Goal: Transaction & Acquisition: Purchase product/service

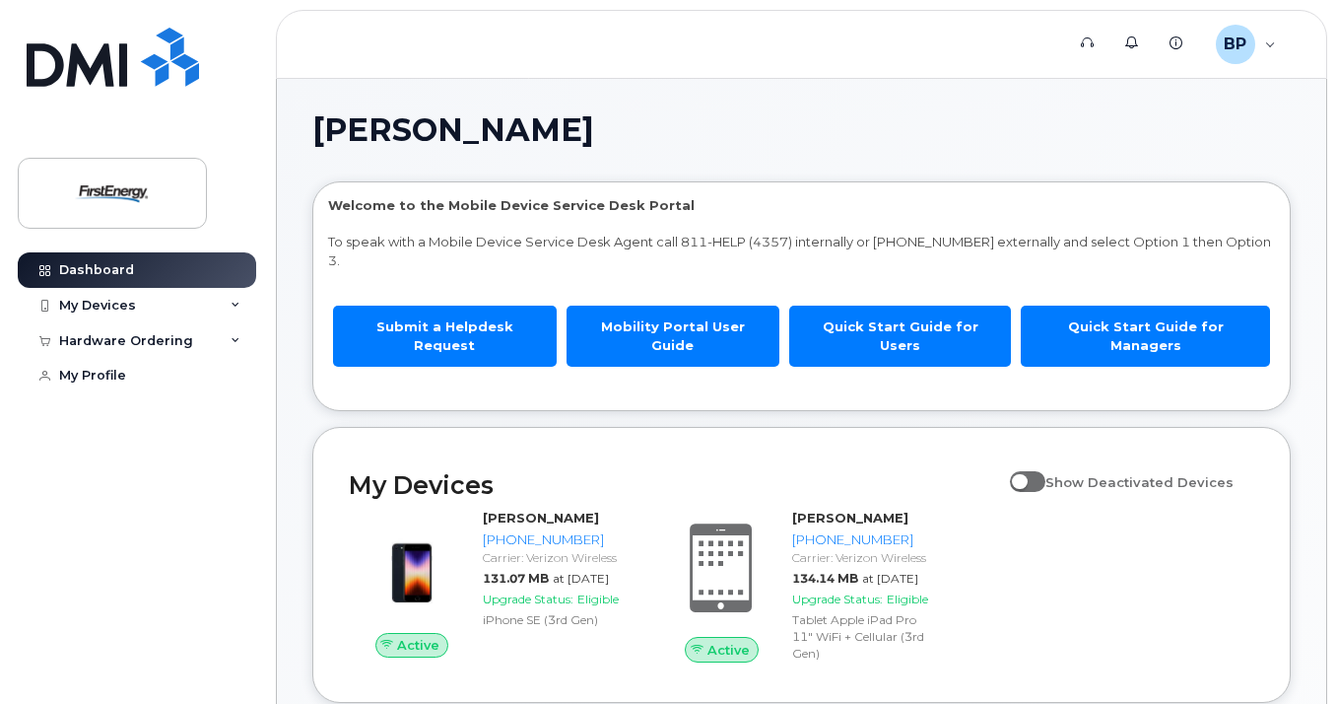
click at [1045, 471] on span at bounding box center [1027, 481] width 35 height 20
click at [1026, 467] on input "Show Deactivated Devices" at bounding box center [1018, 471] width 16 height 16
checkbox input "true"
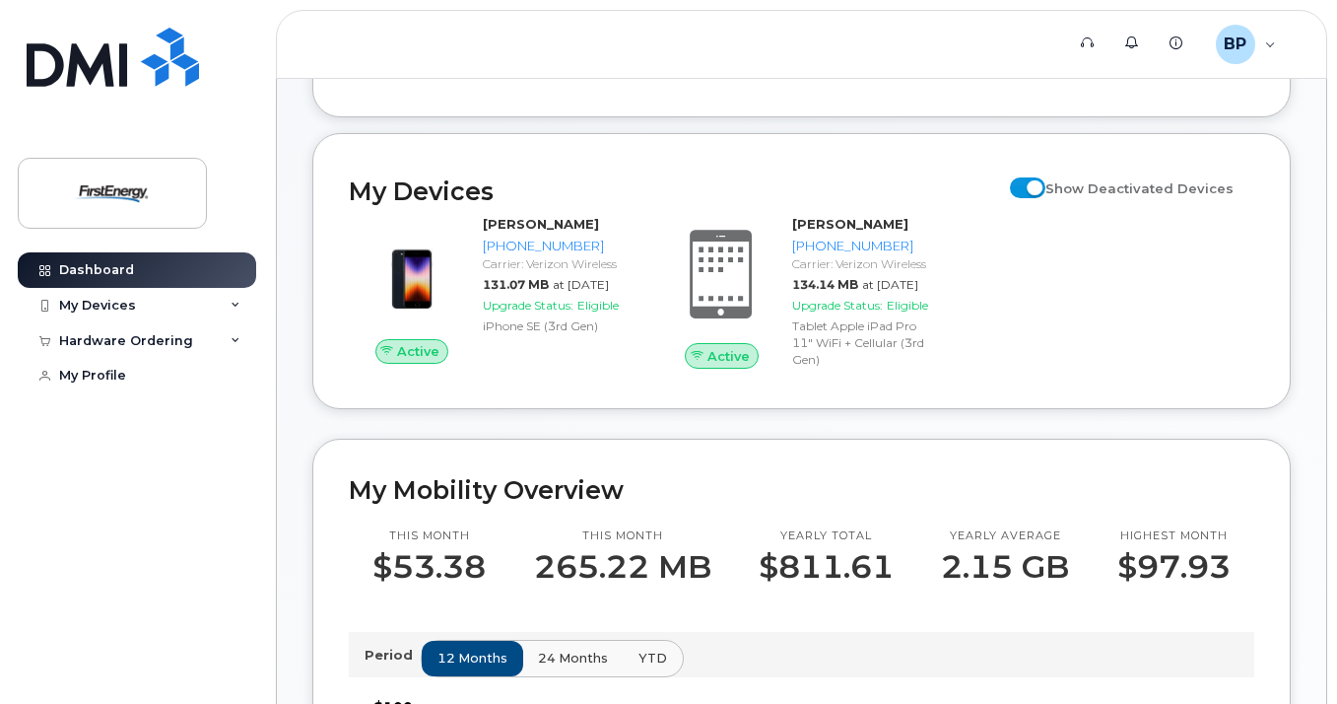
scroll to position [296, 0]
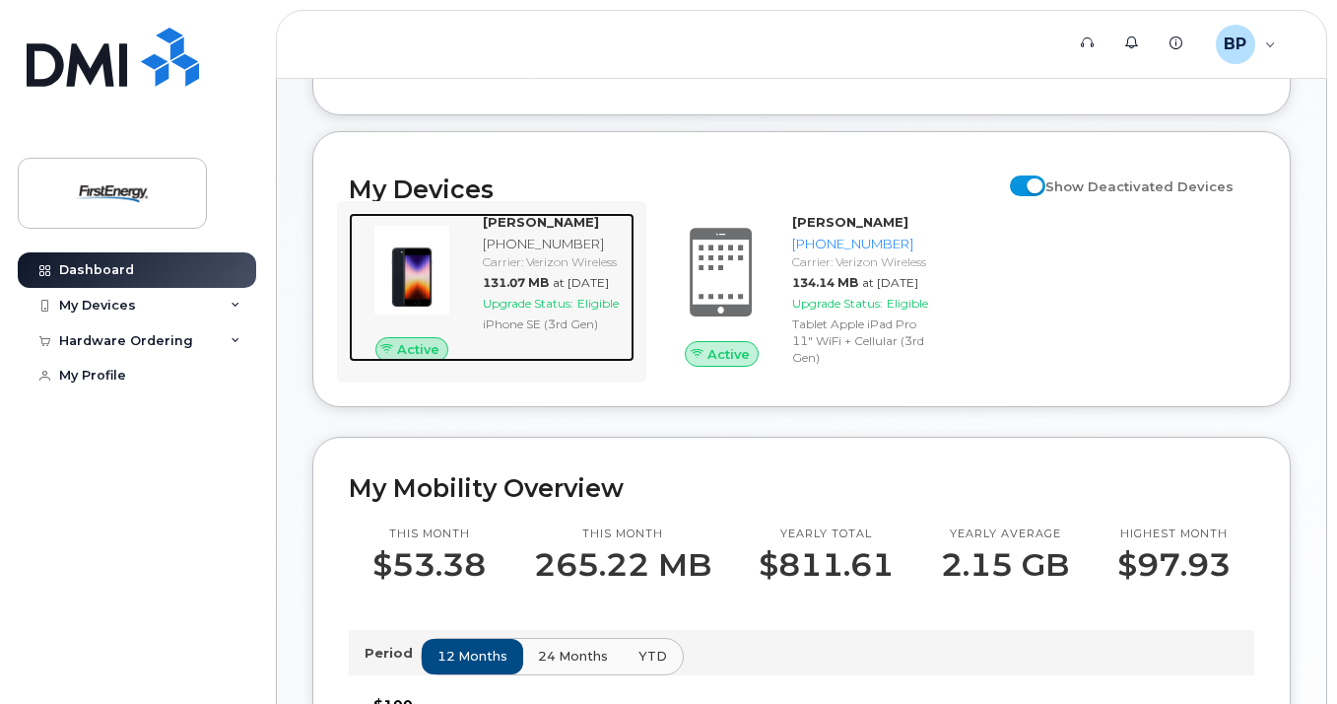
click at [507, 253] on div "PAUL M BOZICEVIC 973-945-7484 Carrier: Verizon Wireless 131.07 MB at Sep 01, 20…" at bounding box center [555, 288] width 160 height 150
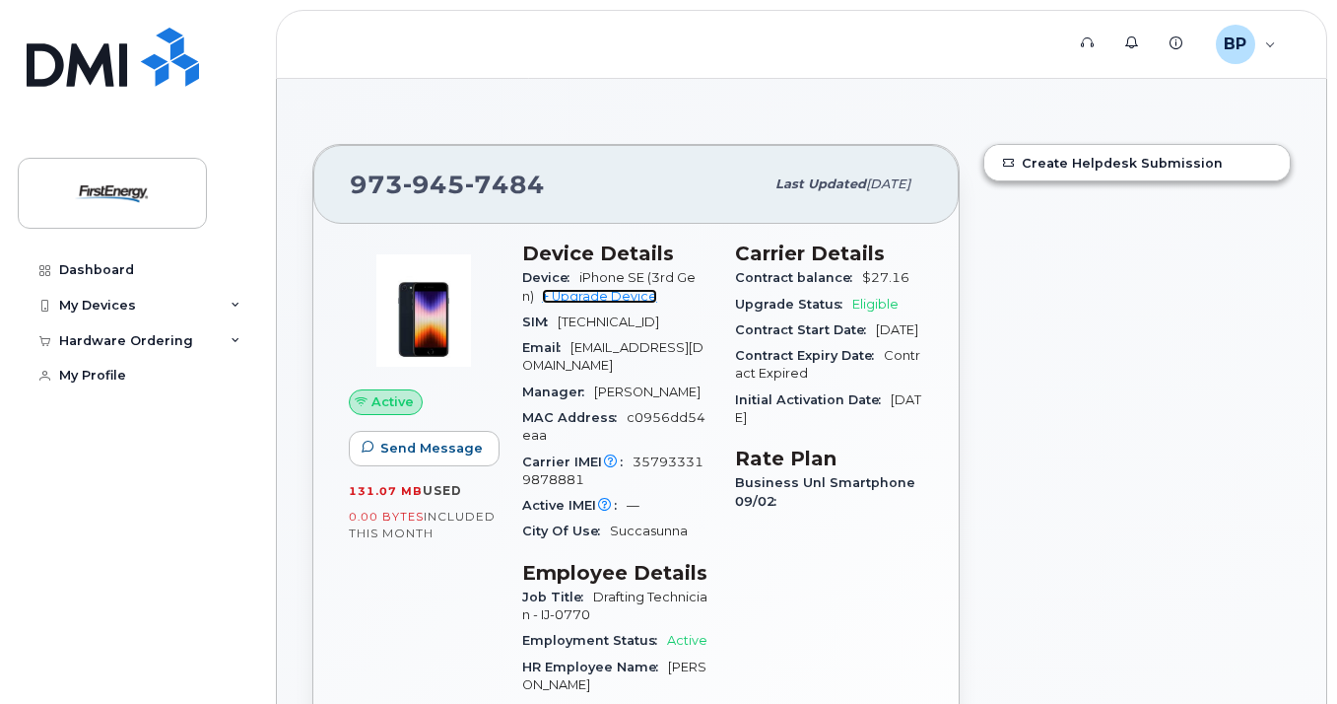
drag, startPoint x: 606, startPoint y: 296, endPoint x: 656, endPoint y: 319, distance: 55.5
click at [606, 296] on link "+ Upgrade Device" at bounding box center [599, 296] width 115 height 15
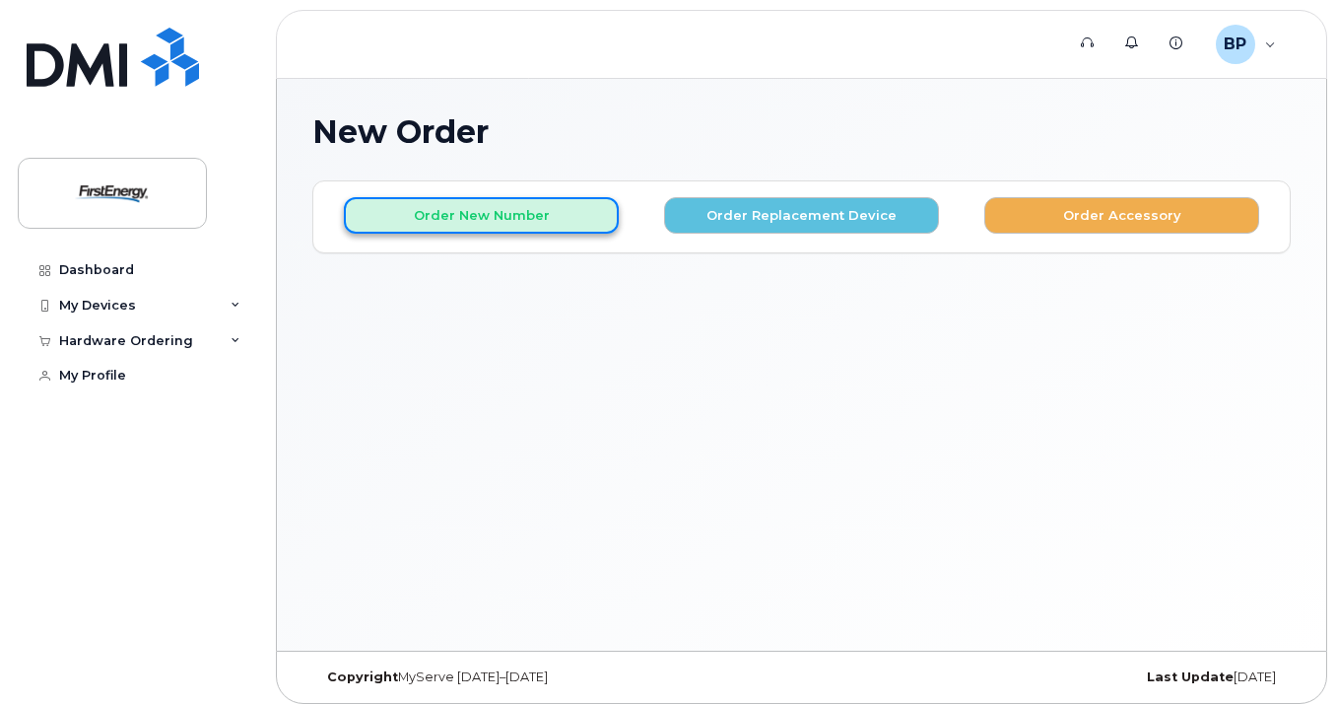
click at [451, 226] on button "Order New Number" at bounding box center [481, 215] width 275 height 36
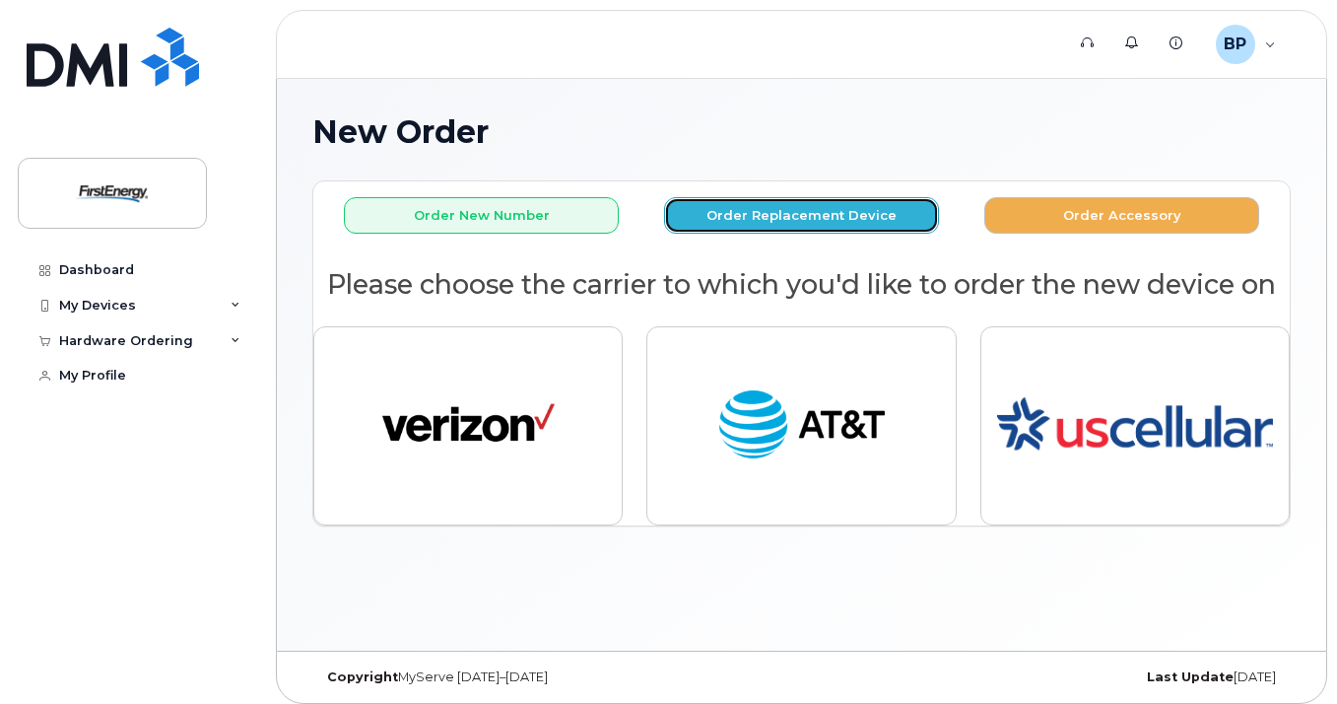
click at [780, 223] on button "Order Replacement Device" at bounding box center [801, 215] width 275 height 36
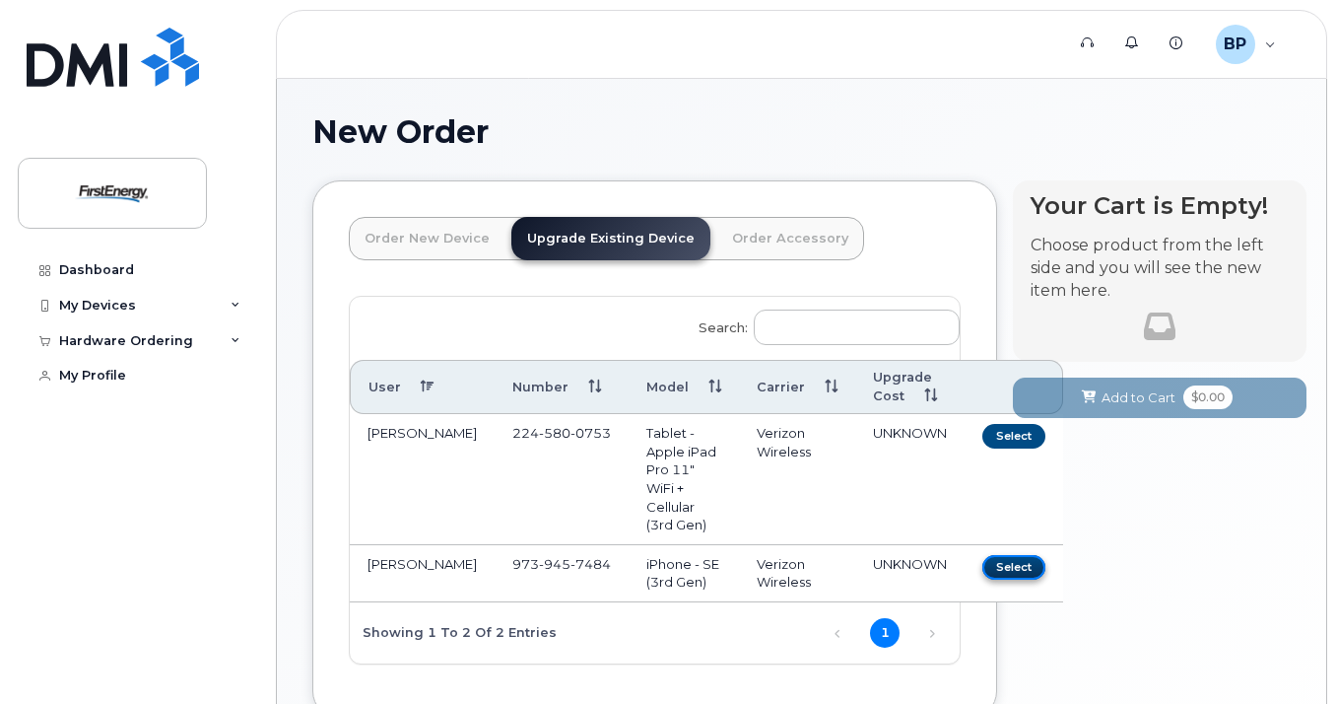
click at [983, 572] on button "Select" at bounding box center [1014, 567] width 63 height 25
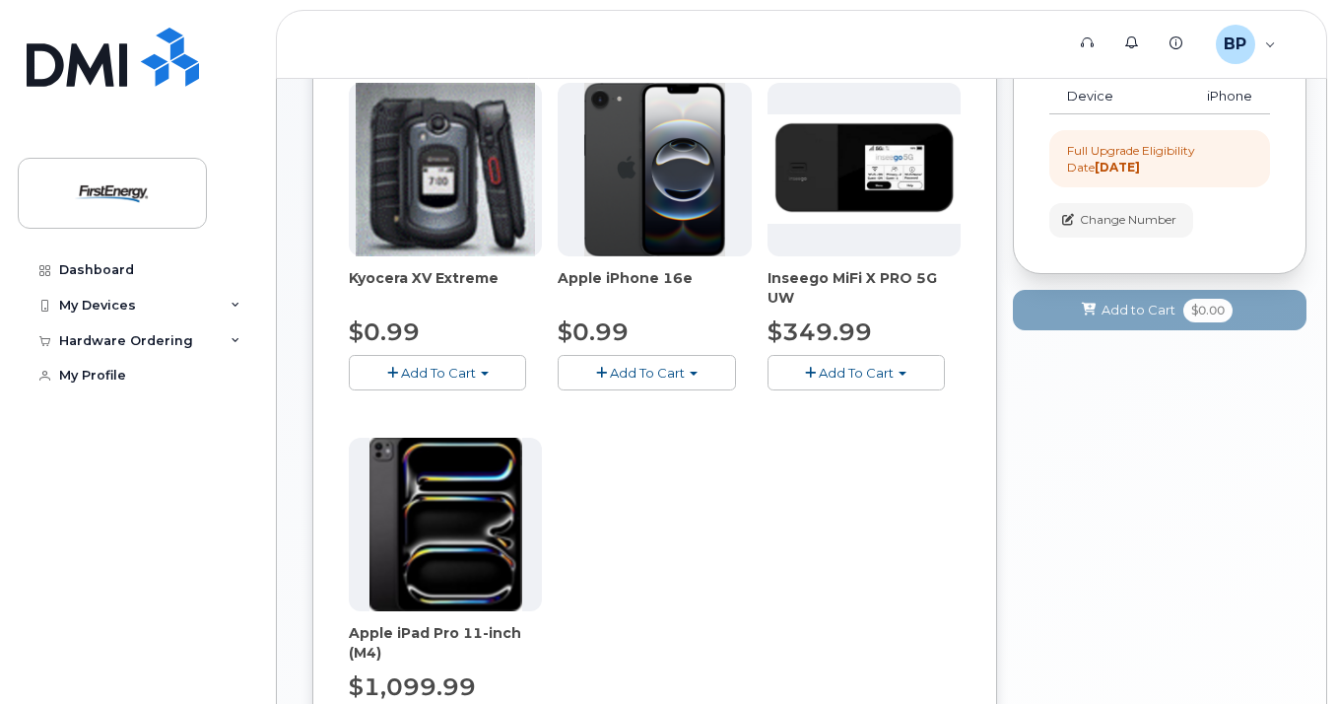
scroll to position [296, 0]
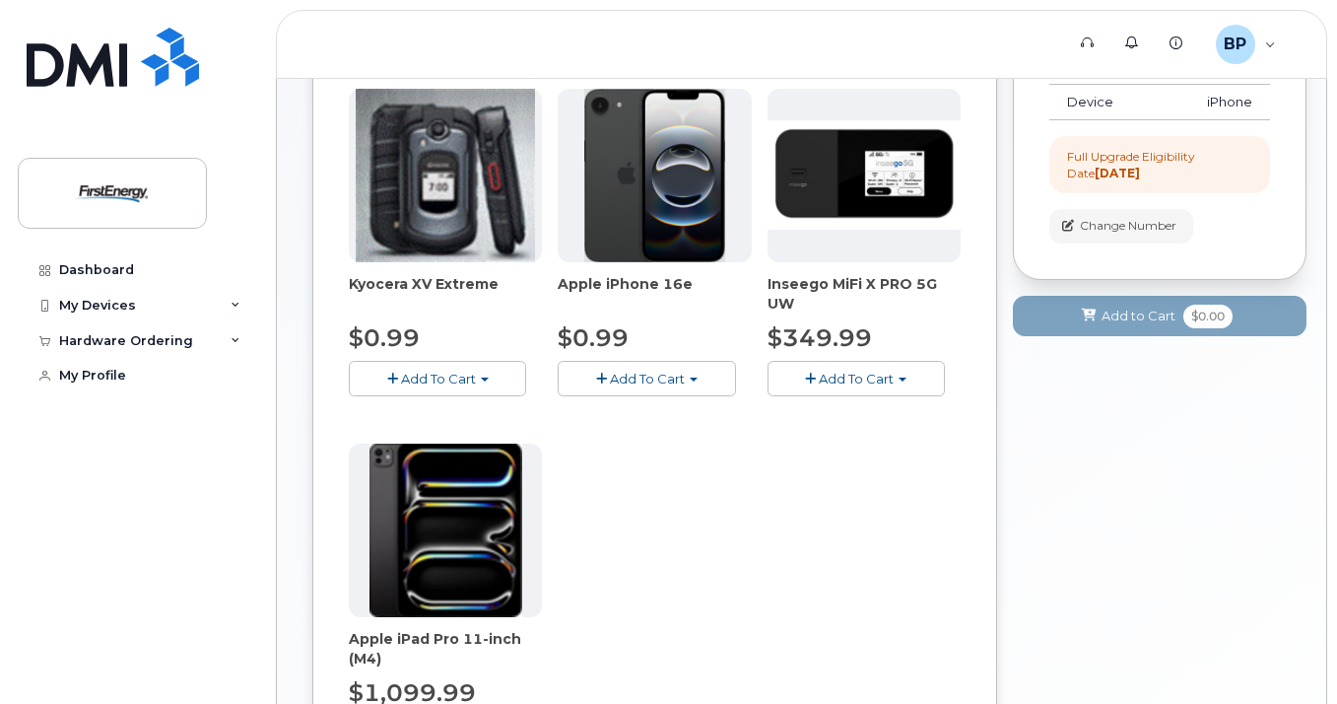
click at [657, 383] on span "Add To Cart" at bounding box center [647, 379] width 75 height 16
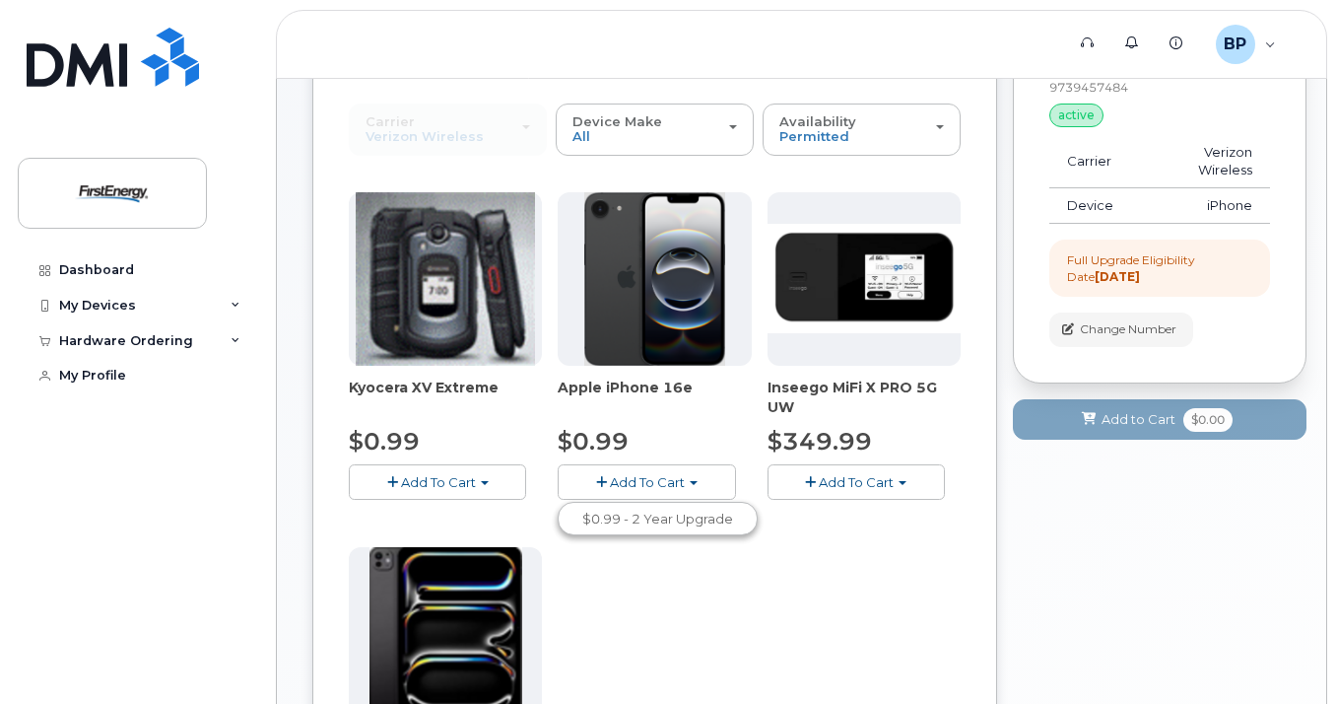
scroll to position [197, 0]
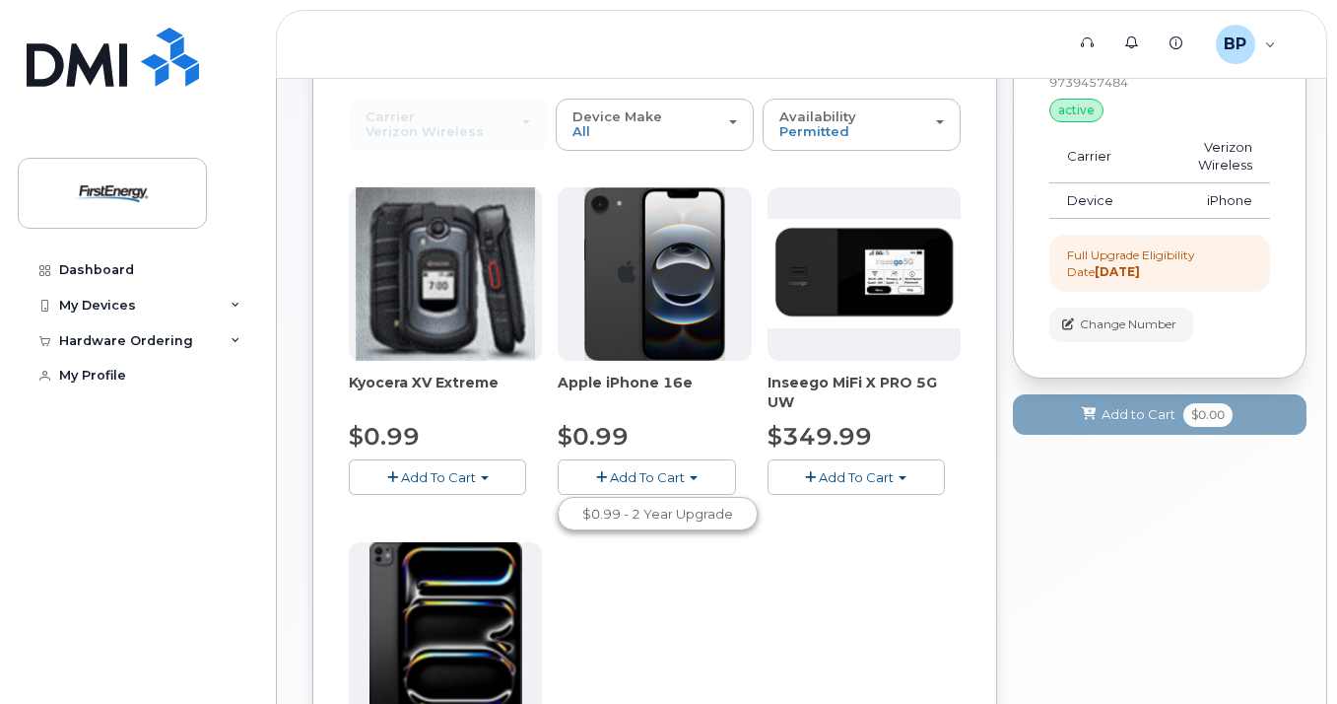
click at [627, 469] on span "Add To Cart" at bounding box center [647, 477] width 75 height 16
click at [648, 480] on span "Add To Cart" at bounding box center [647, 477] width 75 height 16
click at [698, 473] on button "Add To Cart" at bounding box center [646, 476] width 177 height 34
click at [697, 480] on span "button" at bounding box center [694, 478] width 8 height 4
click at [675, 478] on span "Add To Cart" at bounding box center [647, 477] width 75 height 16
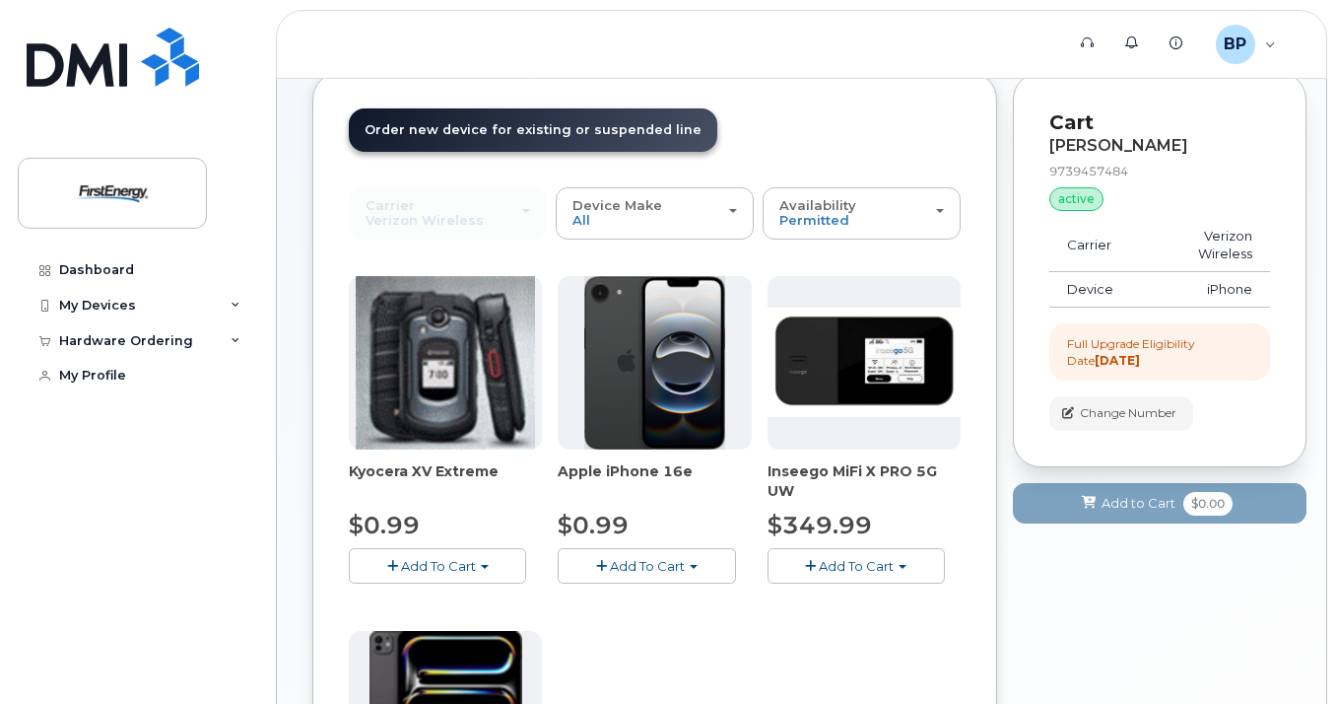
scroll to position [0, 0]
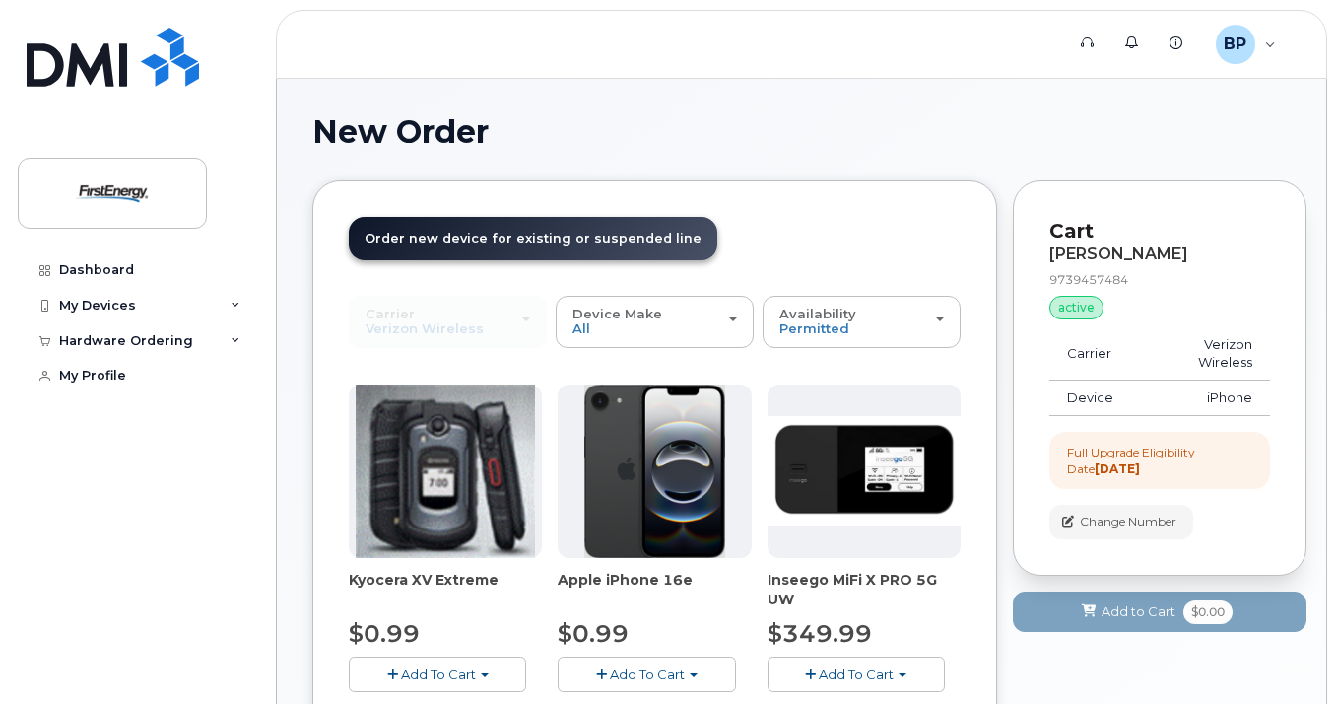
click at [644, 450] on img at bounding box center [655, 470] width 142 height 173
click at [644, 449] on img at bounding box center [655, 470] width 142 height 173
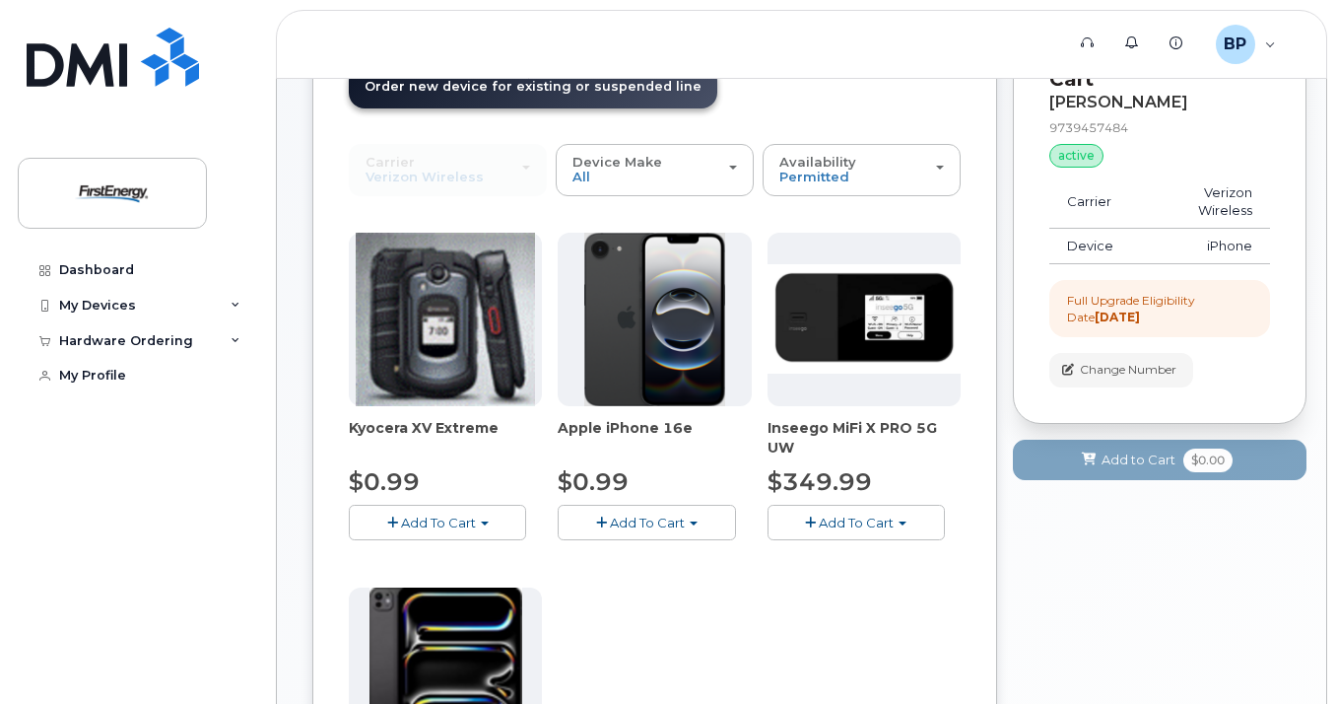
scroll to position [394, 0]
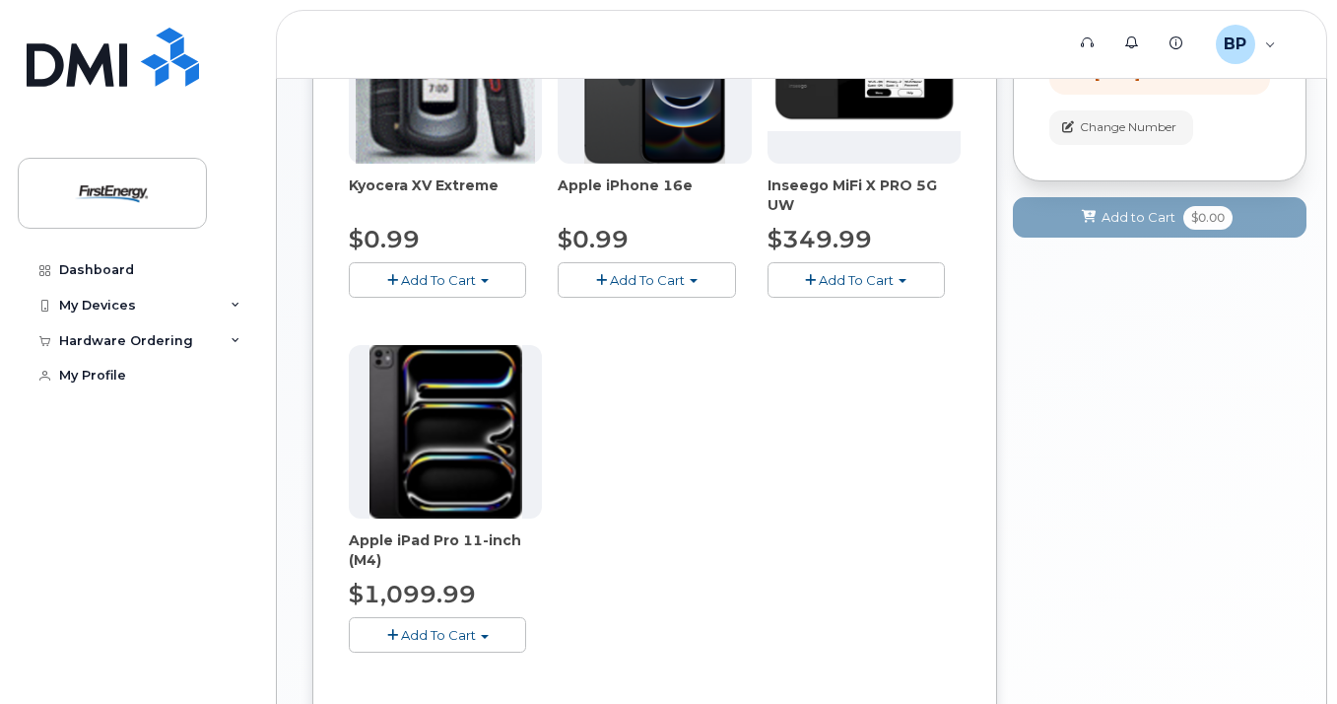
click at [667, 271] on button "Add To Cart" at bounding box center [646, 279] width 177 height 34
click at [694, 320] on link "$0.99 - 2 Year Upgrade" at bounding box center [658, 317] width 190 height 25
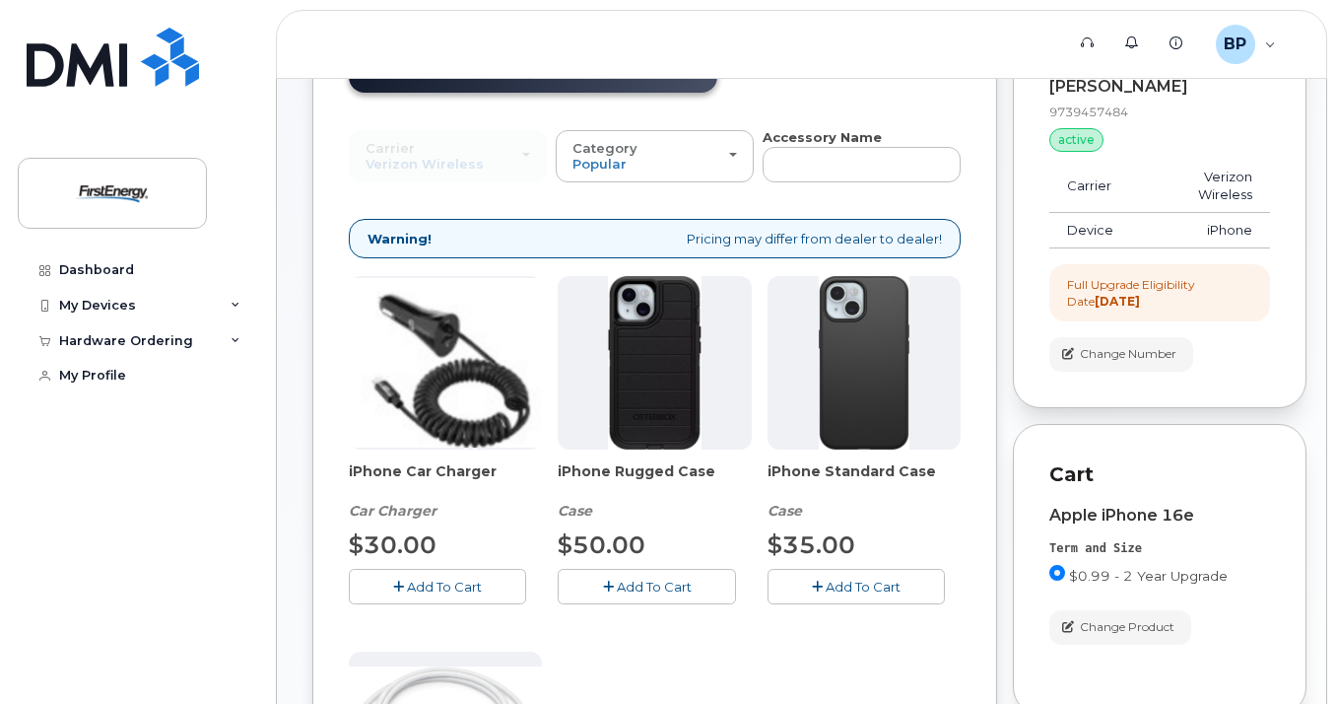
scroll to position [99, 0]
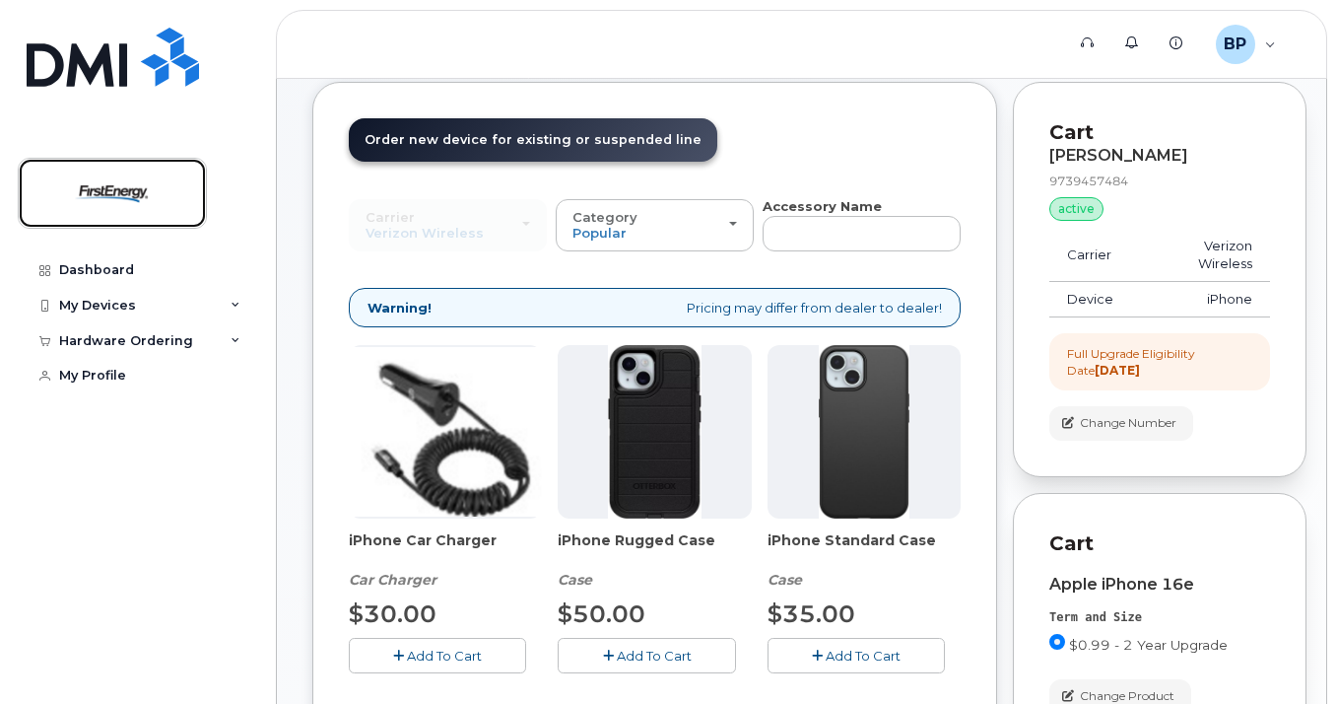
click at [147, 203] on img at bounding box center [112, 193] width 152 height 57
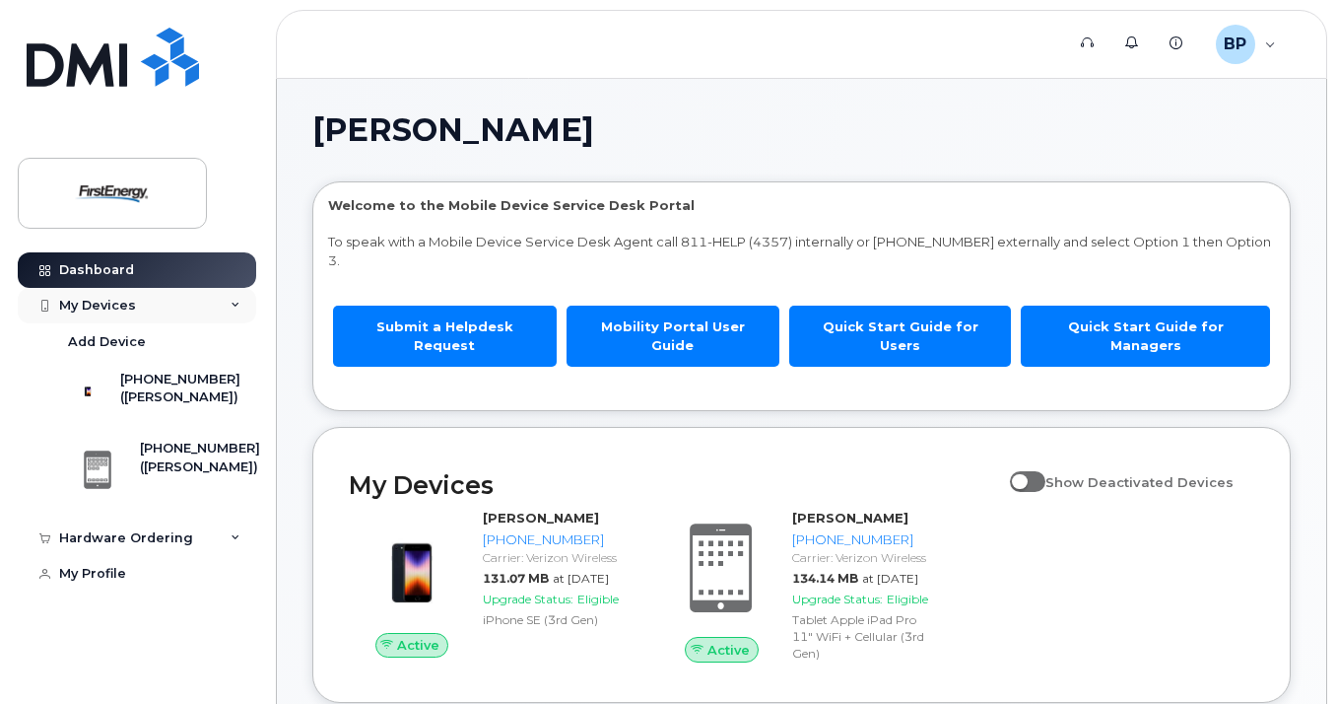
click at [240, 303] on div "My Devices" at bounding box center [137, 305] width 238 height 35
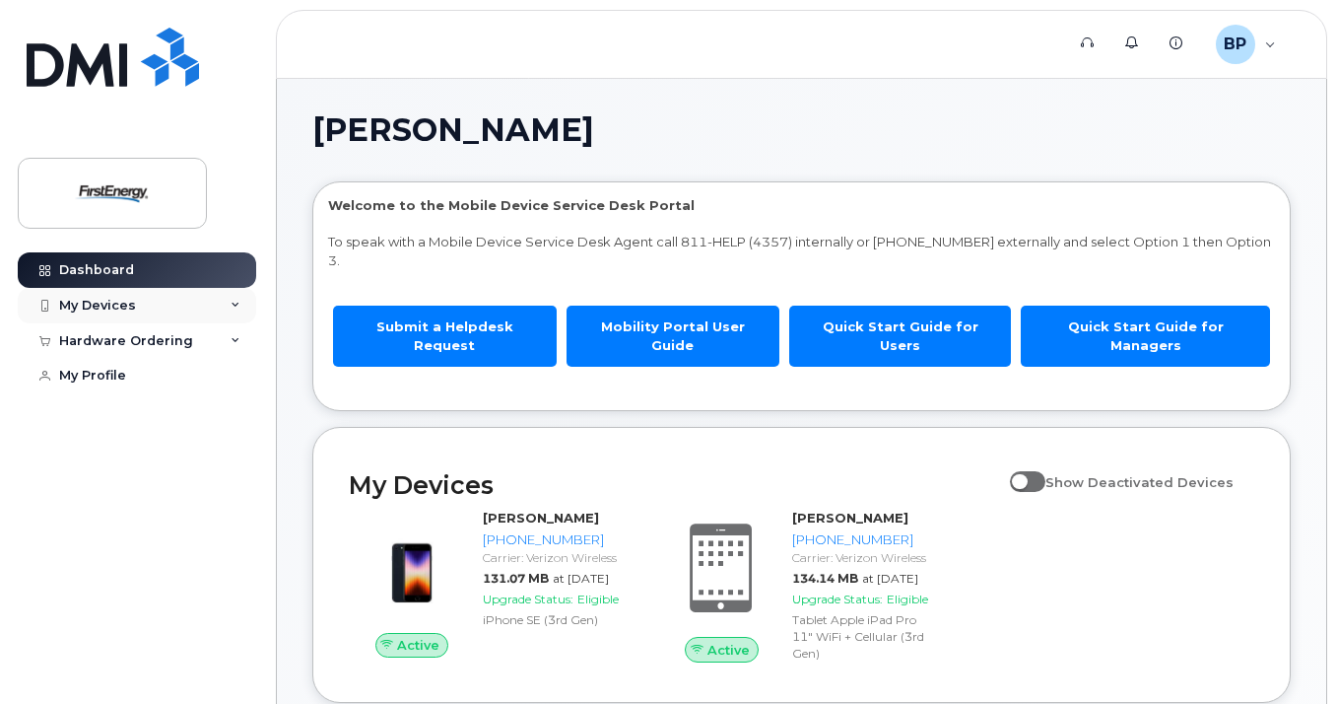
click at [237, 304] on icon at bounding box center [236, 306] width 10 height 10
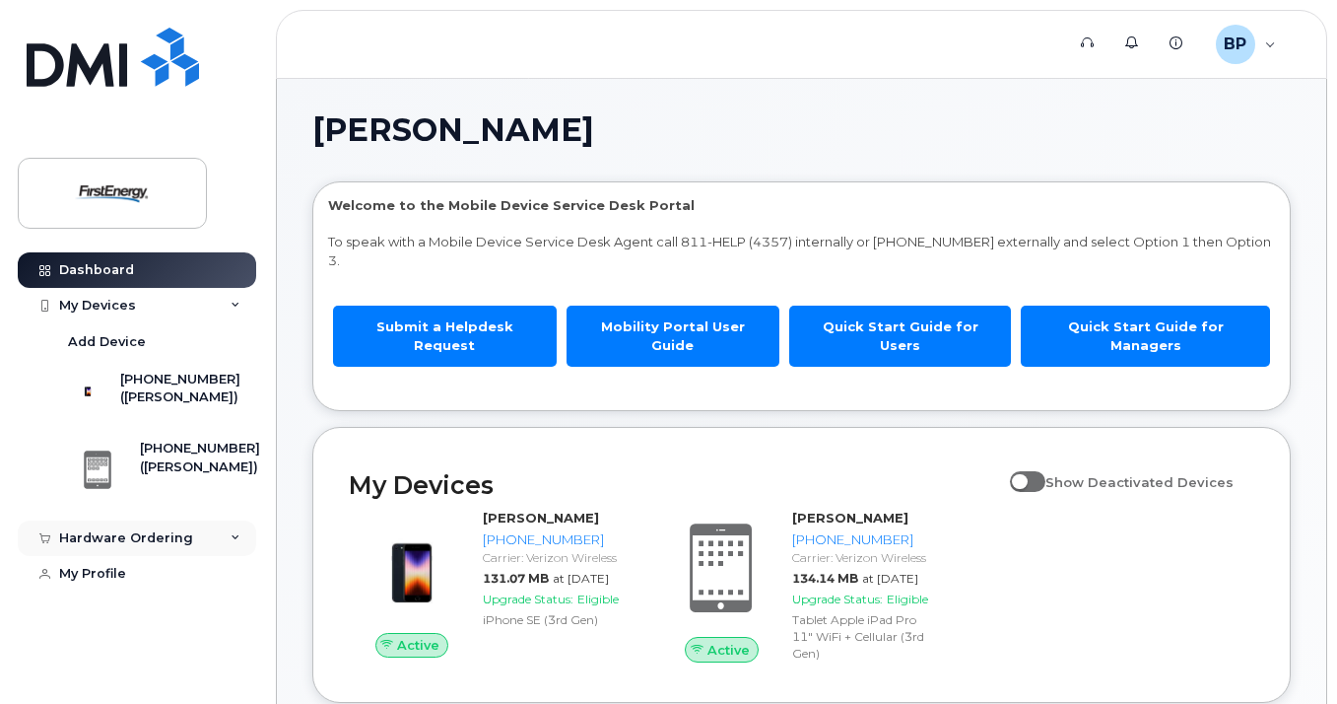
click at [232, 556] on div "Hardware Ordering" at bounding box center [137, 537] width 238 height 35
click at [146, 589] on link "New Order" at bounding box center [154, 574] width 204 height 37
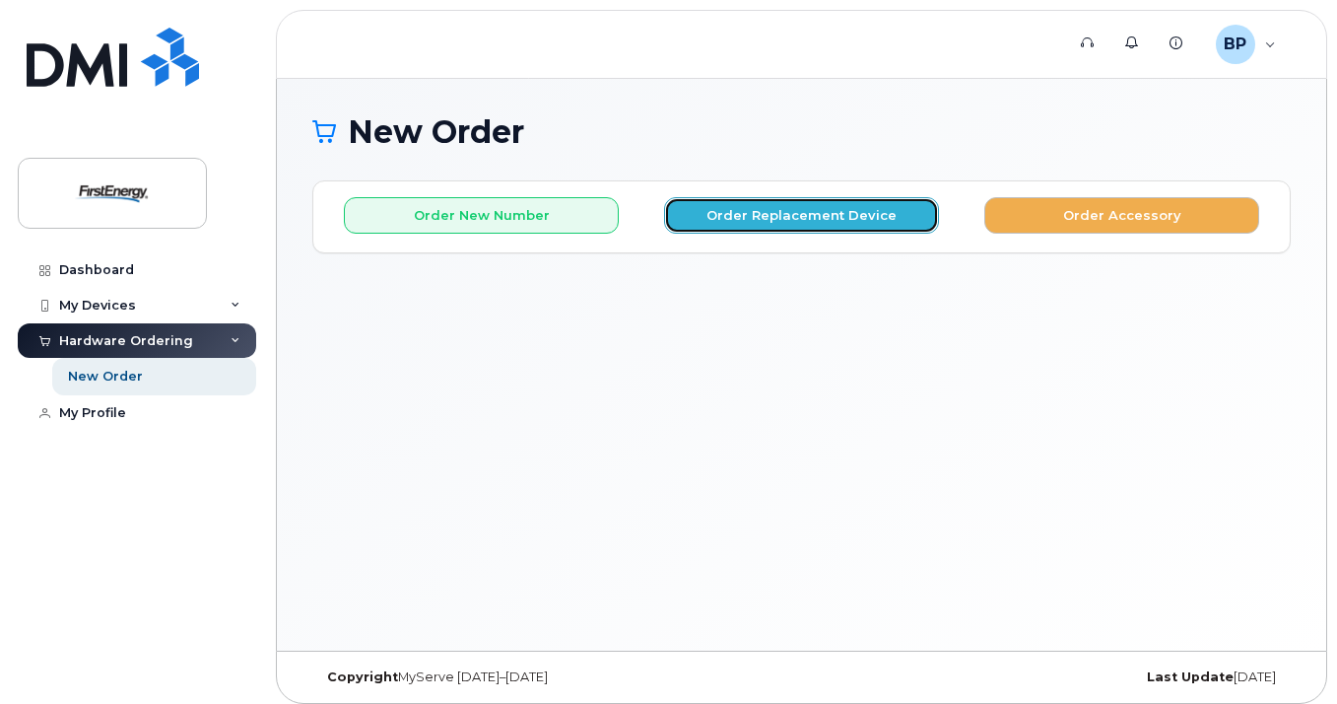
click at [774, 219] on button "Order Replacement Device" at bounding box center [801, 215] width 275 height 36
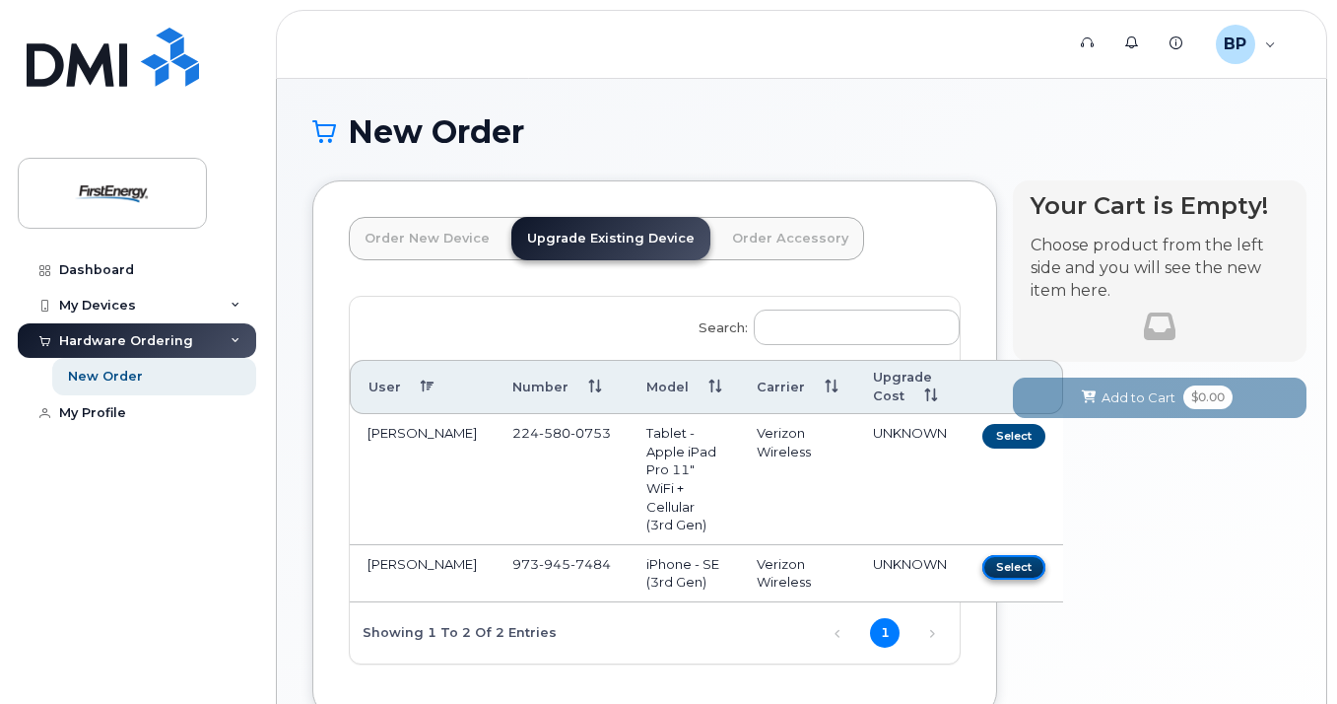
click at [983, 573] on button "Select" at bounding box center [1014, 567] width 63 height 25
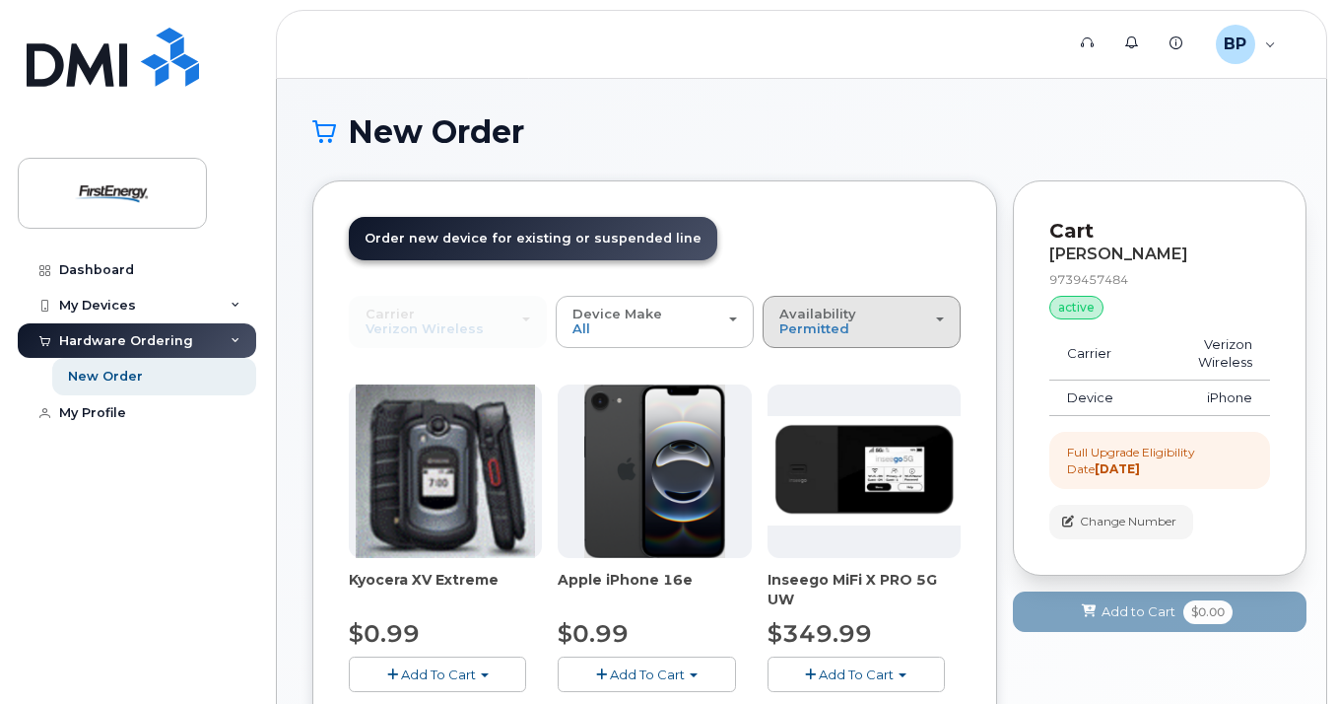
click at [903, 334] on div "Availability Permitted All" at bounding box center [862, 321] width 165 height 31
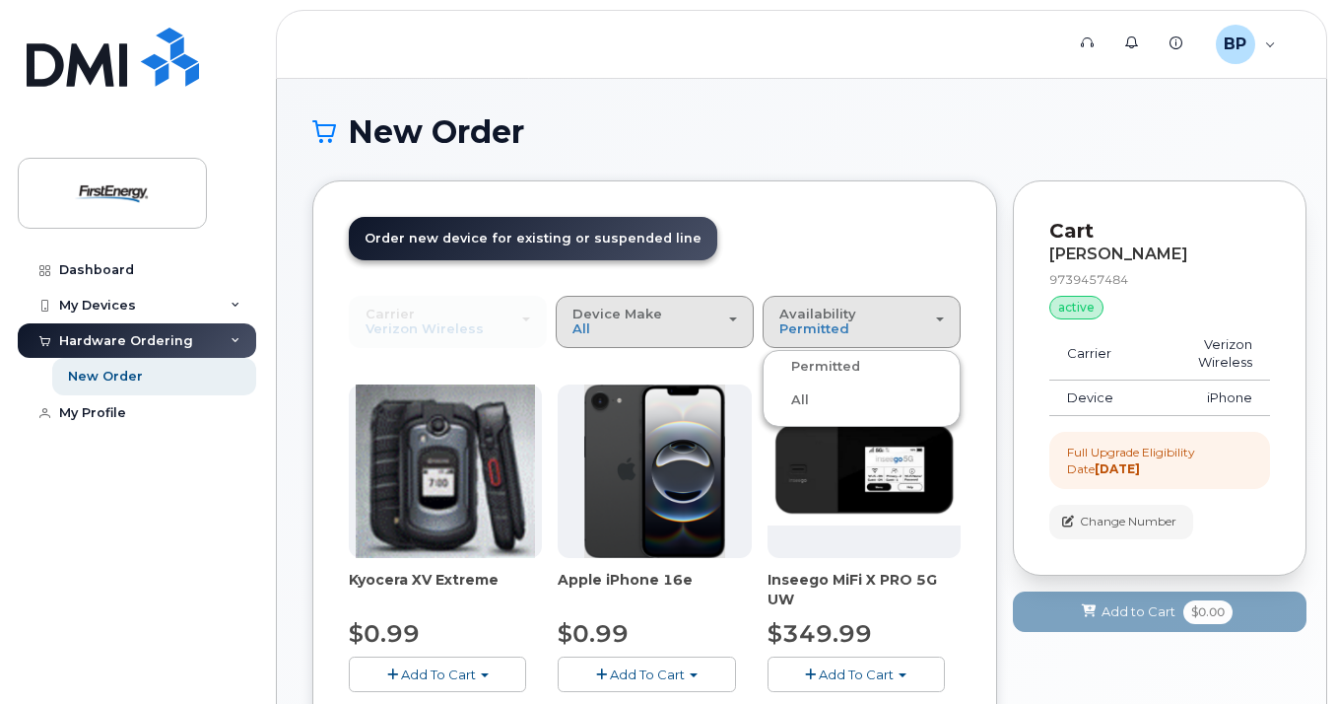
click at [670, 309] on div "Device Make All Cell Phone iPhone Modem Tablet" at bounding box center [655, 321] width 165 height 31
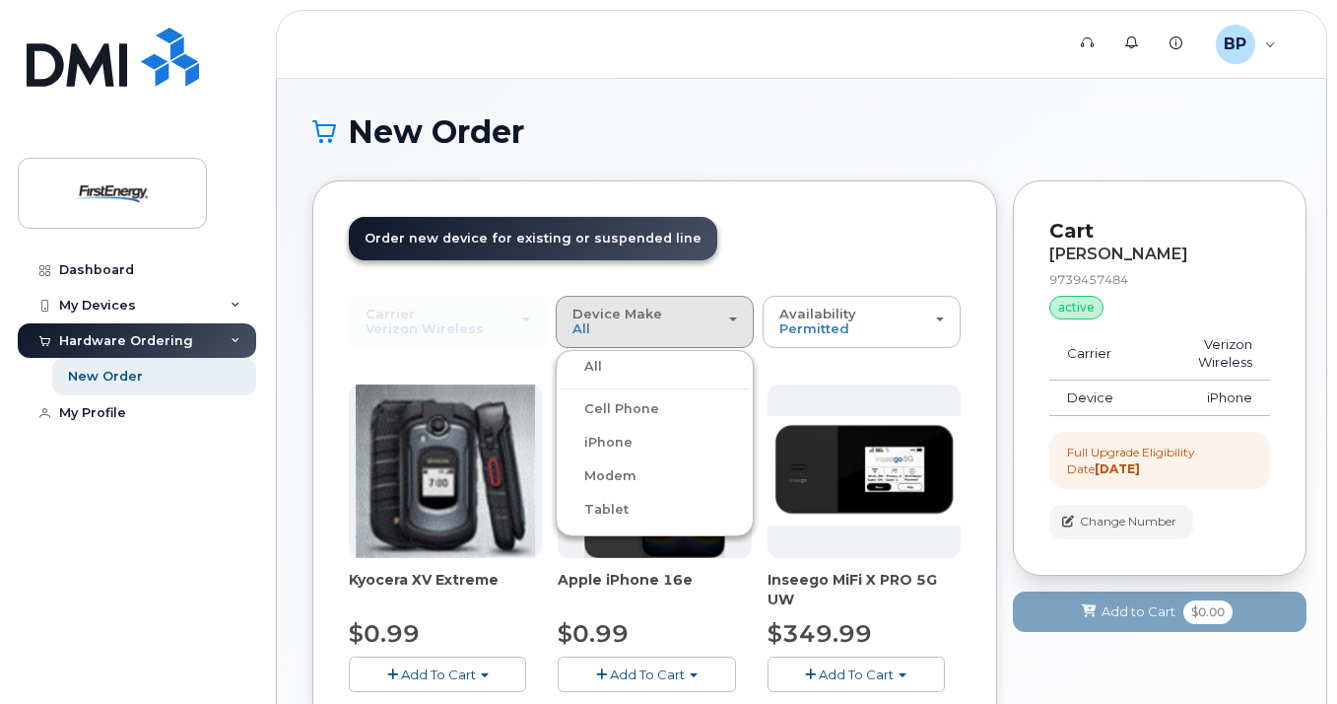
click at [617, 439] on label "iPhone" at bounding box center [597, 443] width 72 height 24
click at [0, 0] on input "iPhone" at bounding box center [0, 0] width 0 height 0
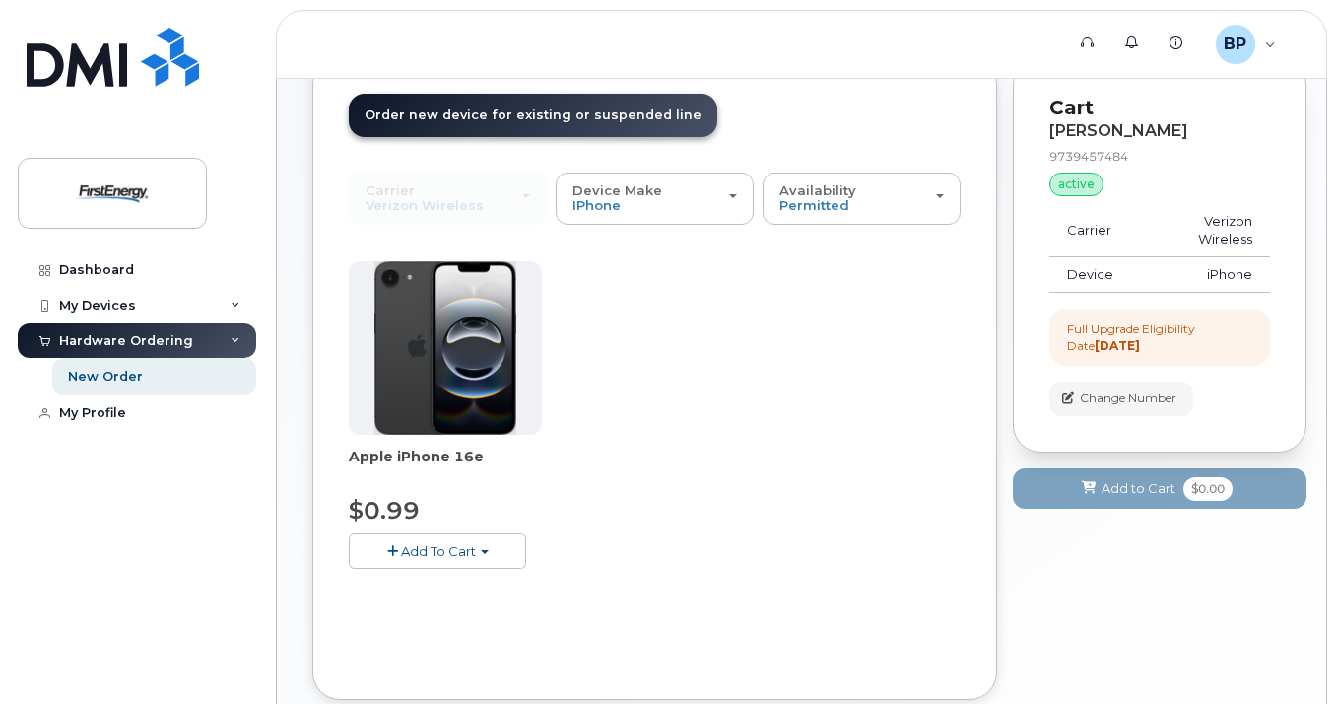
scroll to position [50, 0]
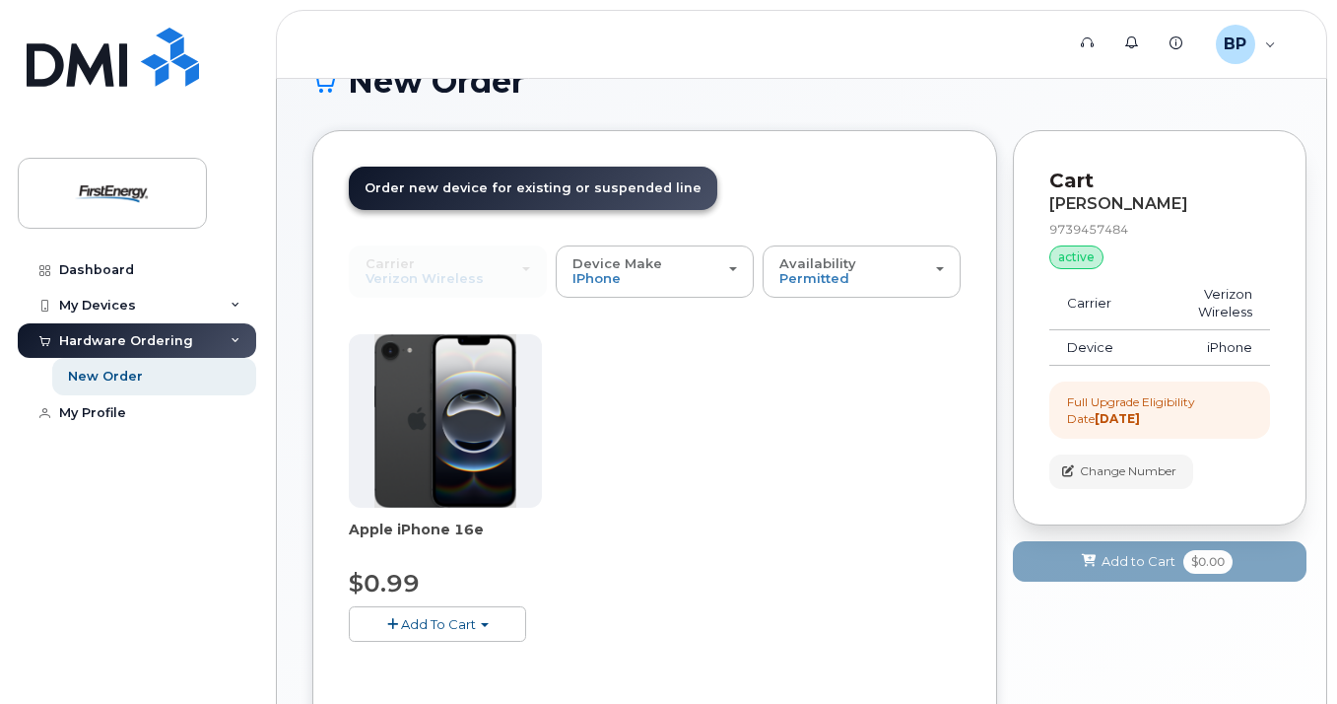
click at [447, 407] on img at bounding box center [445, 420] width 142 height 173
click at [494, 619] on button "Add To Cart" at bounding box center [437, 623] width 177 height 34
click at [500, 658] on link "$0.99 - 2 Year Upgrade" at bounding box center [449, 660] width 190 height 25
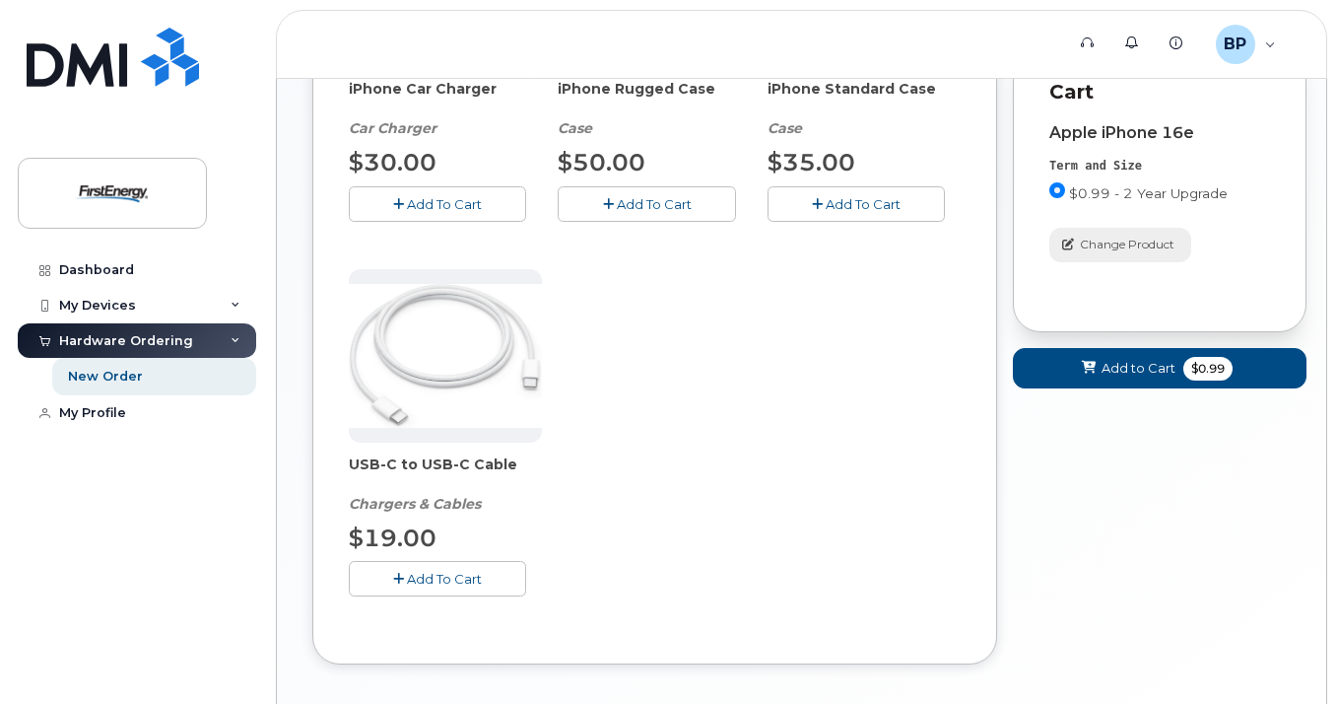
scroll to position [244, 0]
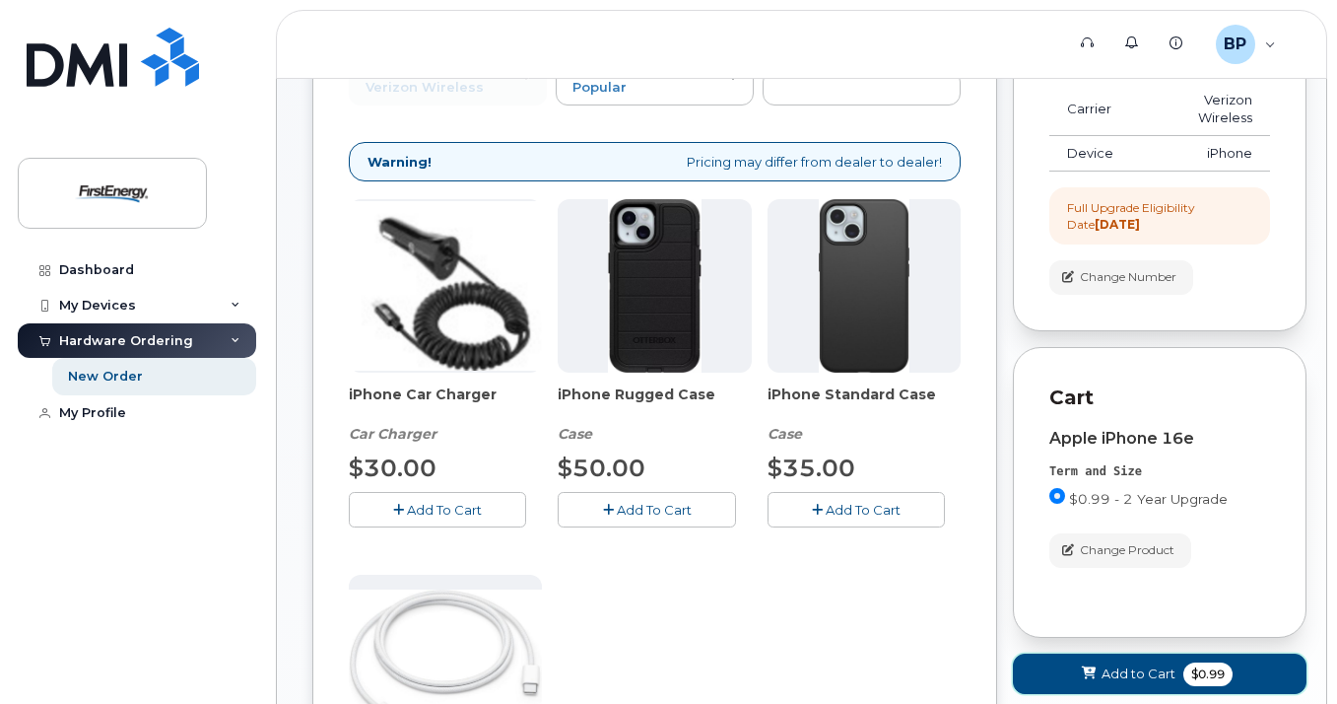
click at [1122, 664] on span "Add to Cart" at bounding box center [1139, 673] width 74 height 19
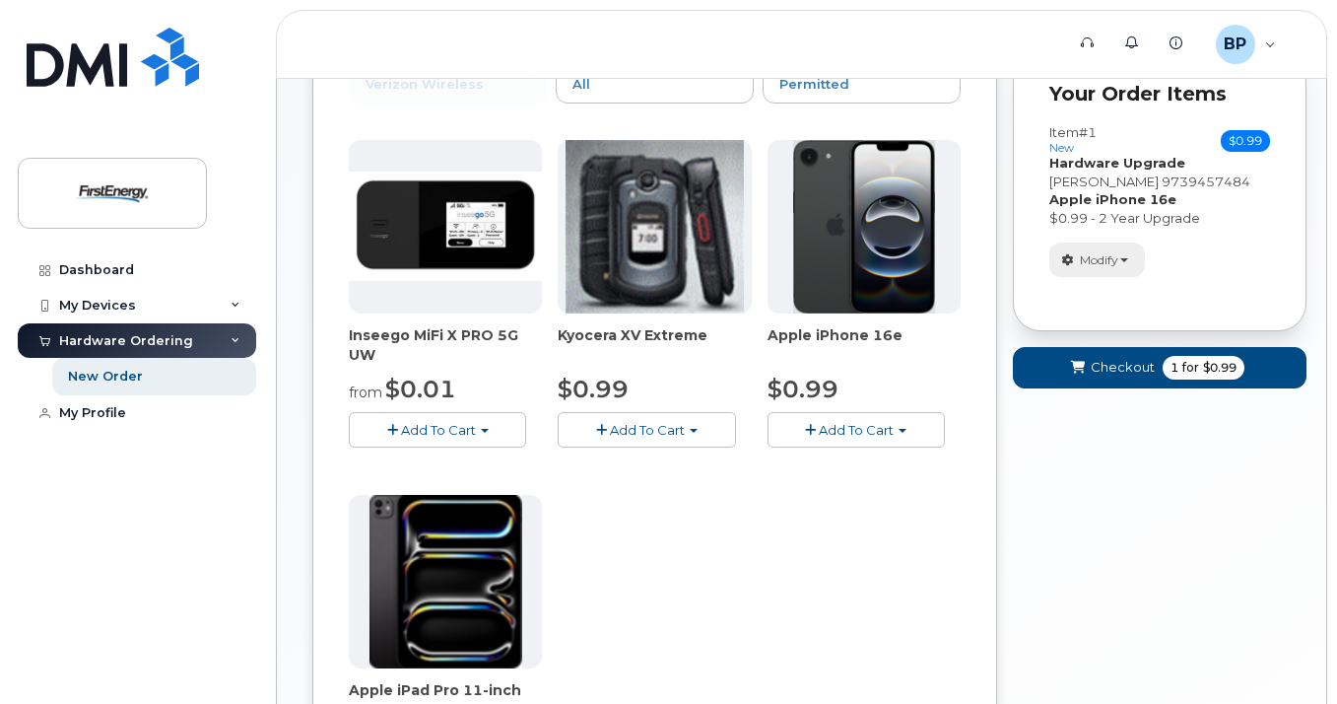
scroll to position [0, 0]
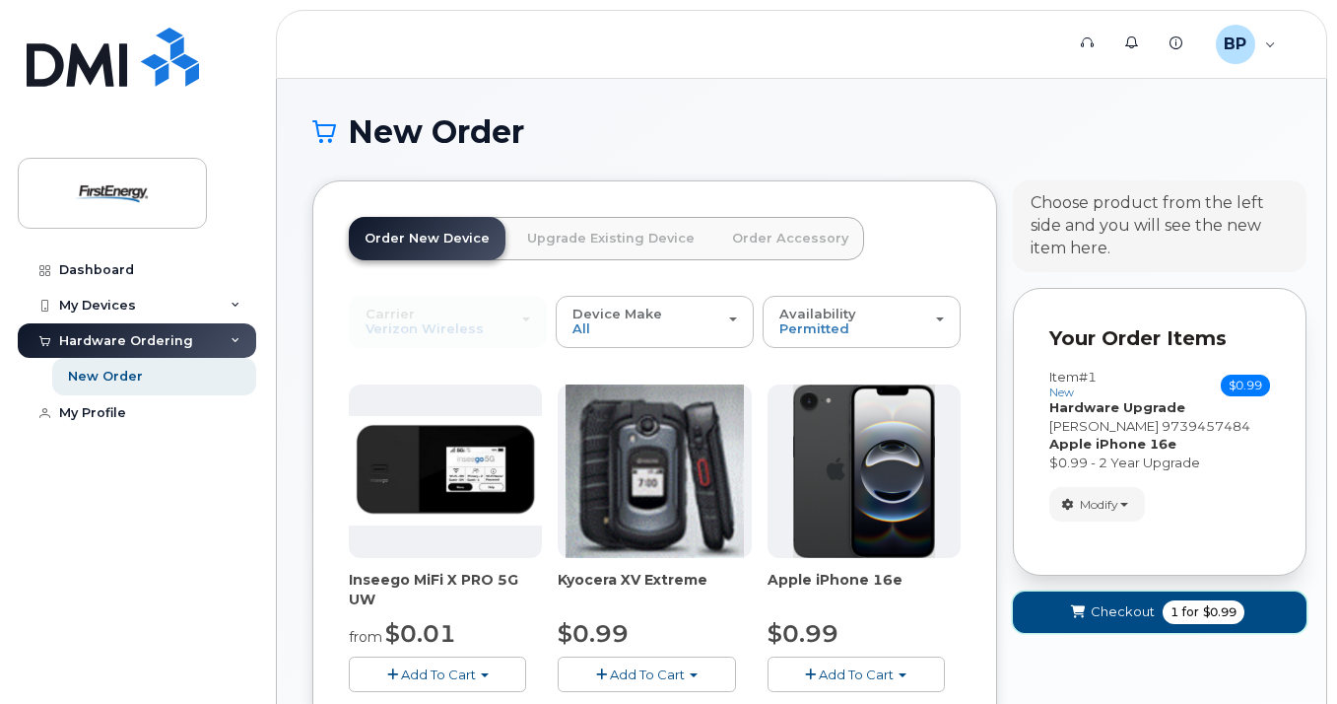
click at [1109, 613] on span "Checkout" at bounding box center [1123, 611] width 64 height 19
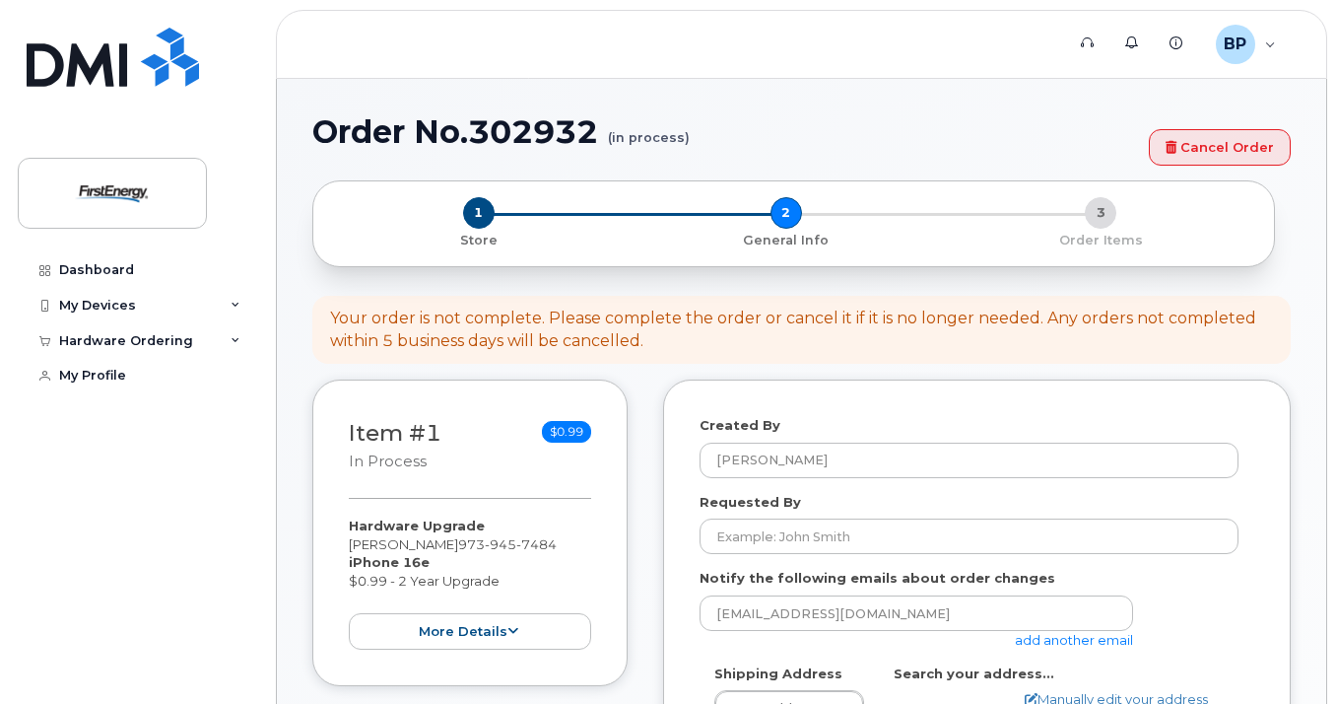
select select
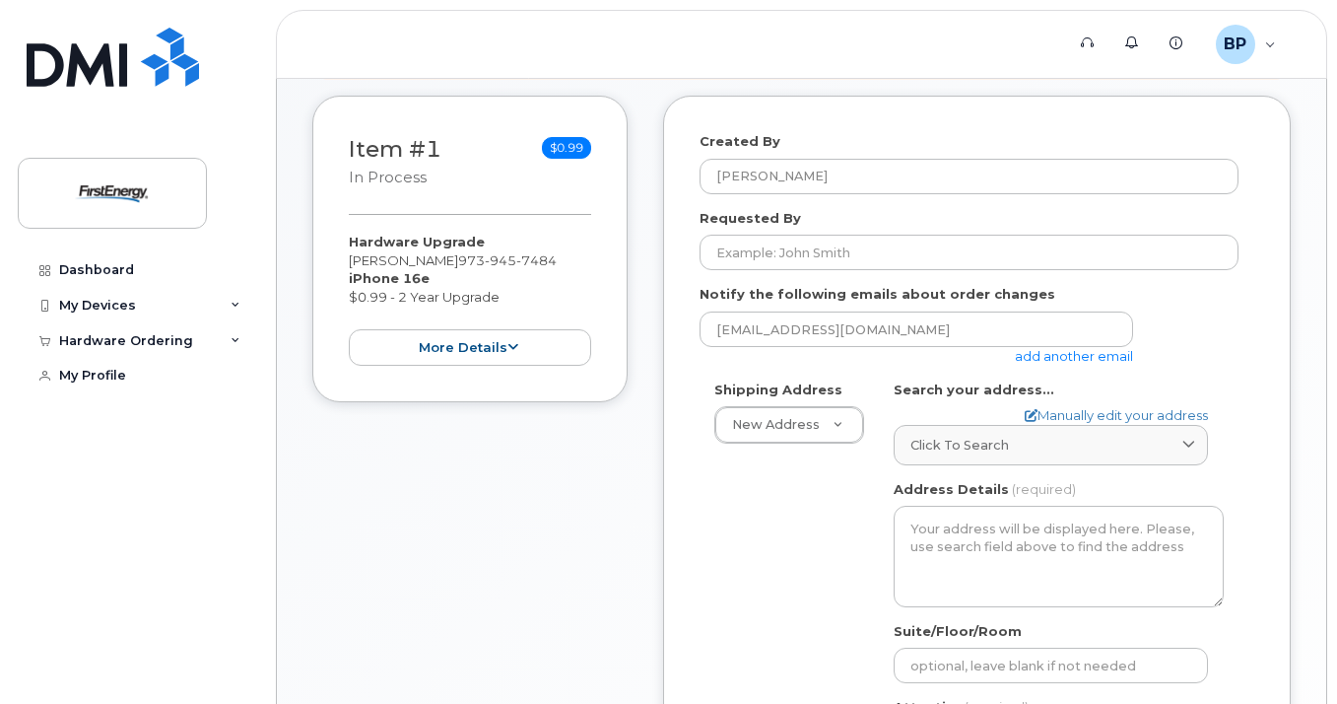
scroll to position [296, 0]
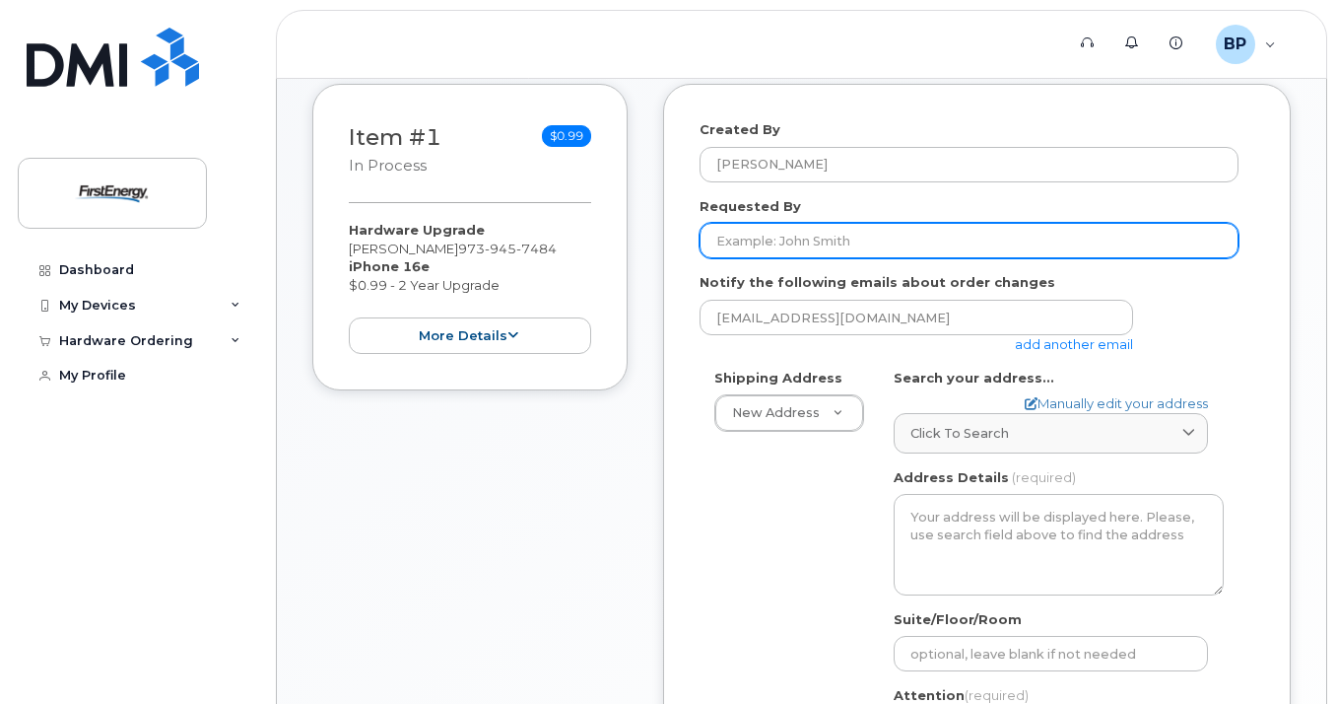
click at [831, 235] on input "Requested By" at bounding box center [969, 240] width 539 height 35
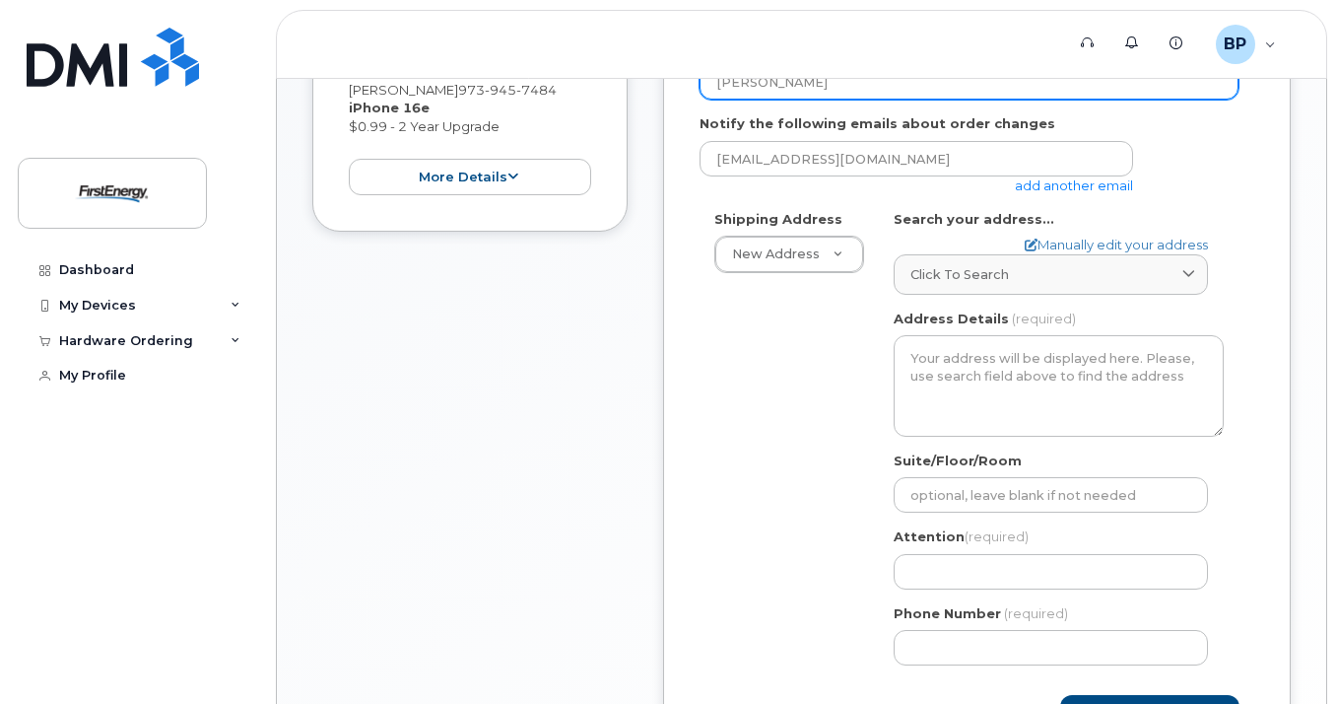
scroll to position [493, 0]
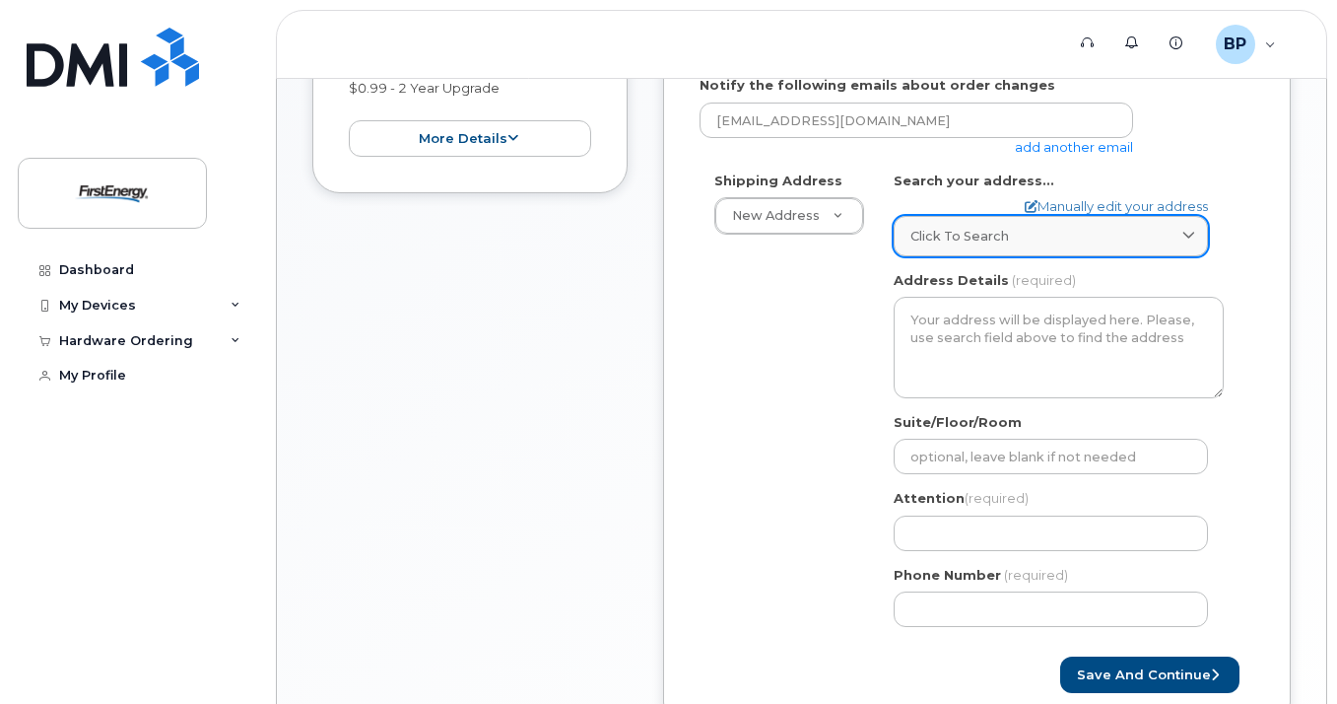
type input "[PERSON_NAME]"
click at [1051, 235] on div "Click to search" at bounding box center [1051, 236] width 281 height 19
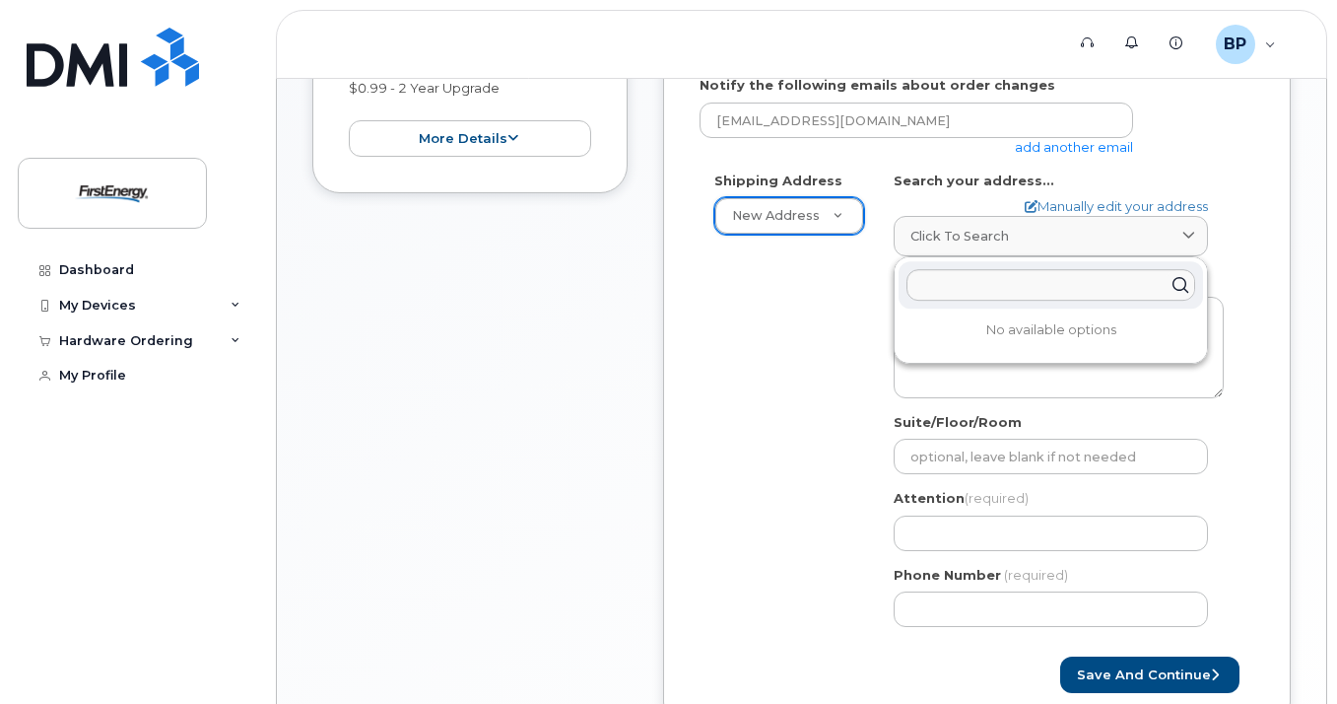
click at [783, 343] on div "Shipping Address New Address New Address AB Search your address... Manually edi…" at bounding box center [969, 406] width 539 height 471
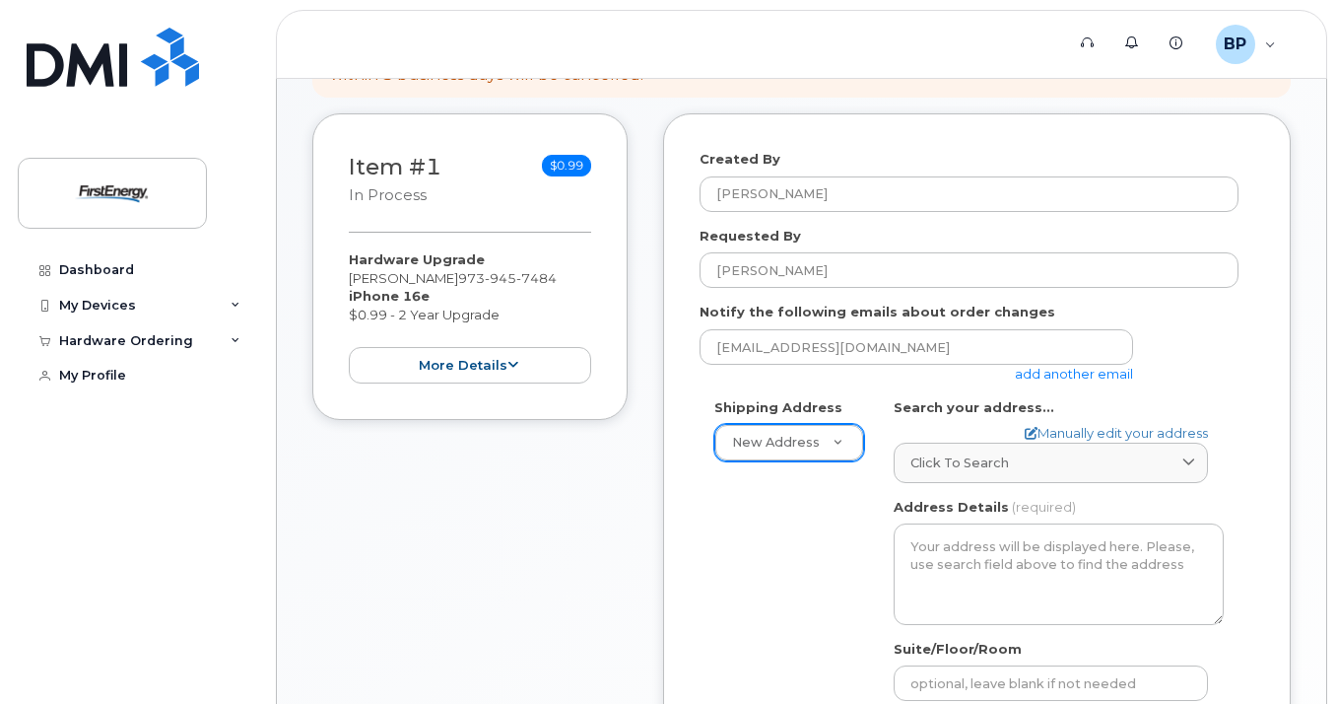
scroll to position [252, 0]
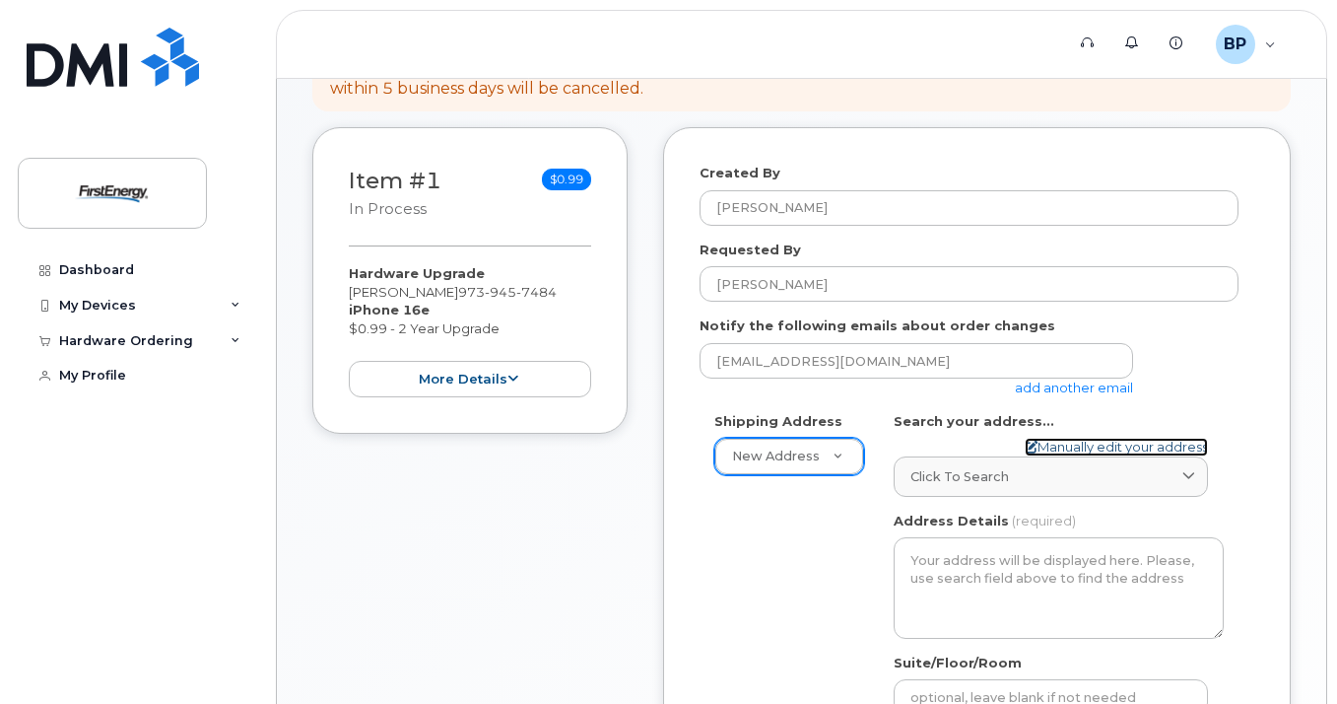
click at [1104, 443] on link "Manually edit your address" at bounding box center [1116, 447] width 183 height 19
select select
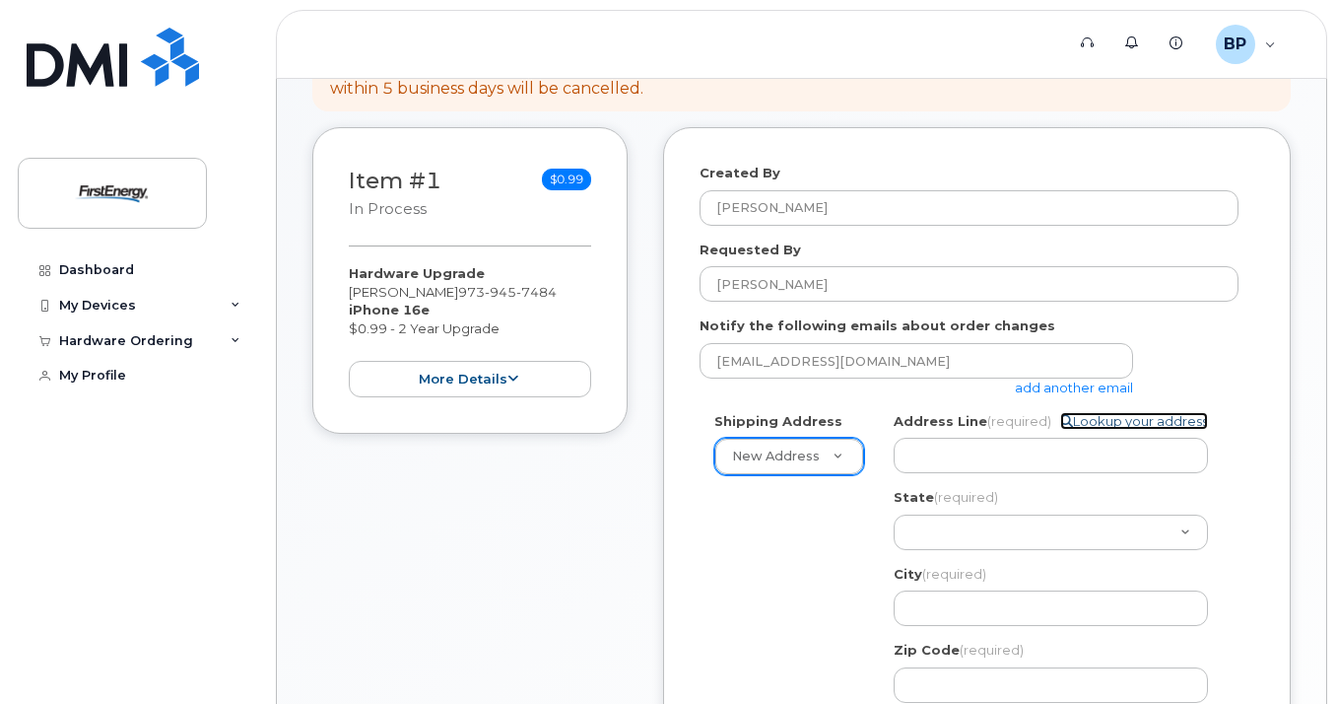
click at [1165, 426] on link "Lookup your address" at bounding box center [1134, 421] width 148 height 19
select select
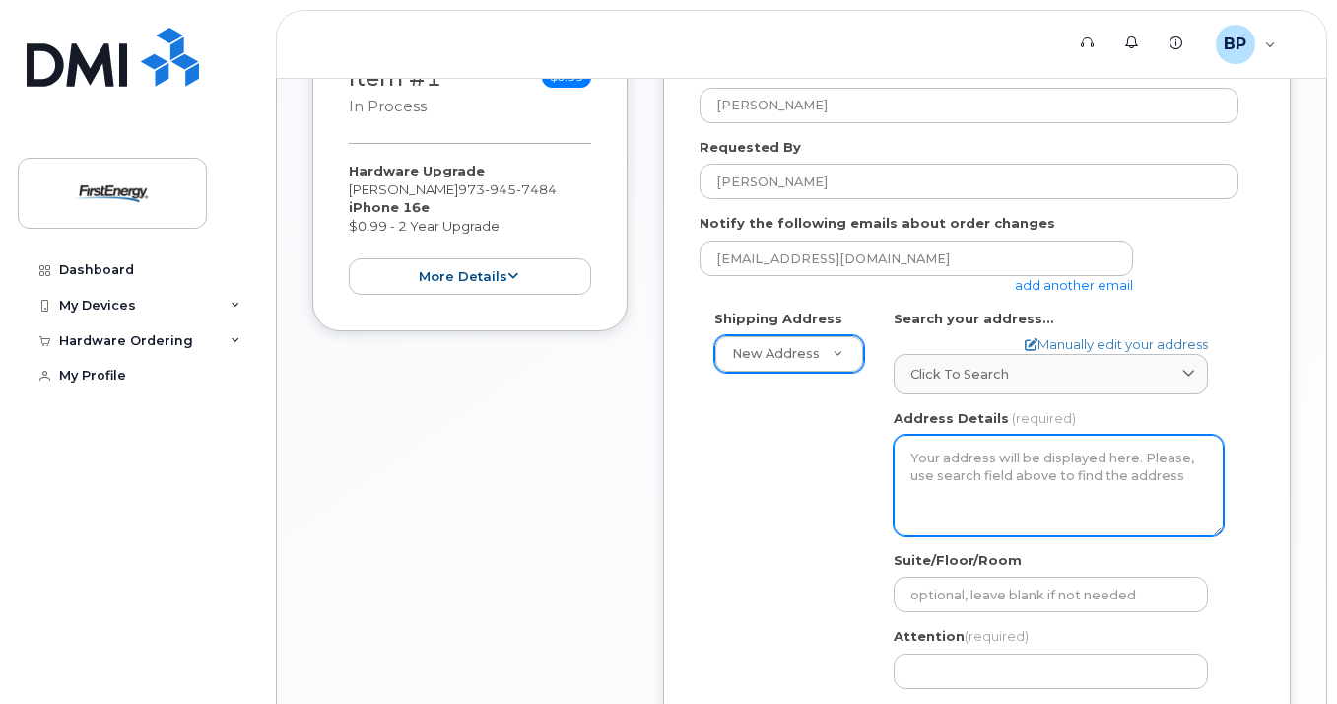
scroll to position [351, 0]
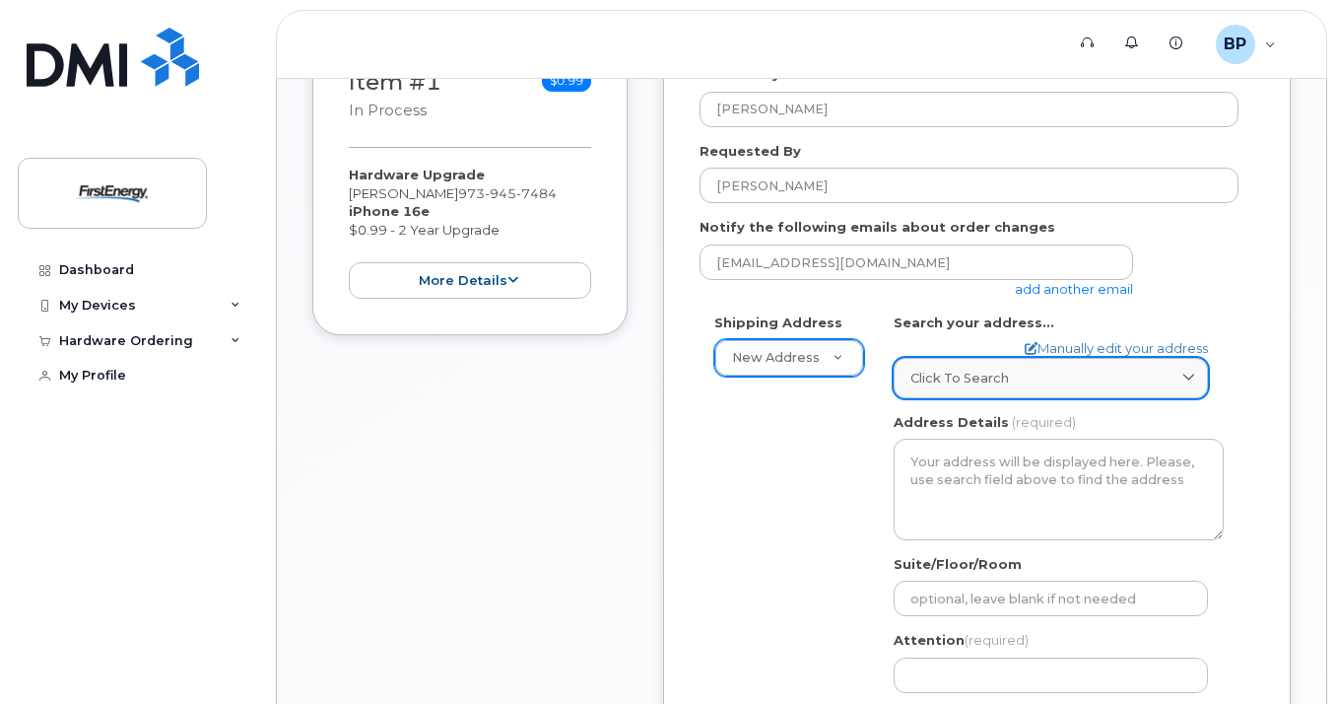
click at [973, 380] on span "Click to search" at bounding box center [960, 378] width 99 height 19
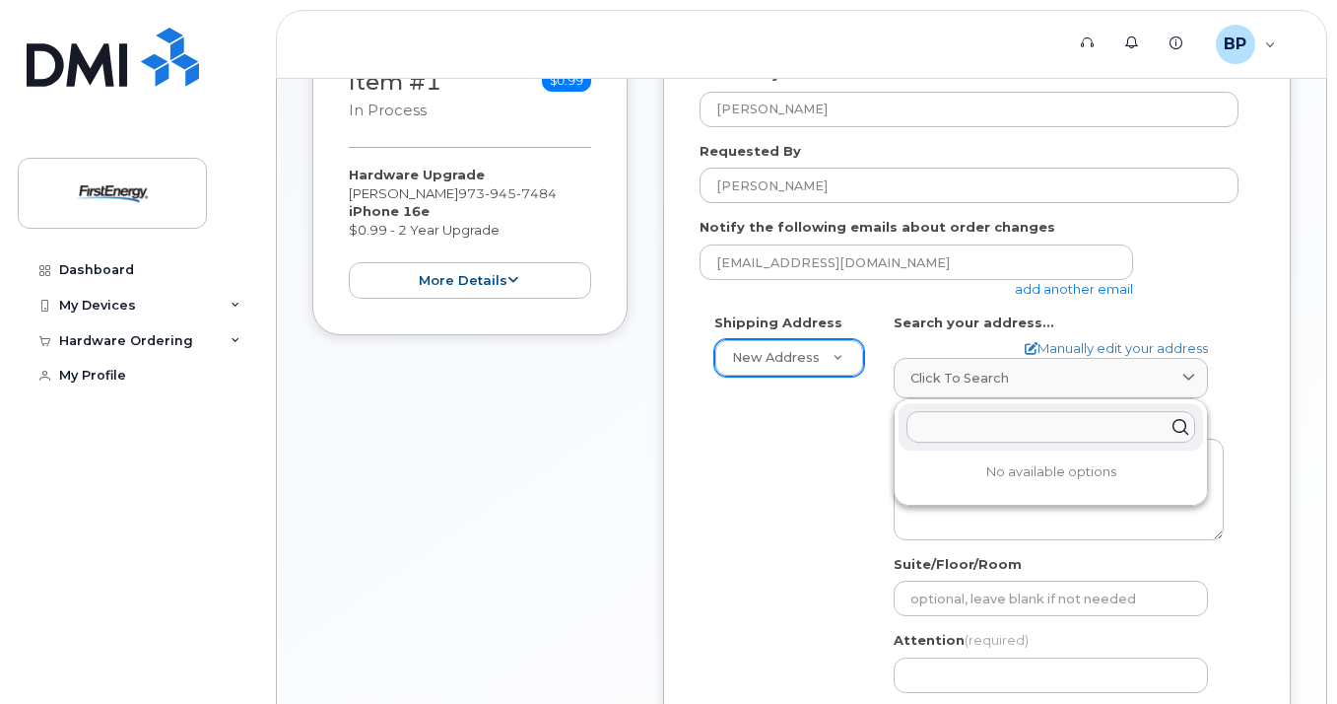
drag, startPoint x: 931, startPoint y: 436, endPoint x: 784, endPoint y: 375, distance: 158.7
click at [930, 434] on input "text" at bounding box center [1051, 427] width 289 height 32
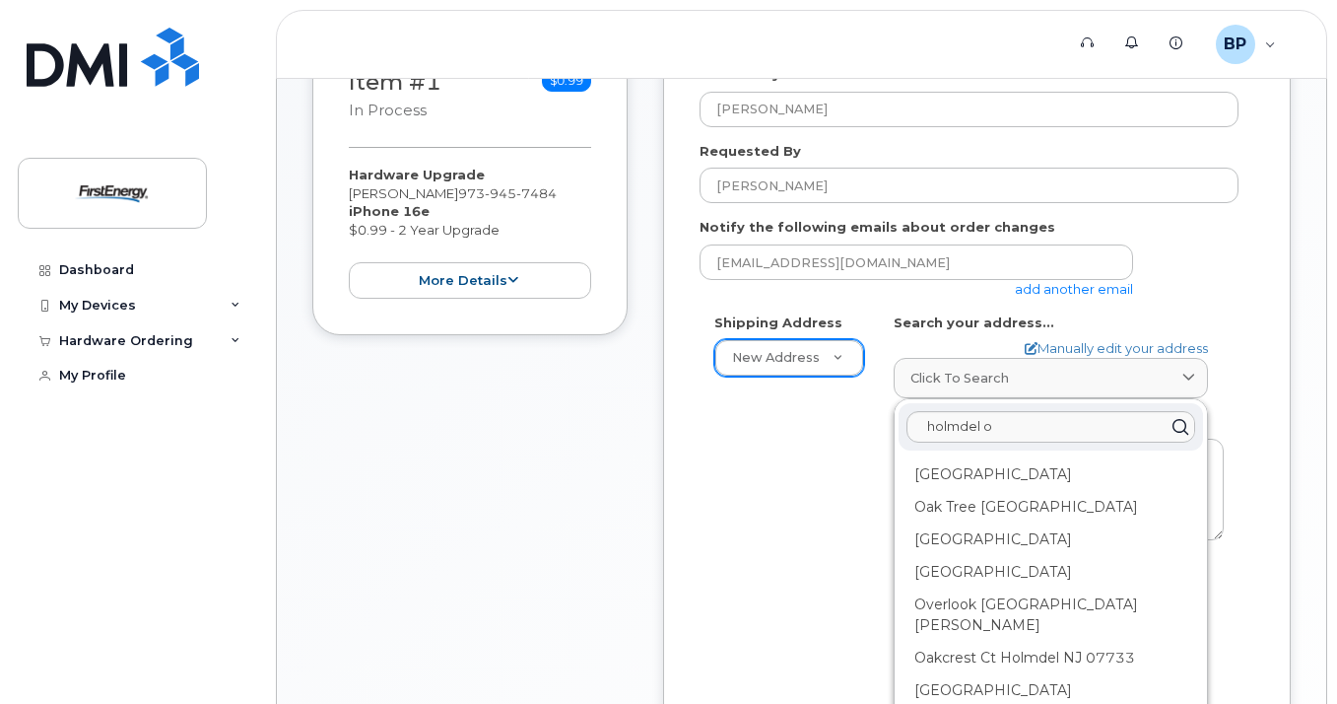
click at [829, 455] on div "Shipping Address New Address New Address AB Search your address... Manually edi…" at bounding box center [969, 548] width 539 height 471
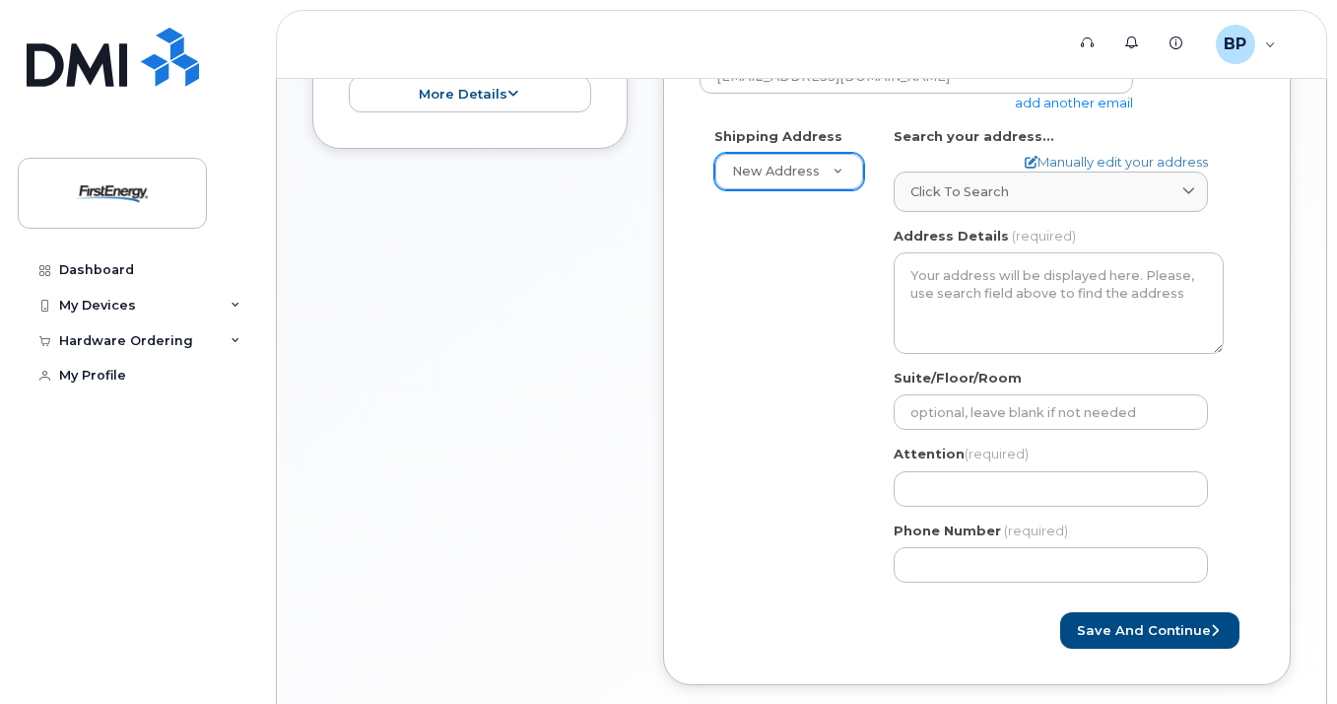
scroll to position [548, 0]
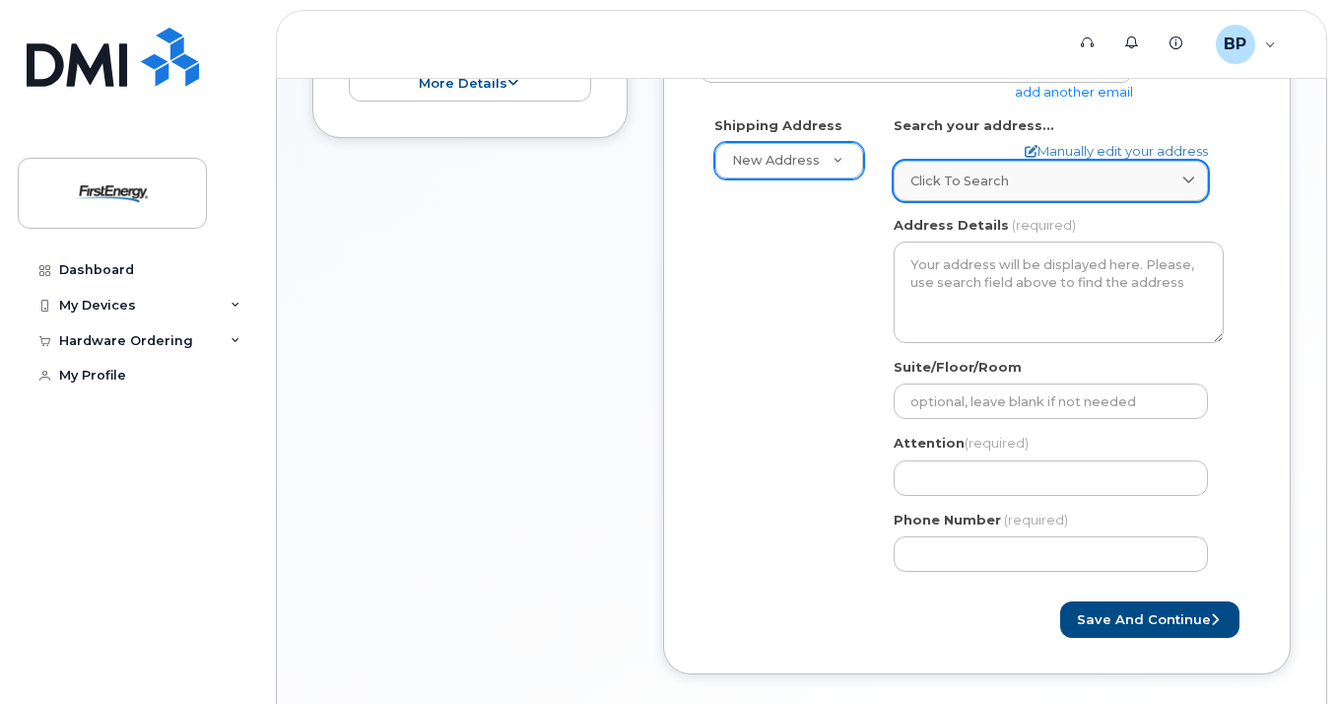
click at [985, 186] on span "Click to search" at bounding box center [960, 180] width 99 height 19
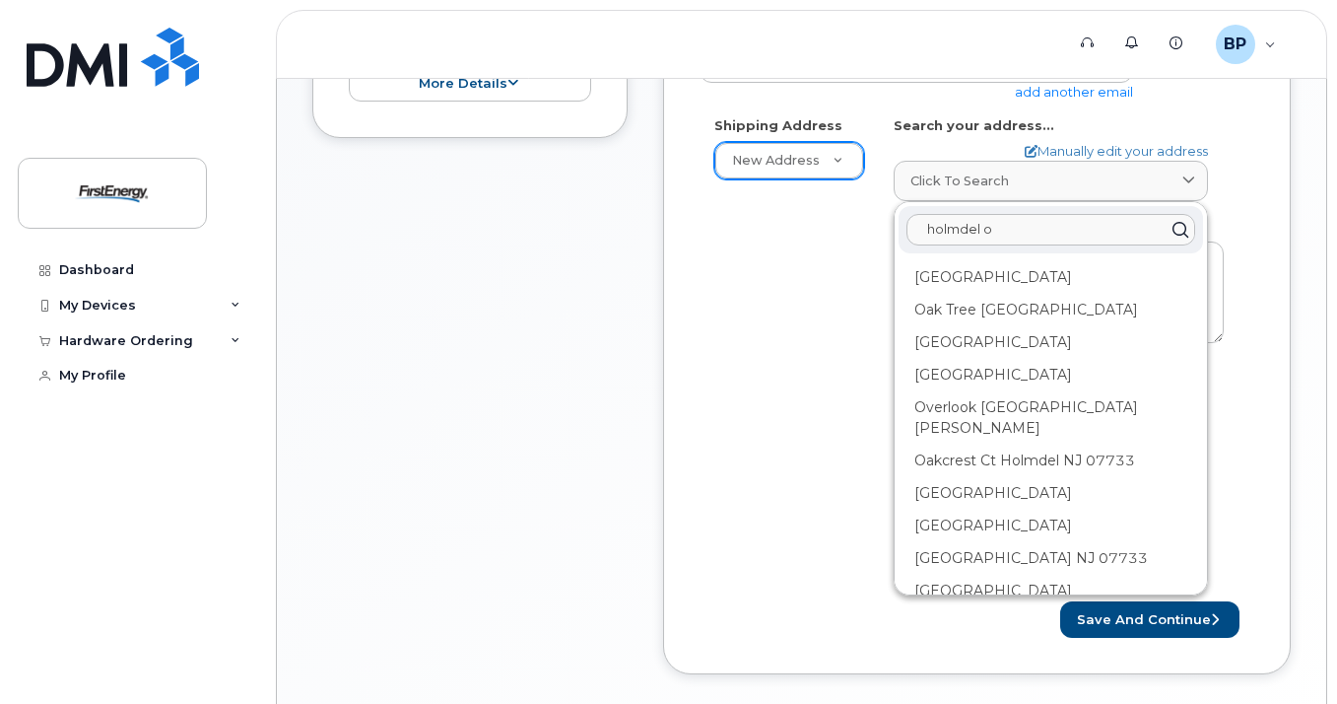
drag, startPoint x: 1015, startPoint y: 229, endPoint x: 881, endPoint y: 227, distance: 134.0
click at [881, 227] on div "AB Search your address... Manually edit your address Click to search holmdel o …" at bounding box center [1059, 351] width 360 height 471
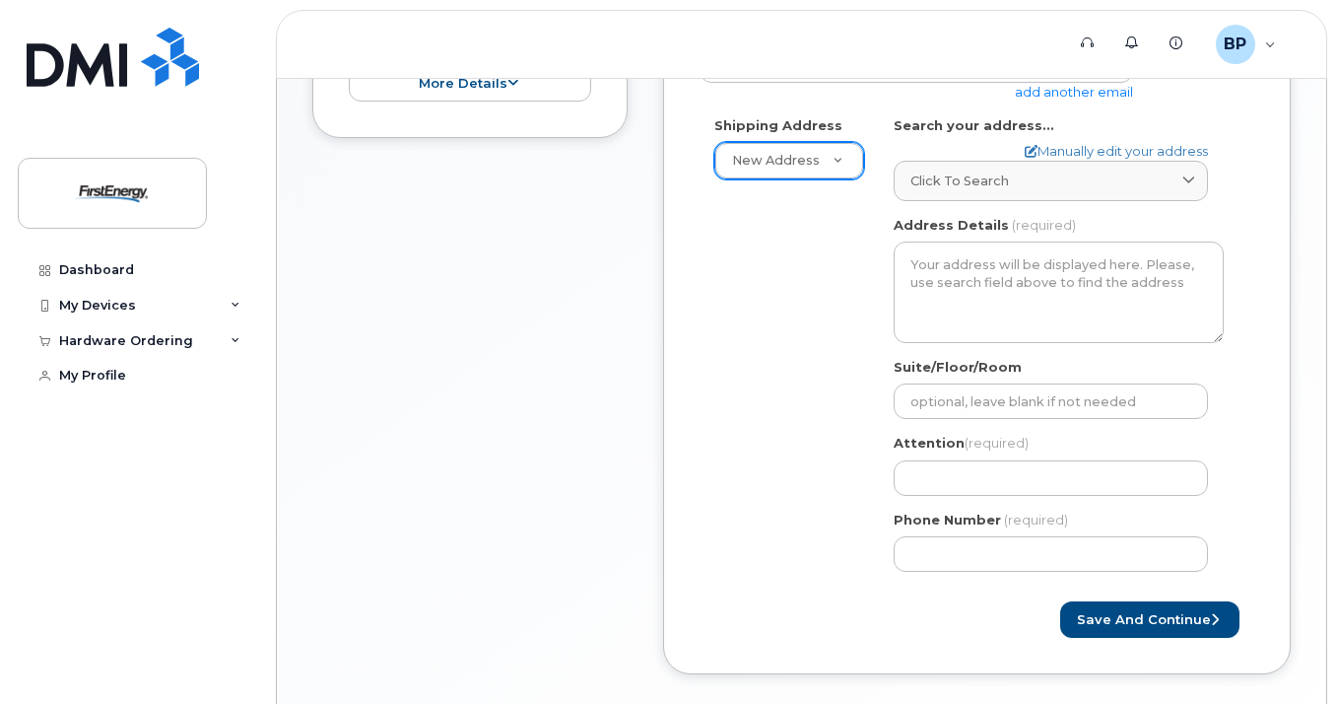
drag, startPoint x: 1032, startPoint y: 181, endPoint x: 870, endPoint y: 185, distance: 161.7
click at [870, 185] on div "Shipping Address New Address New Address AB Search your address... Manually edi…" at bounding box center [969, 351] width 539 height 471
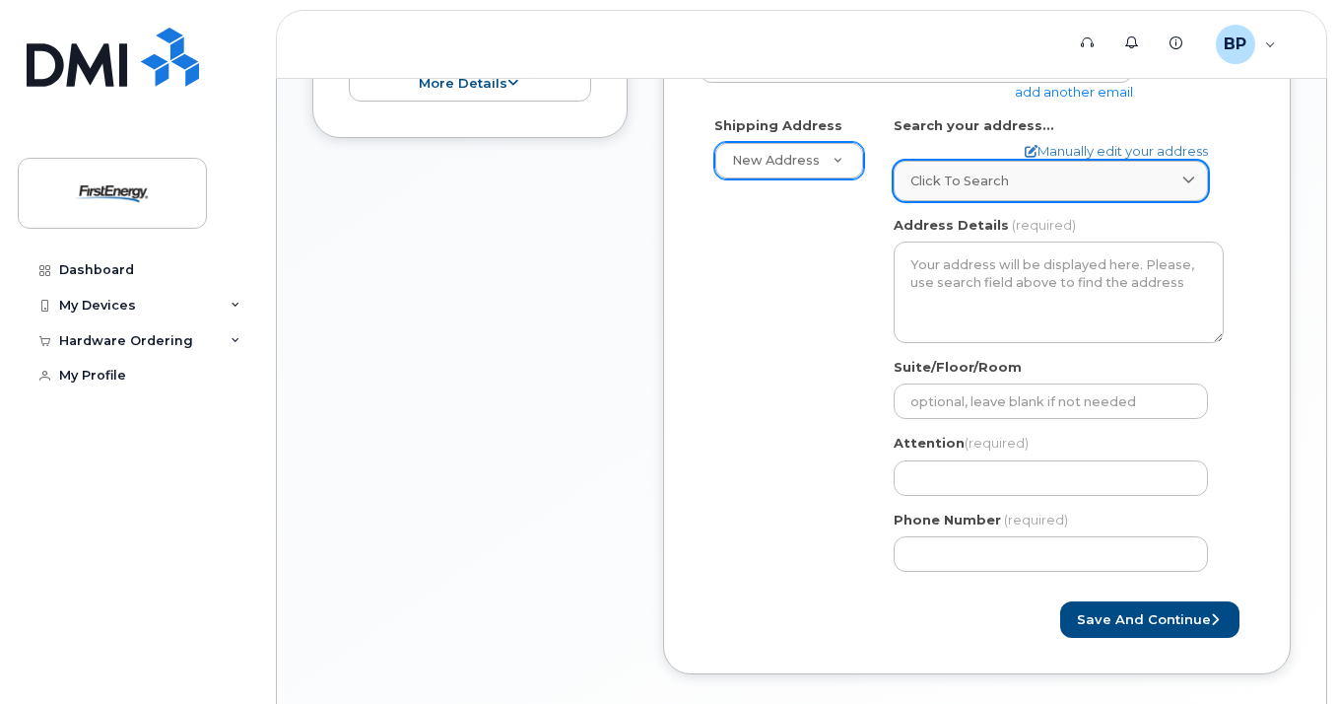
click at [983, 184] on span "Click to search" at bounding box center [960, 180] width 99 height 19
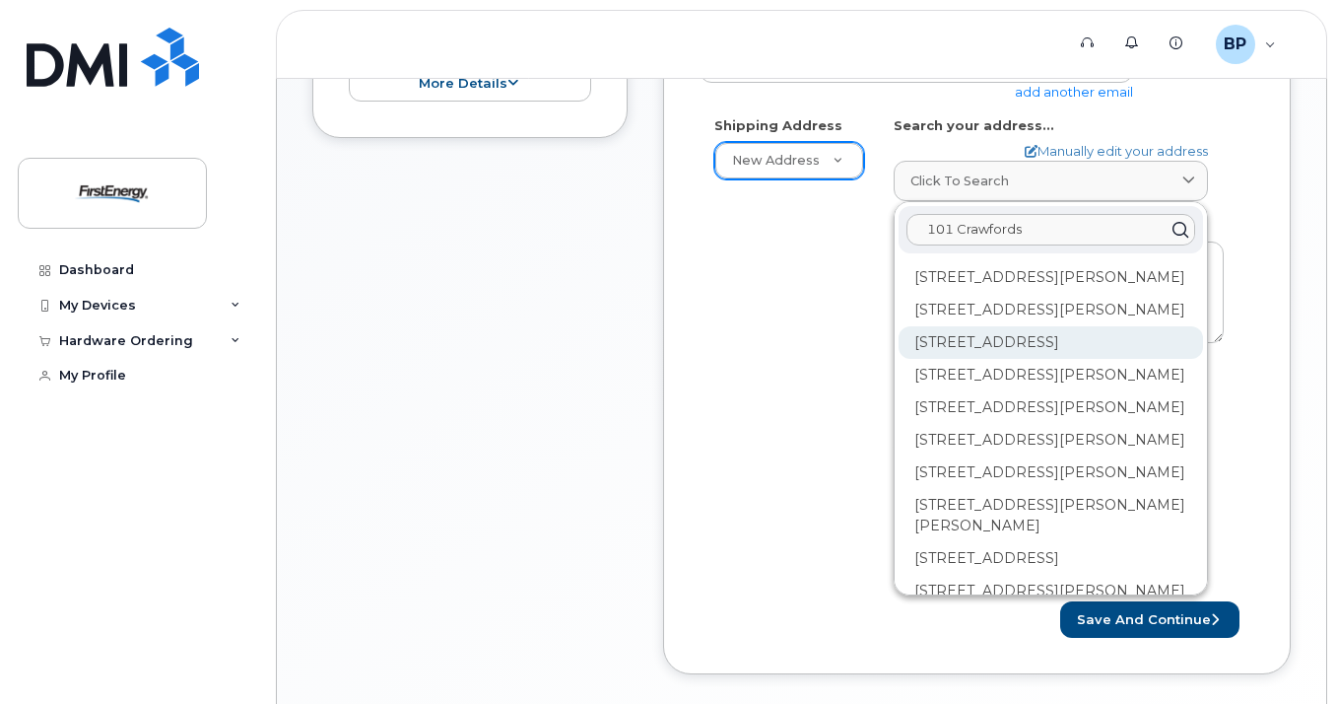
type input "101 Crawfords"
click at [1106, 350] on div "101 Crawfords Corner Rd Holmdel NJ 07733" at bounding box center [1051, 342] width 305 height 33
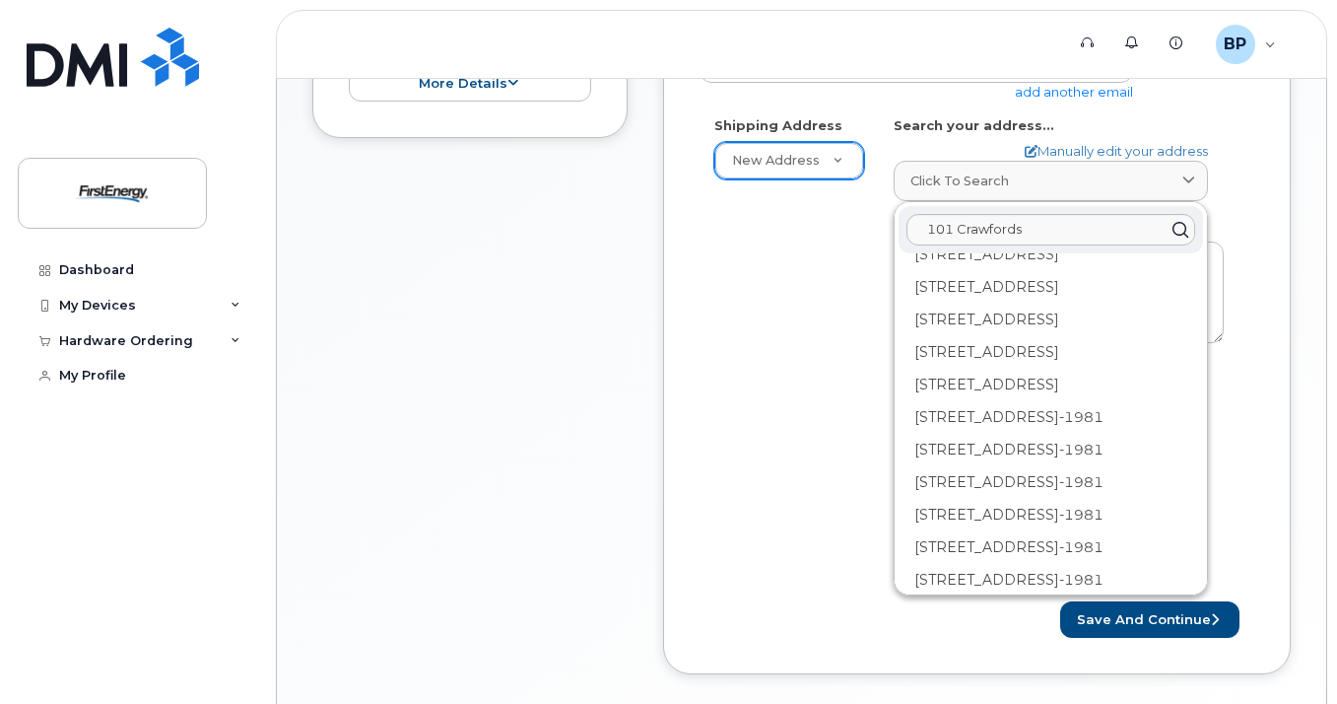
scroll to position [1380, 0]
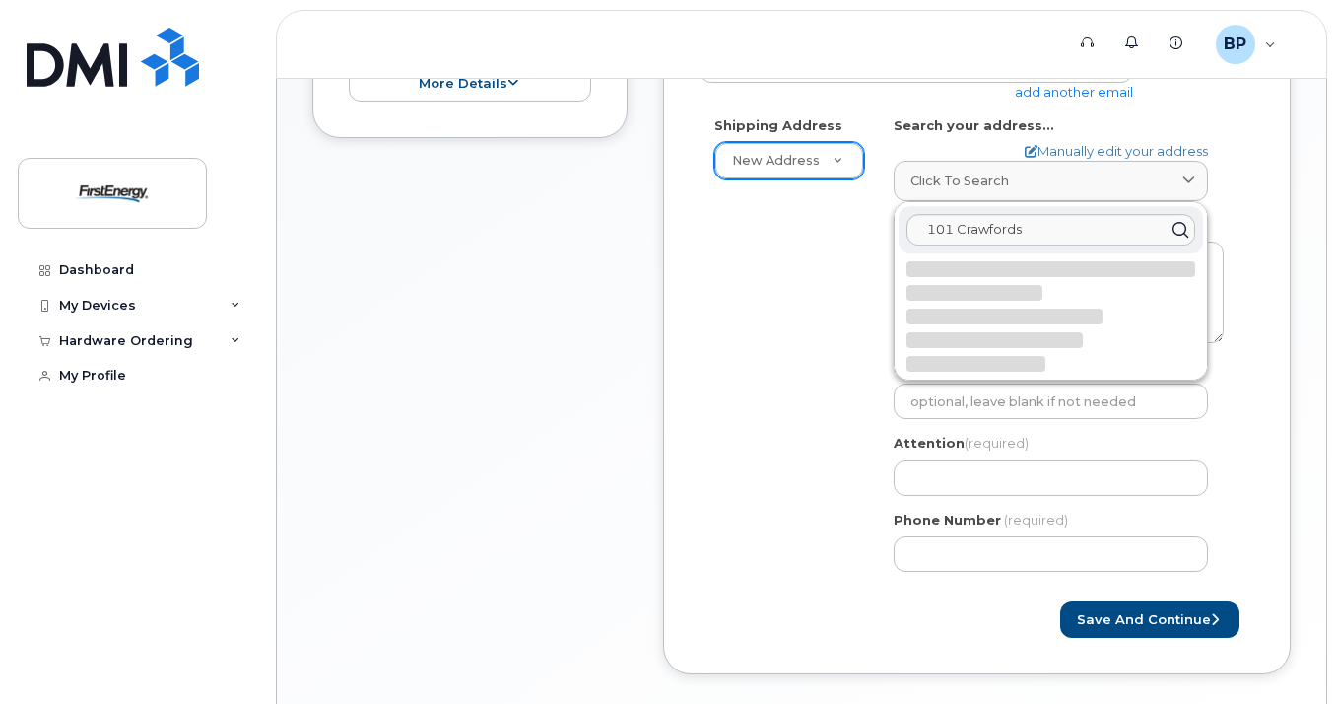
scroll to position [0, 0]
select select
type textarea "101 Crawfords Corner Rd Ste 1511 HOLMDEL NJ 07733-1980 UNITED STATES"
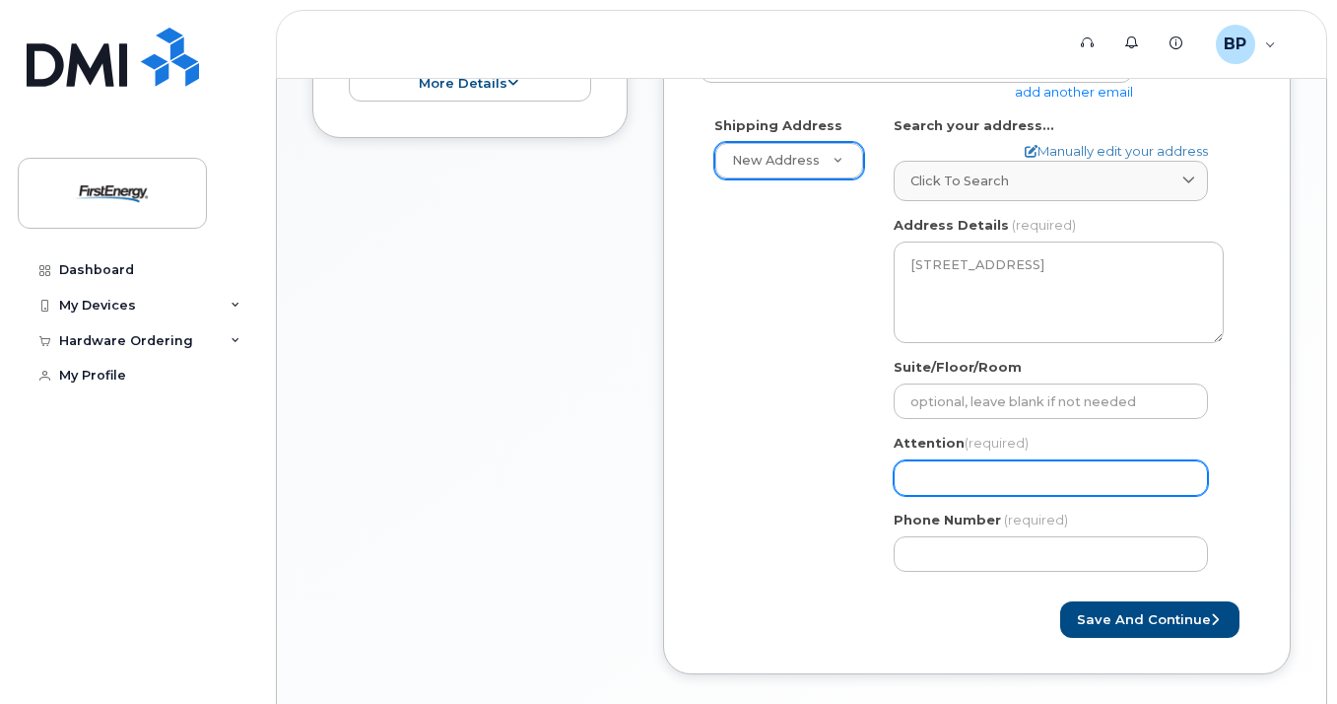
drag, startPoint x: 1052, startPoint y: 480, endPoint x: 1036, endPoint y: 480, distance: 16.8
click at [1051, 480] on input "Attention (required)" at bounding box center [1051, 477] width 314 height 35
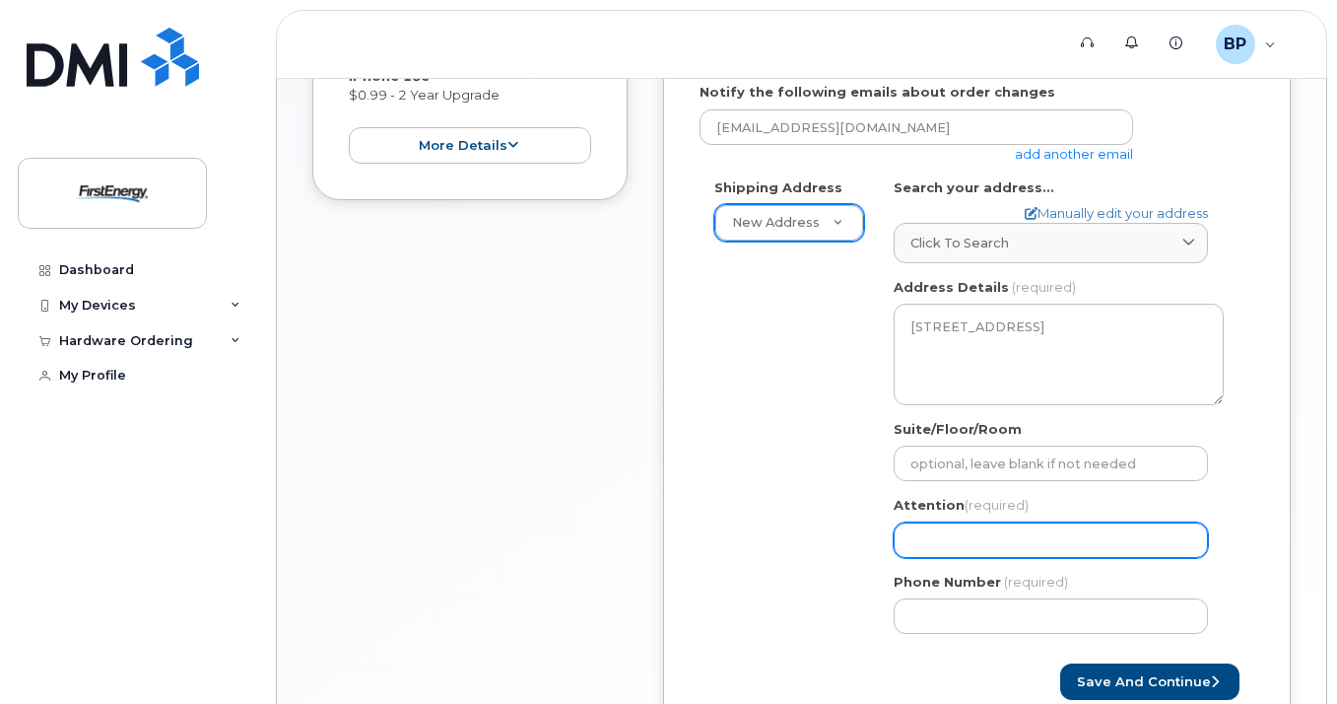
scroll to position [591, 0]
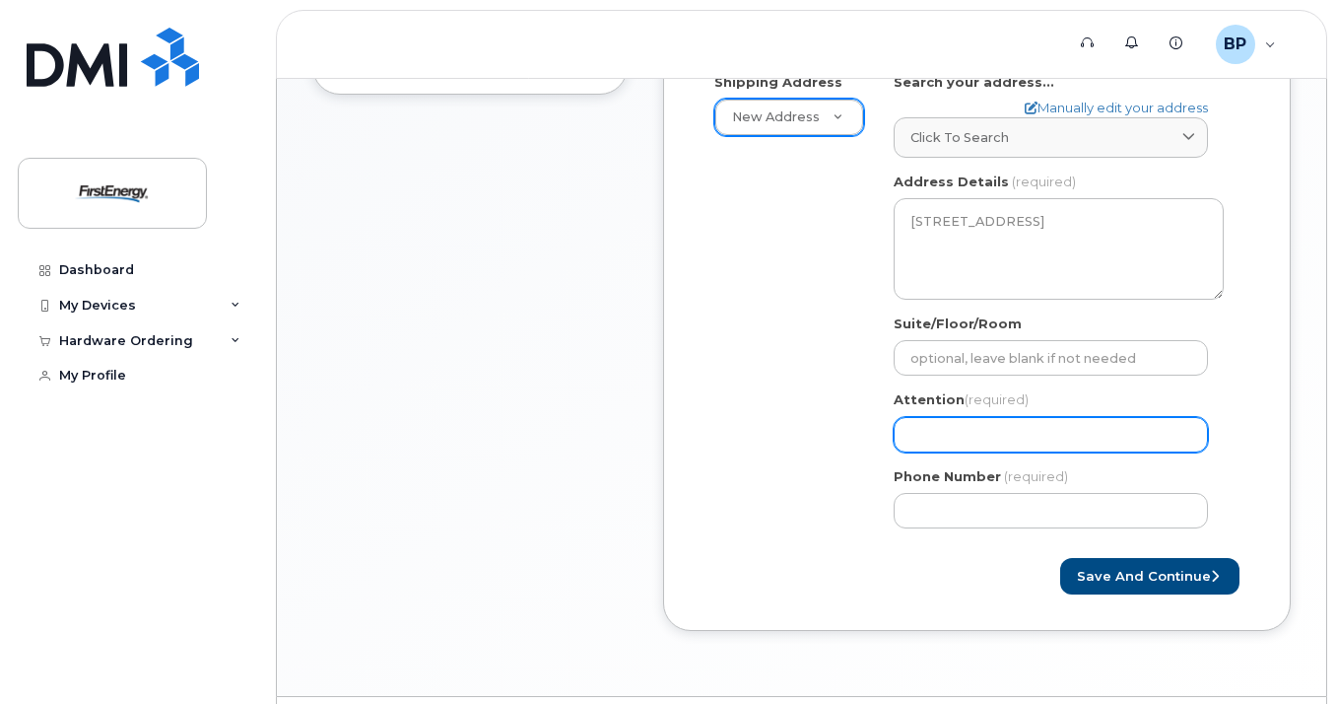
click at [928, 444] on input "Attention (required)" at bounding box center [1051, 434] width 314 height 35
select select
type input "P"
select select
type input "Pa"
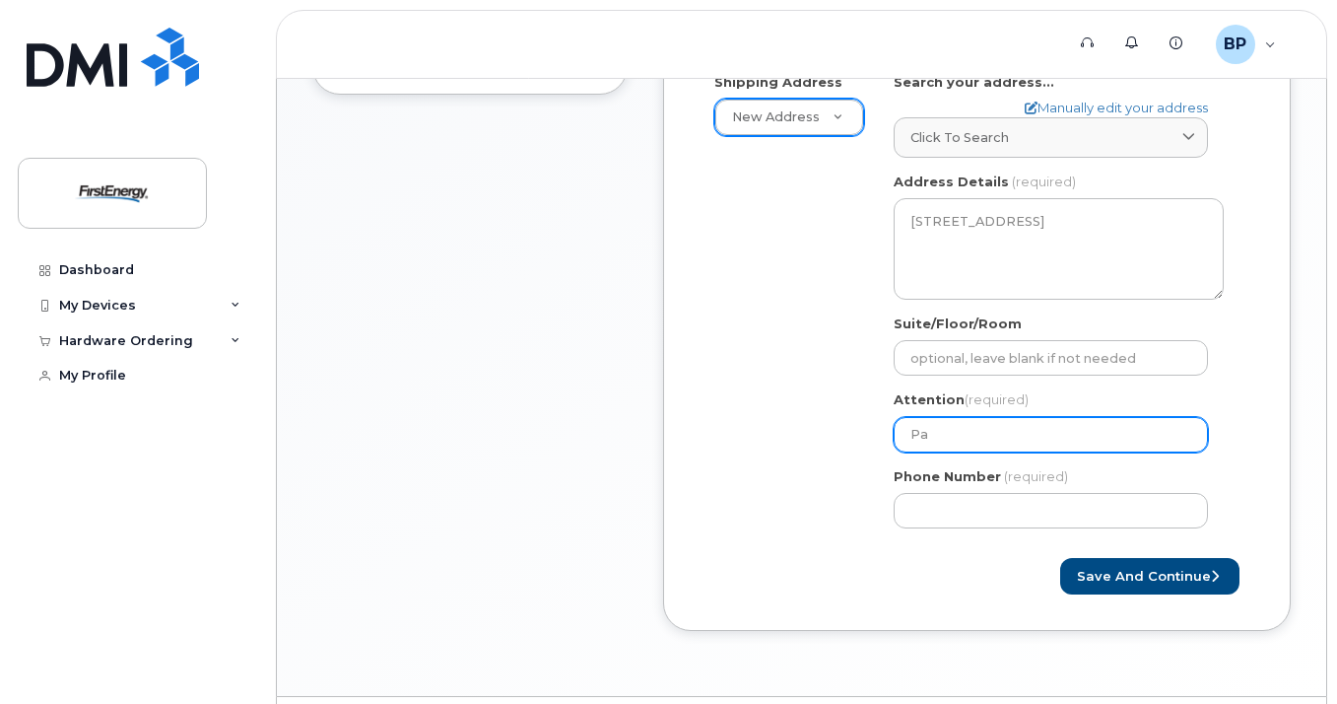
select select
type input "Pau"
select select
type input "Paul"
select select
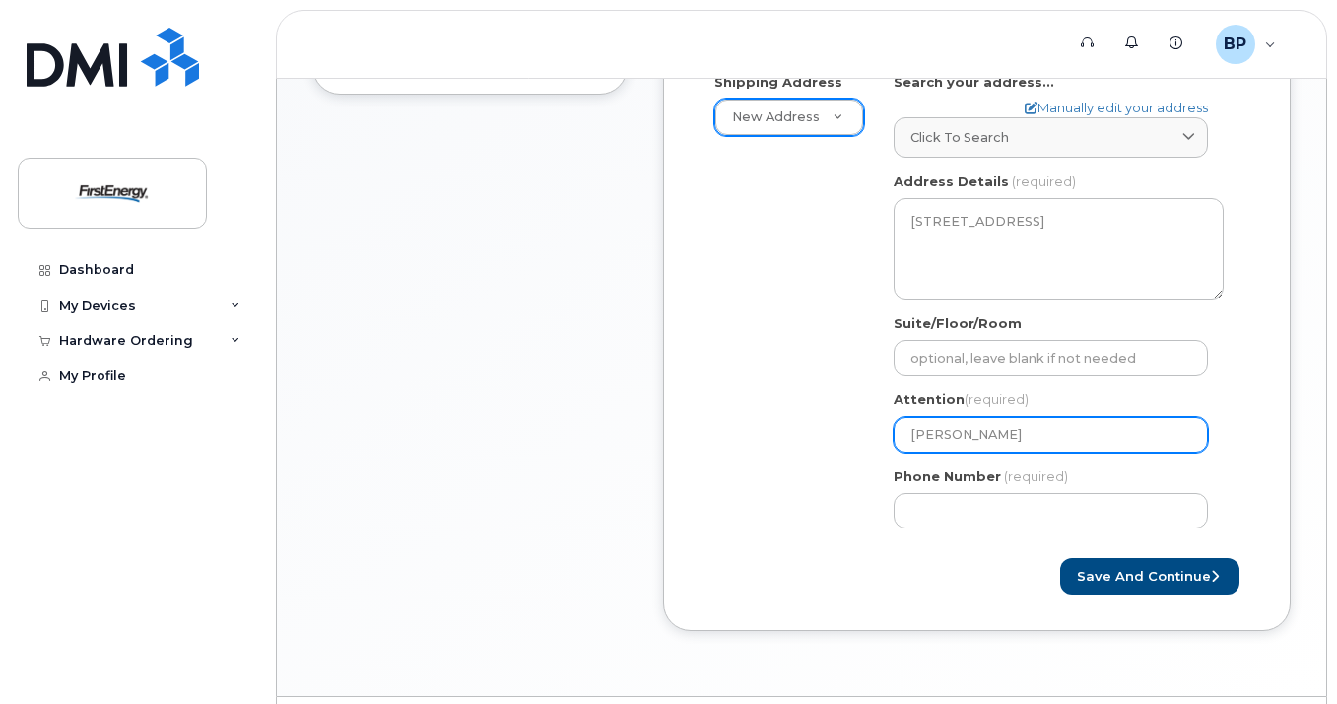
type input "Paul;"
select select
type input "Paul"
select select
type input "Paul B"
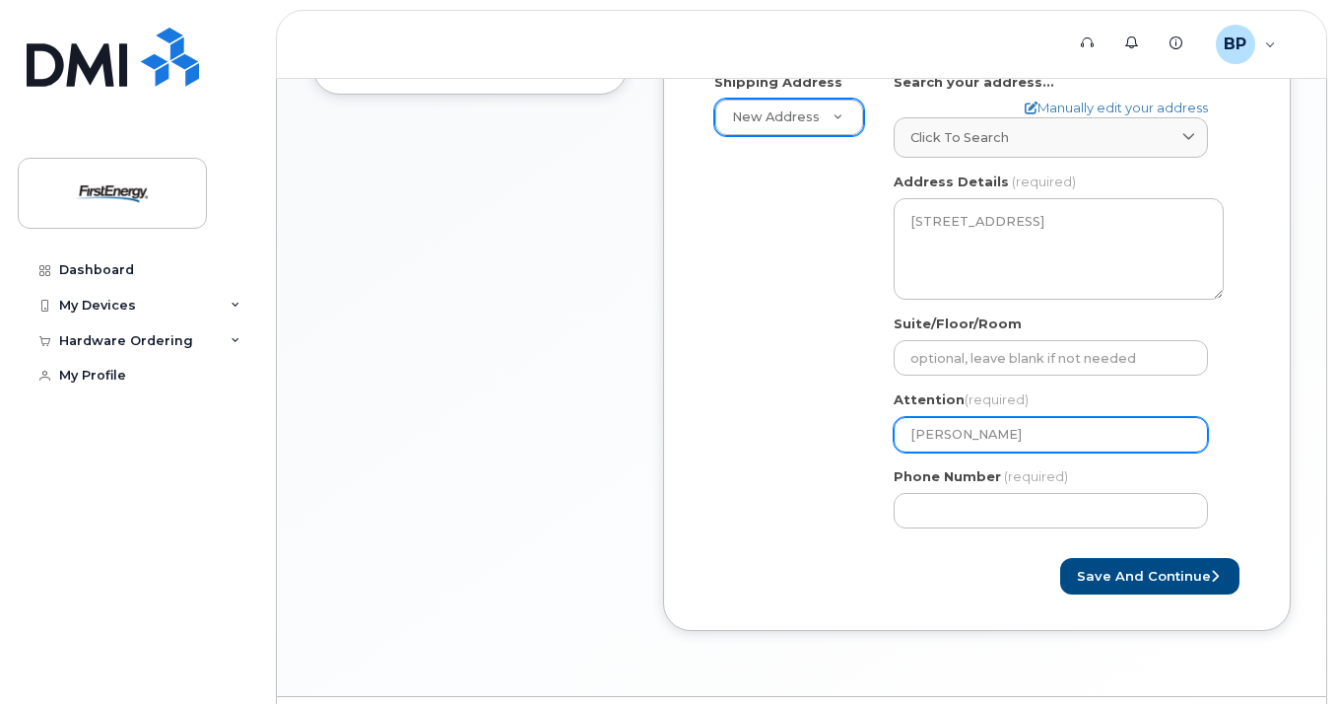
select select
type input "Paul Bo"
select select
type input "Paul Boz"
select select
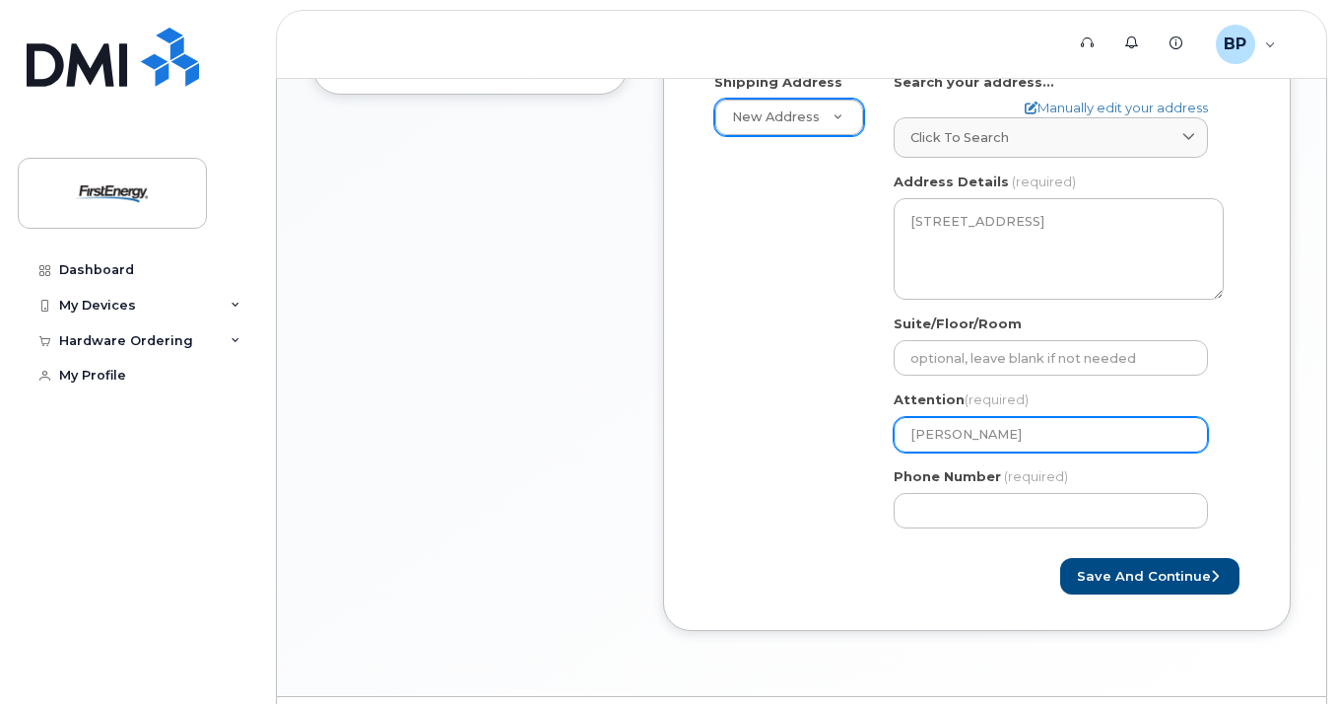
type input "Paul Bozi"
select select
type input "Paul Bozic"
select select
type input "Paul Bozice"
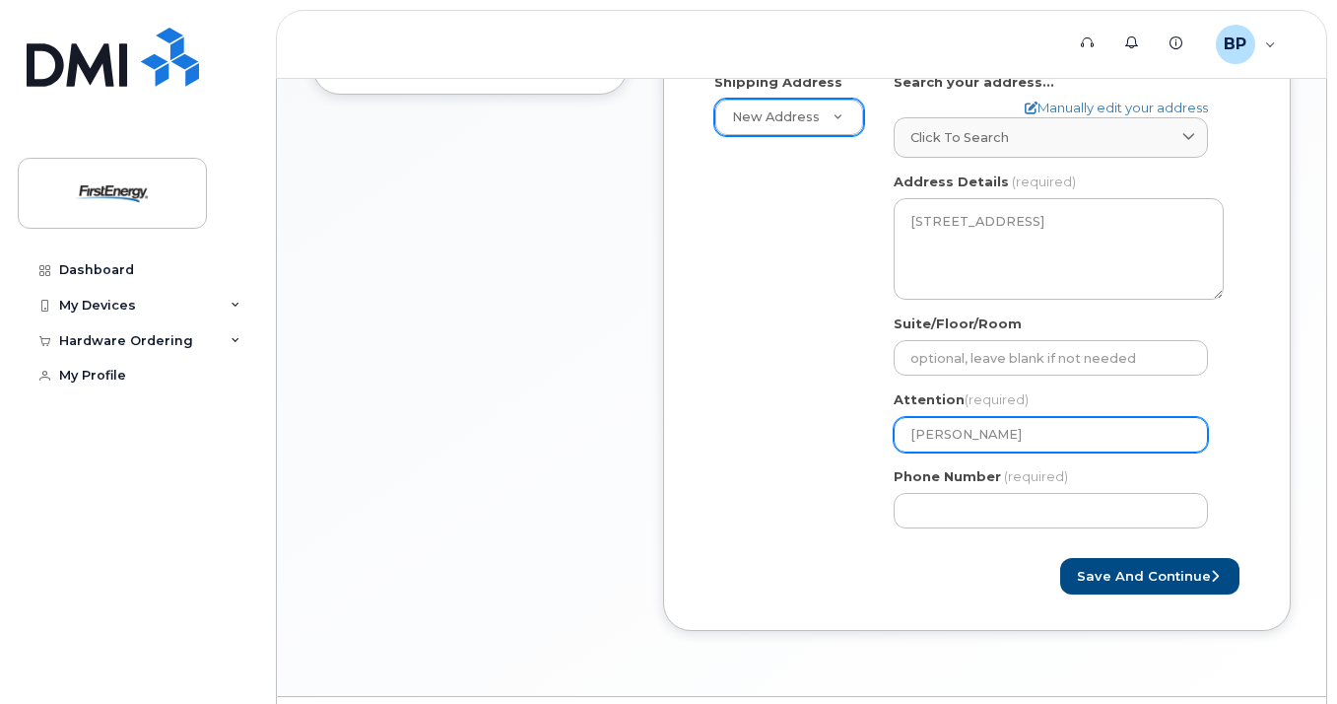
select select
type input "Paul Bozicev"
select select
type input "Paul Bozicevi"
select select
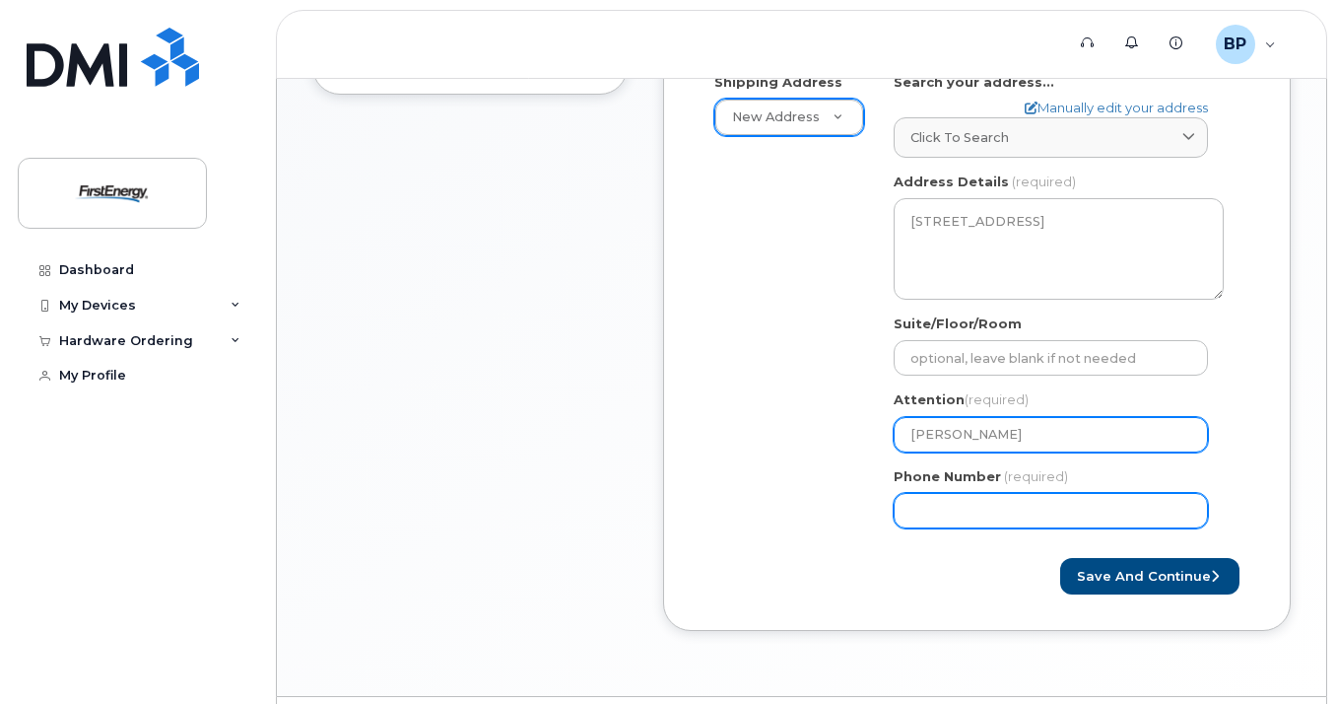
type input "[PERSON_NAME]"
click at [940, 511] on input "Phone Number" at bounding box center [1051, 510] width 314 height 35
type input "732"
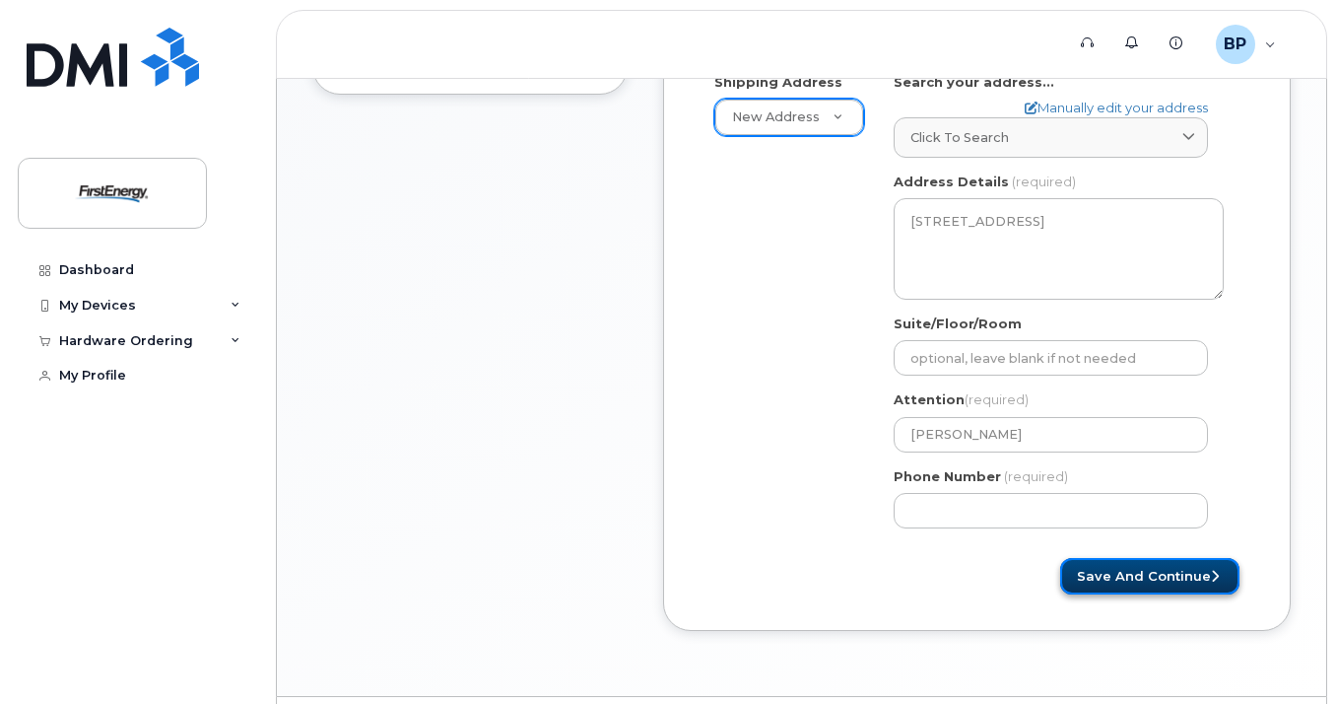
click at [1177, 584] on button "Save and Continue" at bounding box center [1149, 576] width 179 height 36
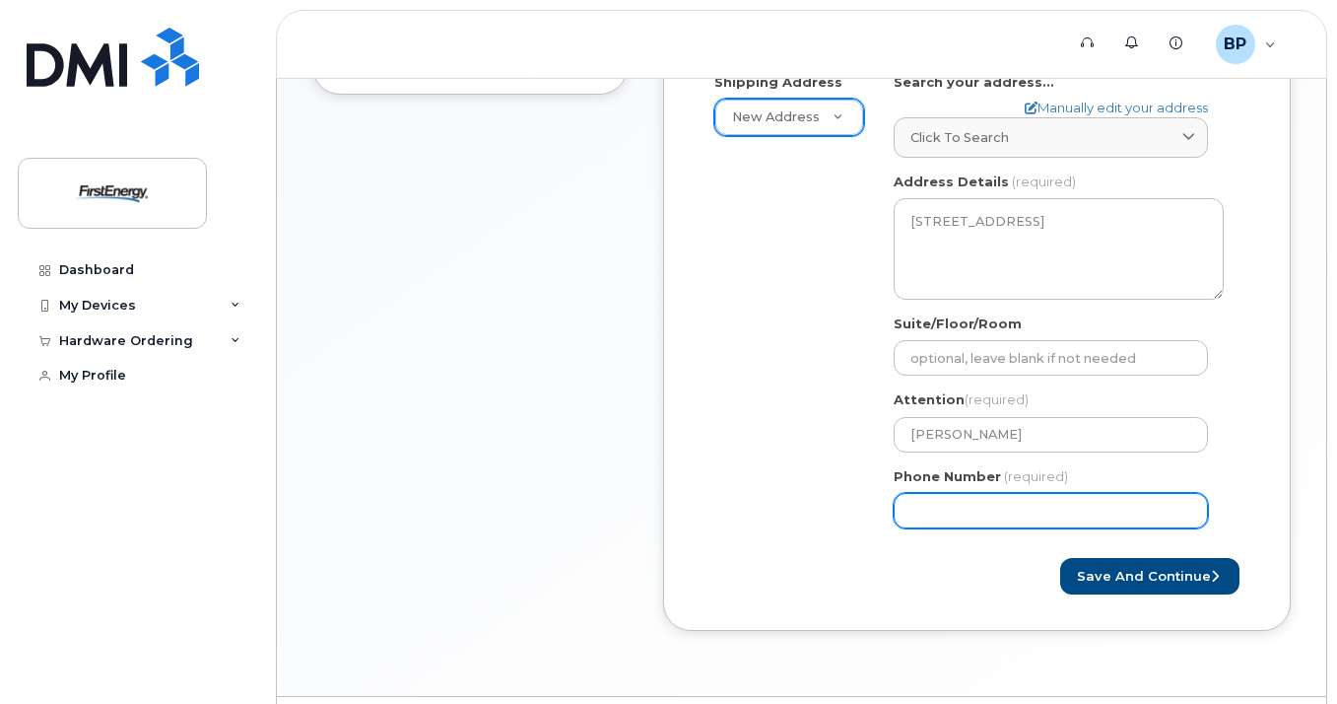
click at [1019, 515] on input "Phone Number" at bounding box center [1051, 510] width 314 height 35
click at [1037, 508] on input "Phone Number" at bounding box center [1051, 510] width 314 height 35
click at [988, 556] on form "Created By Bozicevic, Paul M Requested By Paul Bozicevic Notify the following e…" at bounding box center [977, 210] width 555 height 770
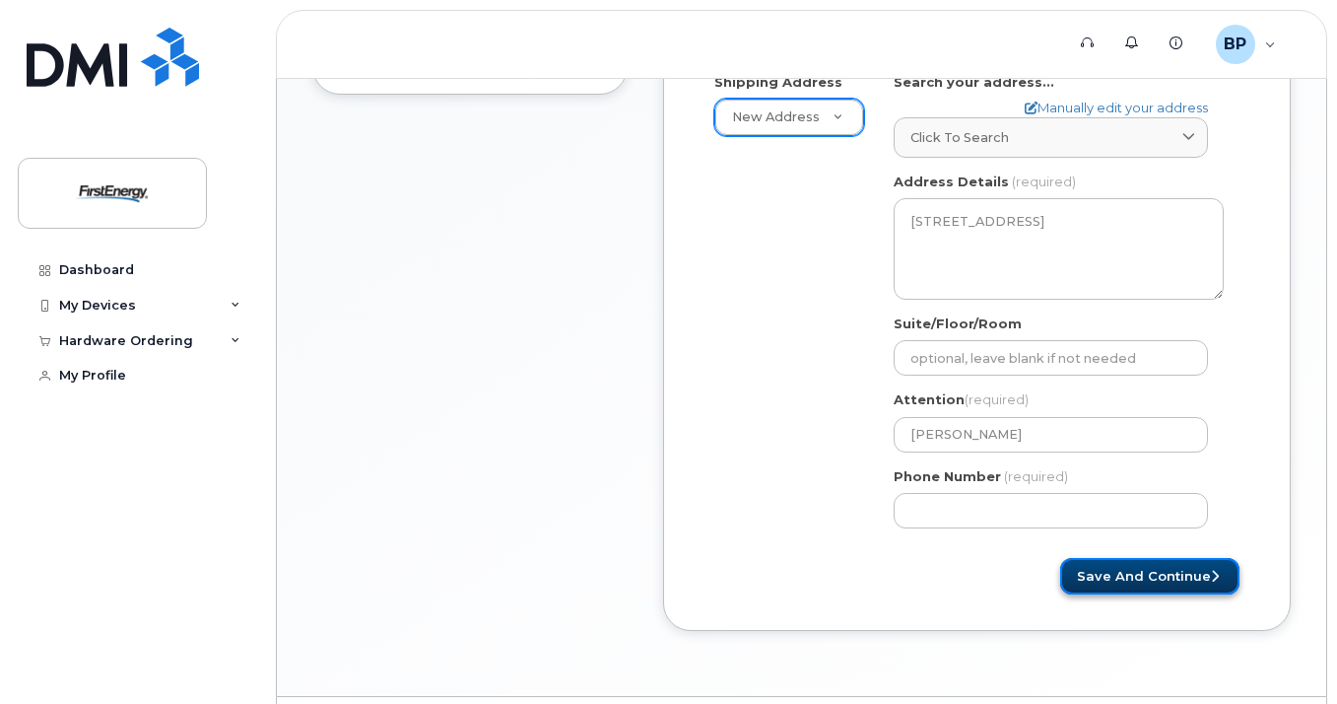
click at [1136, 566] on button "Save and Continue" at bounding box center [1149, 576] width 179 height 36
click at [974, 559] on div at bounding box center [839, 558] width 278 height 1
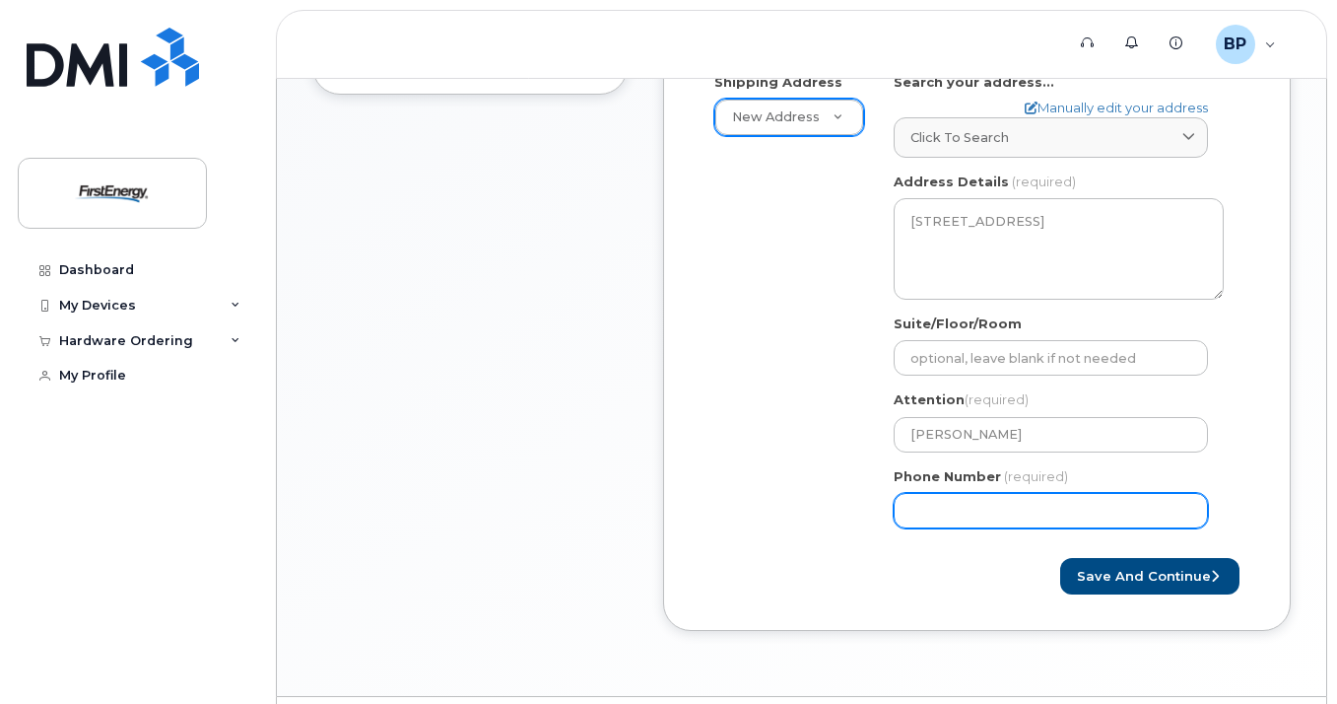
click at [1031, 516] on input "Phone Number" at bounding box center [1051, 510] width 314 height 35
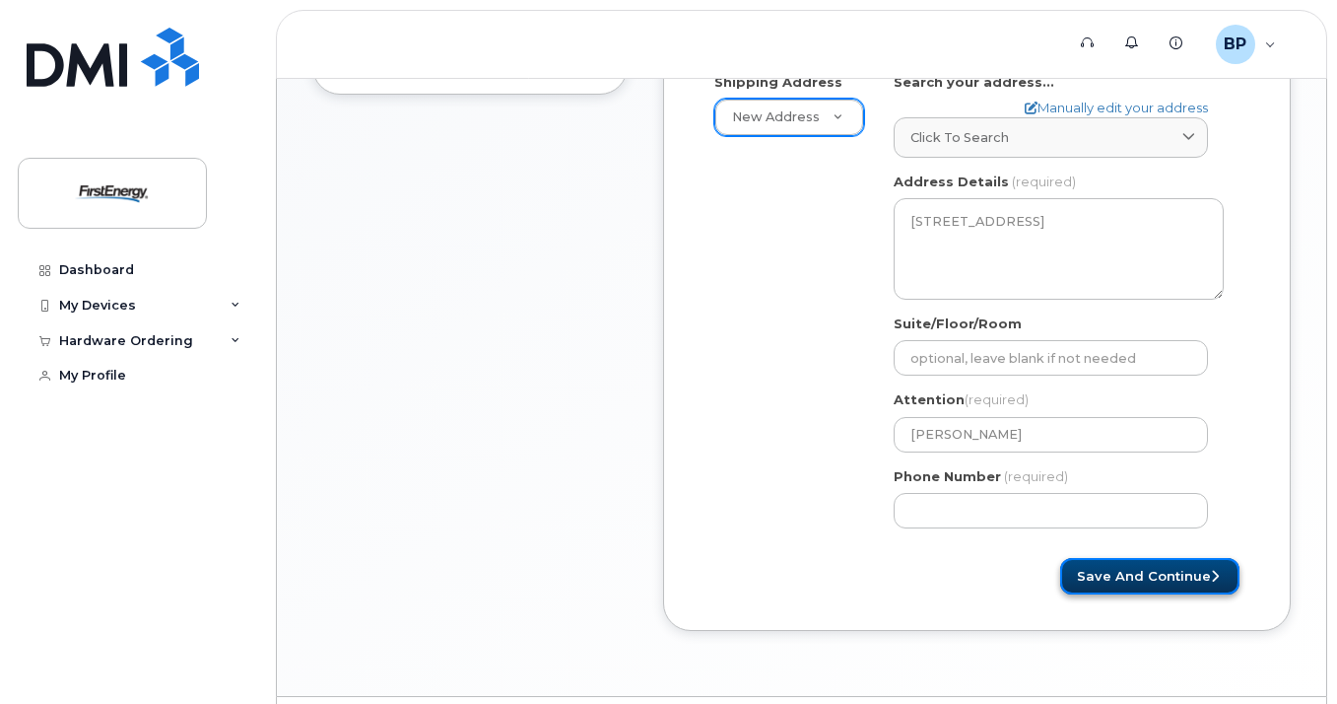
click at [1119, 575] on button "Save and Continue" at bounding box center [1149, 576] width 179 height 36
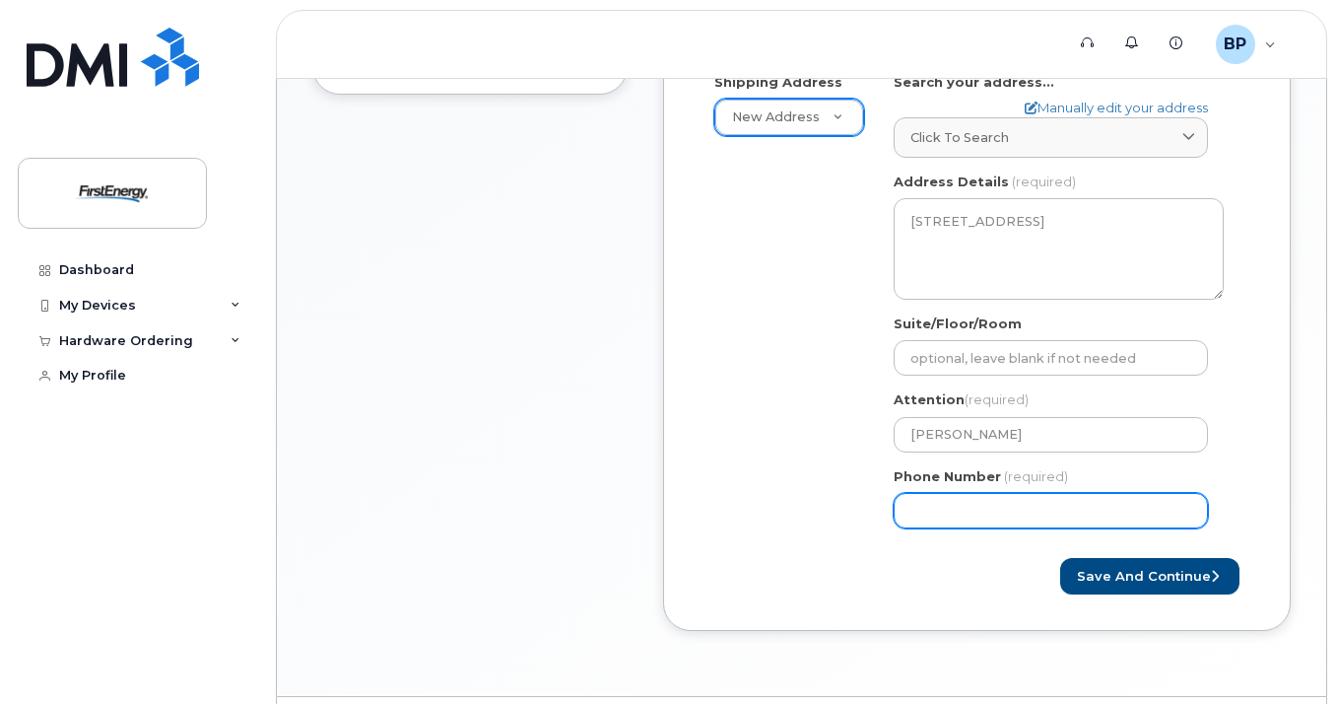
drag, startPoint x: 1038, startPoint y: 498, endPoint x: 790, endPoint y: 500, distance: 247.4
click at [800, 502] on div "Shipping Address New Address New Address NJ Holmdel Search your address... Manu…" at bounding box center [969, 308] width 539 height 471
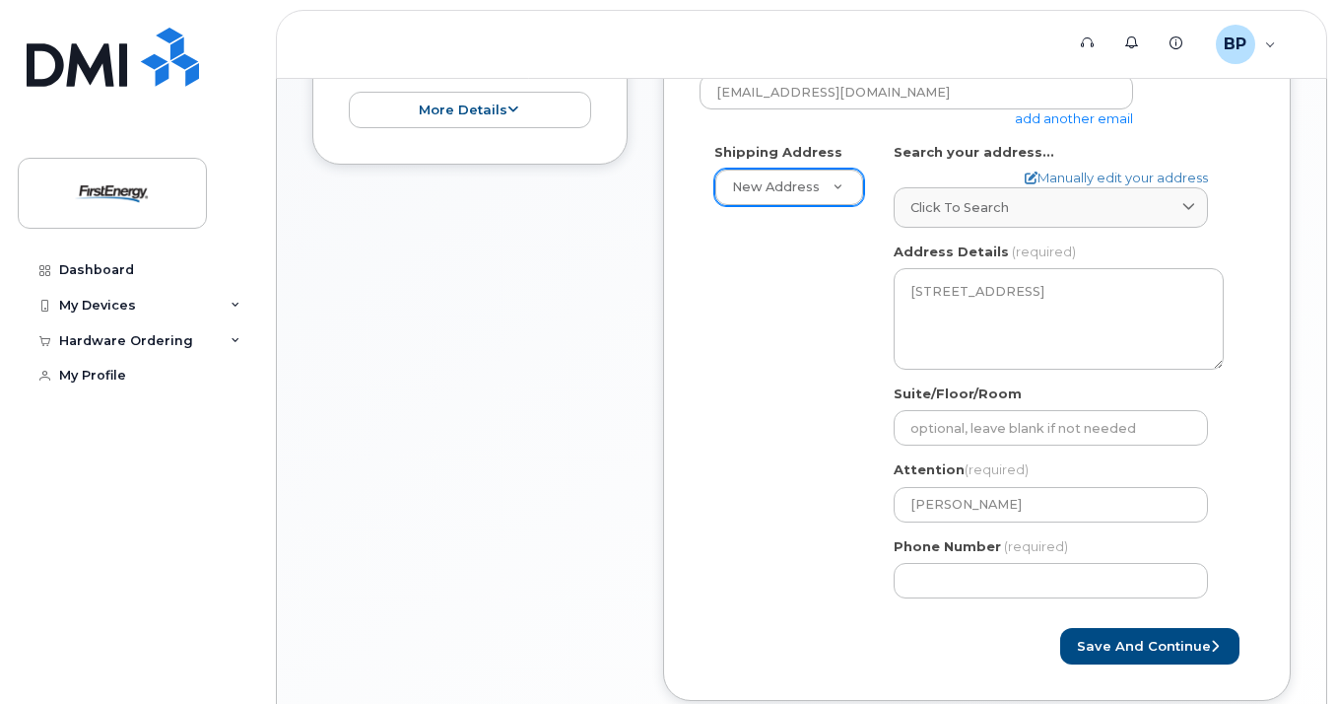
scroll to position [646, 0]
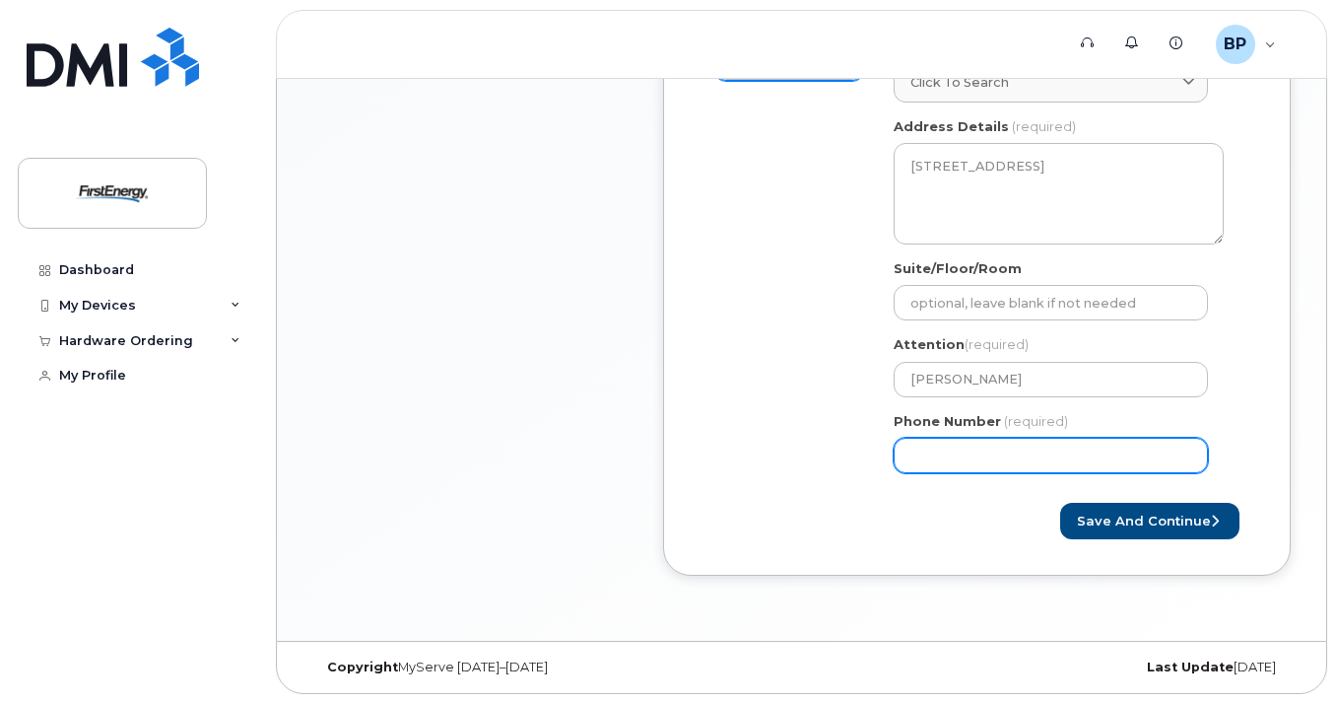
click at [972, 456] on input "Phone Number" at bounding box center [1051, 455] width 314 height 35
type input "973"
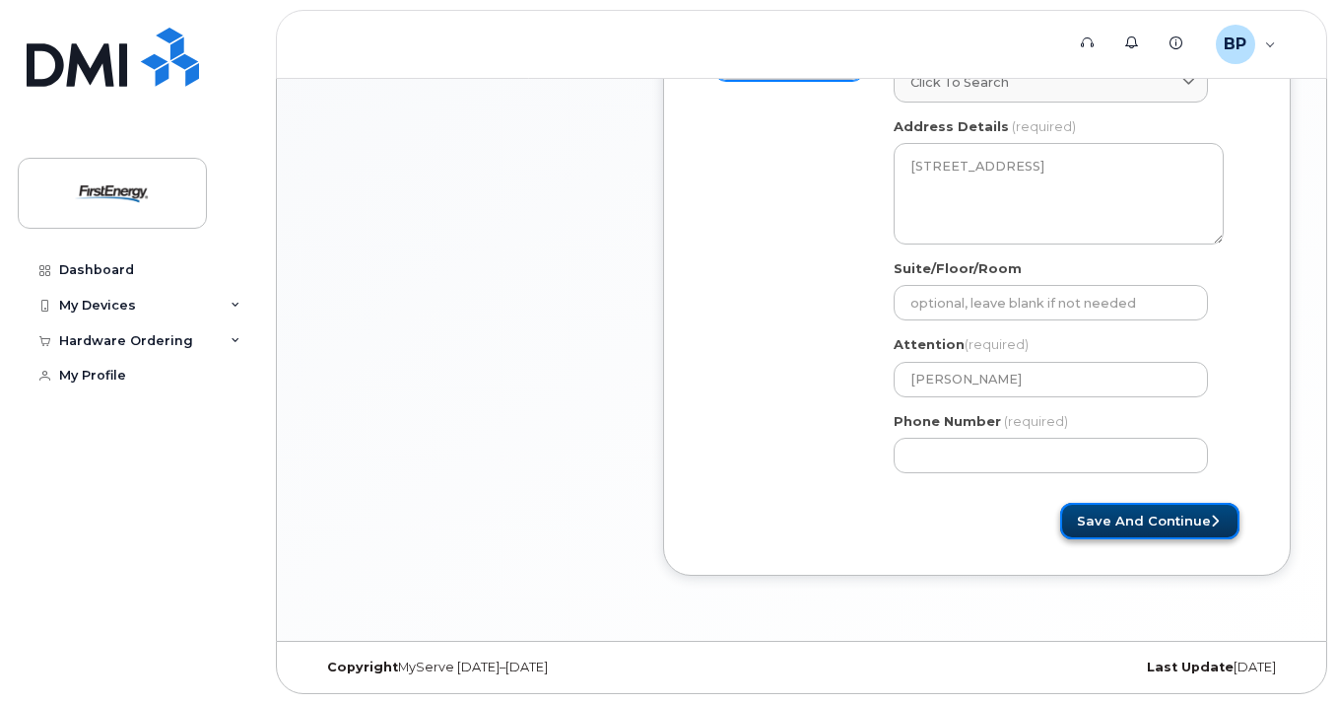
click at [1204, 528] on button "Save and Continue" at bounding box center [1149, 521] width 179 height 36
click at [1210, 518] on button "Save and Continue" at bounding box center [1149, 521] width 179 height 36
click at [1169, 523] on button "Save and Continue" at bounding box center [1149, 521] width 179 height 36
click at [1226, 531] on button "Save and Continue" at bounding box center [1149, 521] width 179 height 36
click at [1226, 530] on button "Save and Continue" at bounding box center [1149, 521] width 179 height 36
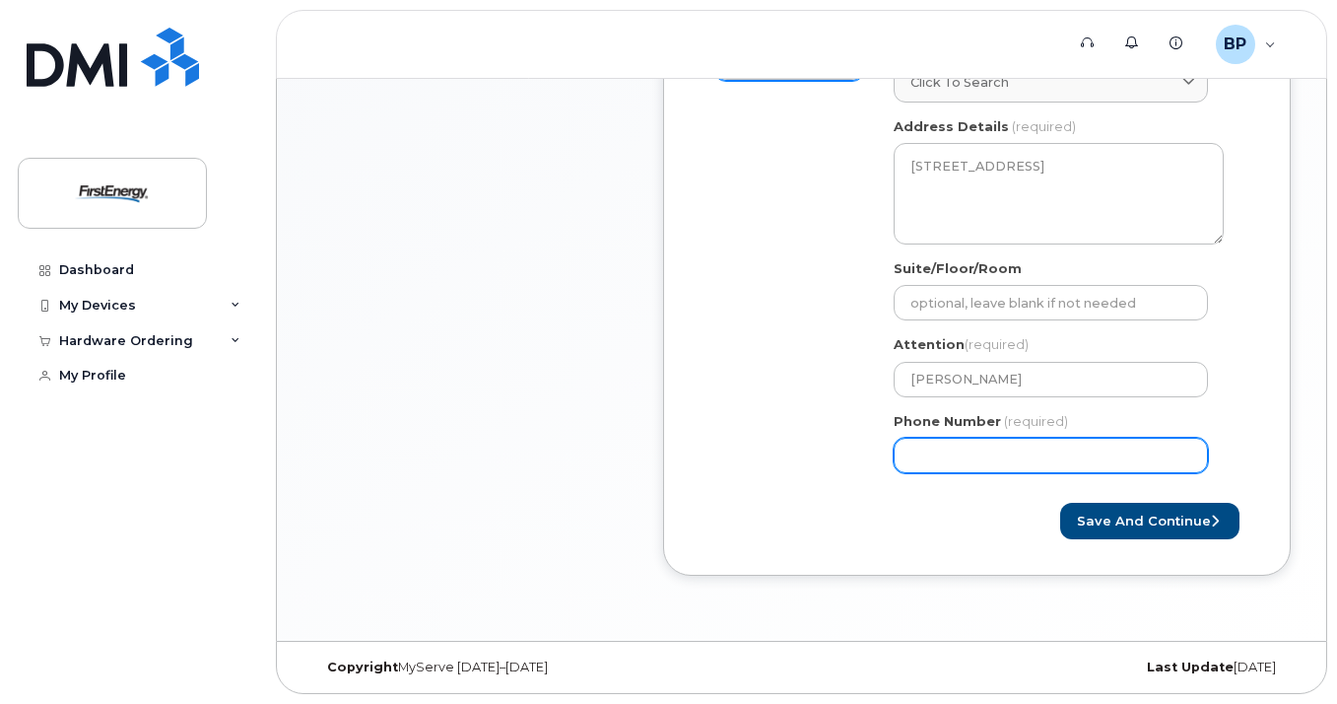
drag, startPoint x: 1015, startPoint y: 453, endPoint x: 1035, endPoint y: 457, distance: 20.1
click at [1016, 453] on input "Phone Number" at bounding box center [1051, 455] width 314 height 35
drag, startPoint x: 1021, startPoint y: 455, endPoint x: 718, endPoint y: 437, distance: 303.1
click at [738, 437] on div "Shipping Address New Address New Address NJ Holmdel Search your address... Manu…" at bounding box center [969, 253] width 539 height 471
type input "732"
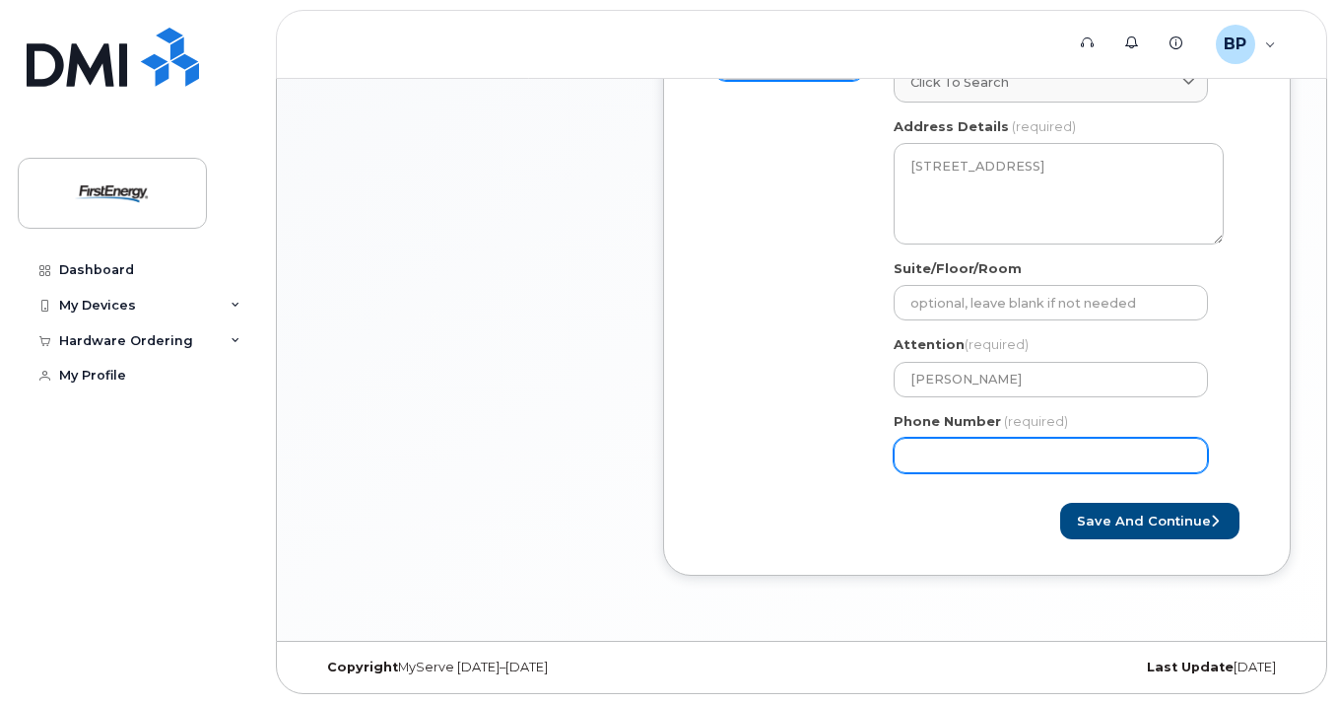
click at [1060, 450] on input "Phone Number" at bounding box center [1051, 455] width 314 height 35
click at [910, 459] on input "Phone Number" at bounding box center [1051, 455] width 314 height 35
click at [917, 452] on input "Phone Number" at bounding box center [1051, 455] width 314 height 35
click at [920, 457] on input "Phone Number" at bounding box center [1051, 455] width 314 height 35
drag, startPoint x: 928, startPoint y: 458, endPoint x: 850, endPoint y: 452, distance: 78.1
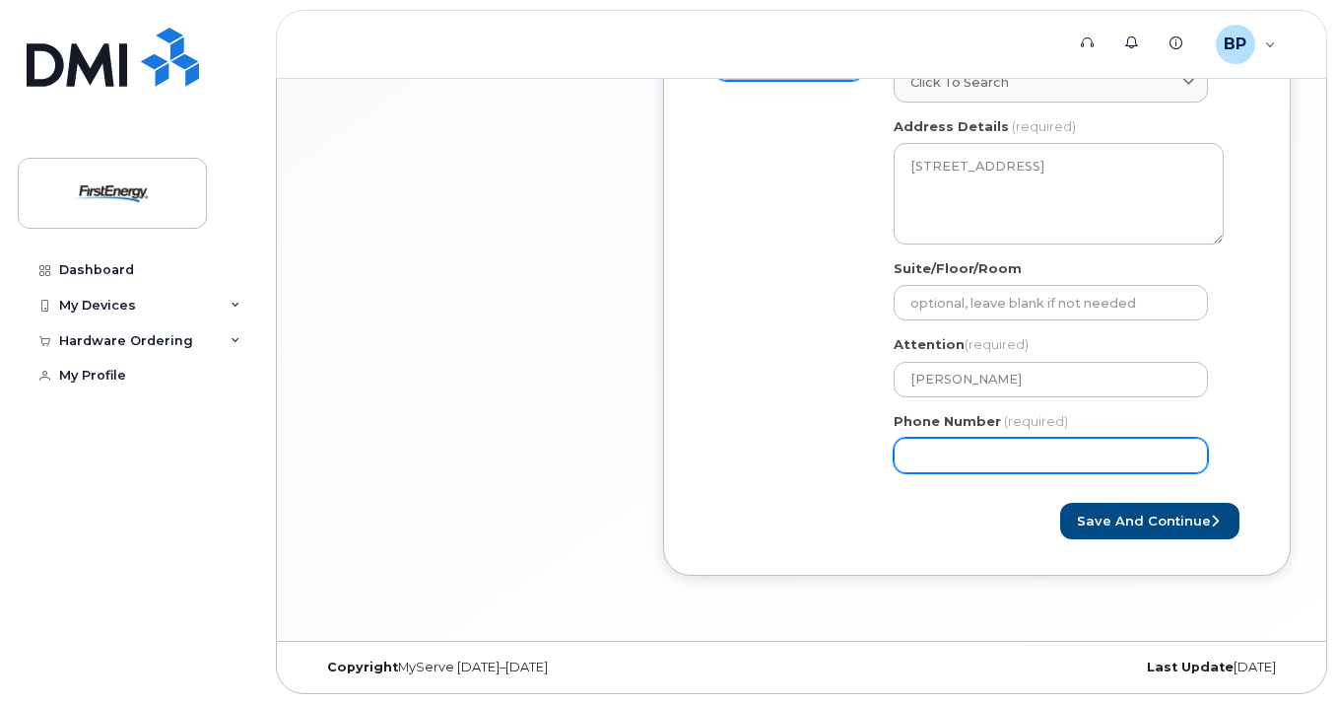
click at [858, 454] on div "Shipping Address New Address New Address NJ Holmdel Search your address... Manu…" at bounding box center [969, 253] width 539 height 471
drag, startPoint x: 946, startPoint y: 455, endPoint x: 865, endPoint y: 454, distance: 80.8
click at [866, 454] on div "Shipping Address New Address New Address NJ Holmdel Search your address... Manu…" at bounding box center [969, 253] width 539 height 471
type input "2"
type input "732212427"
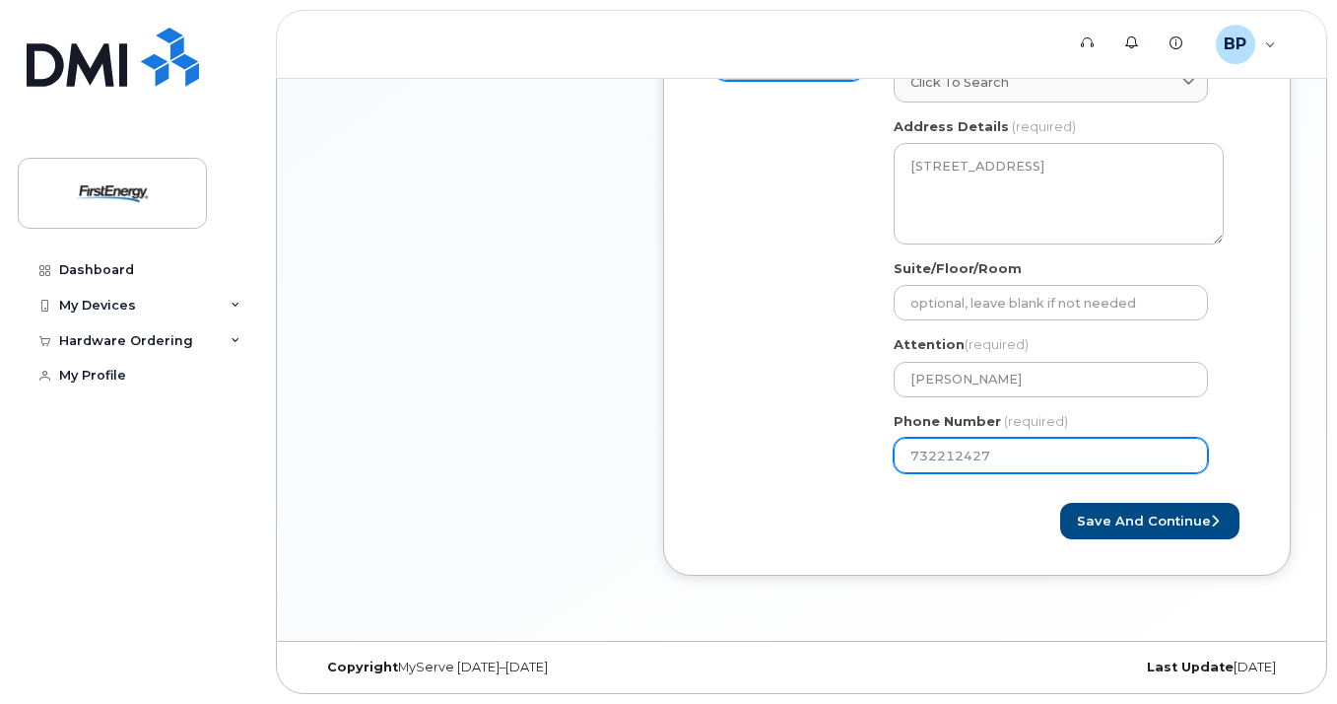
select select
type input "7322124279"
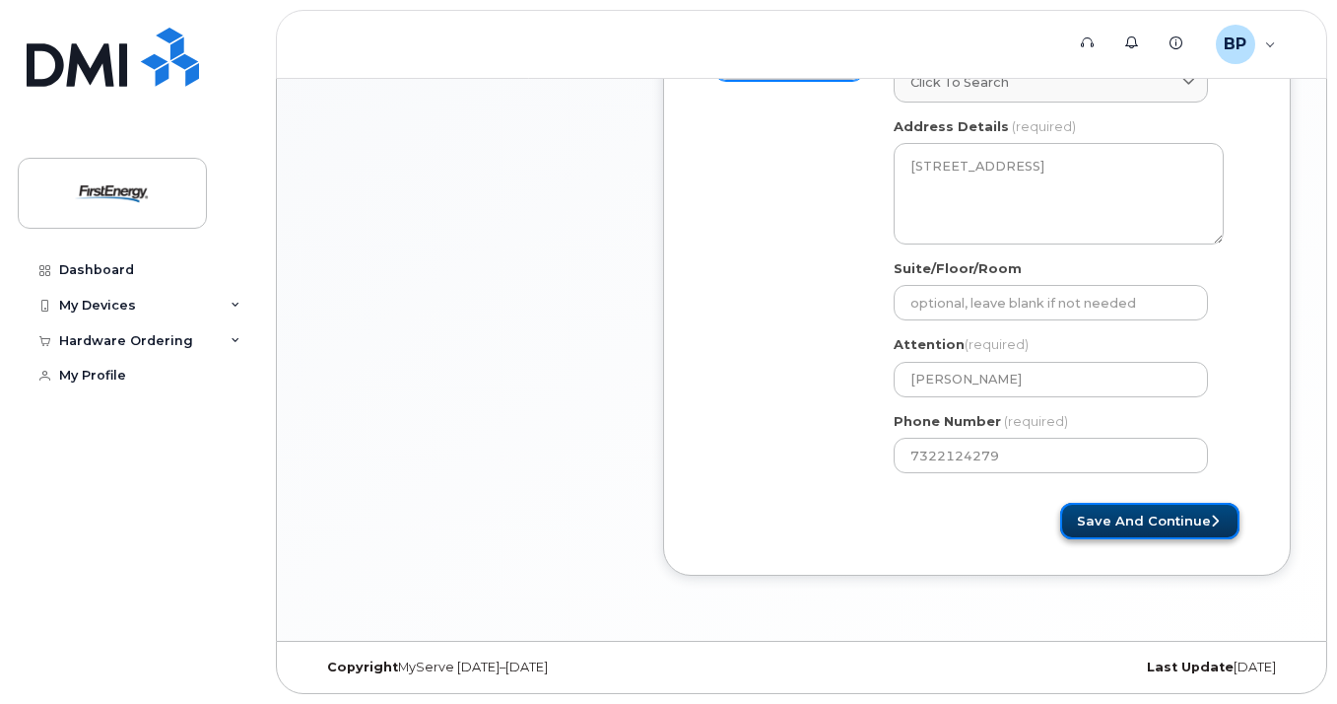
click at [1166, 523] on button "Save and Continue" at bounding box center [1149, 521] width 179 height 36
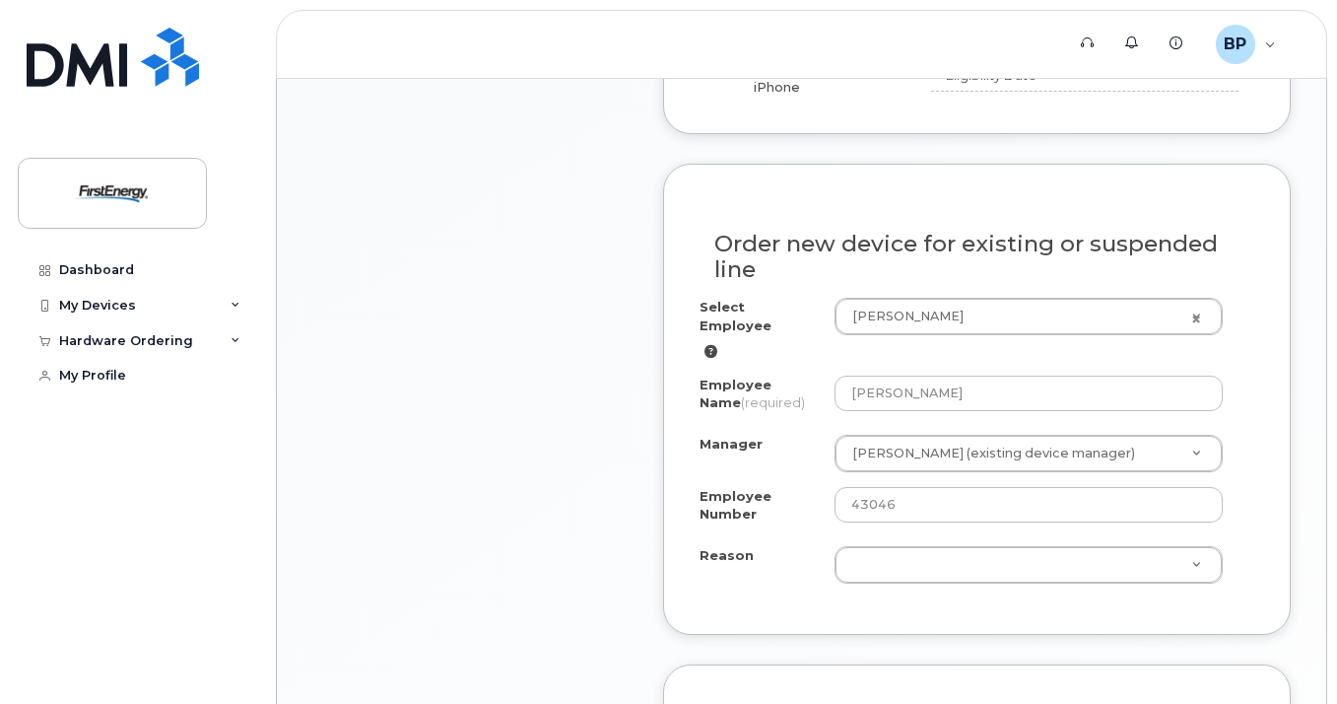
scroll to position [985, 0]
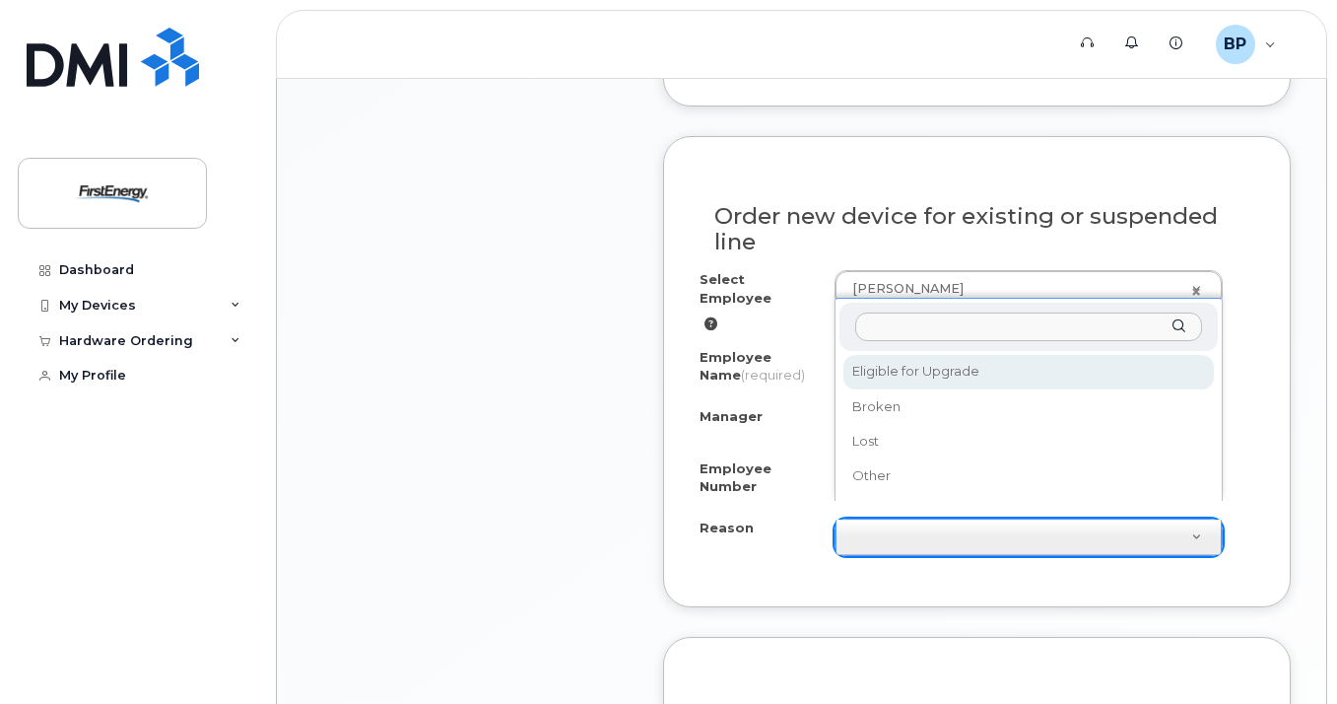
select select "eligible_for_upgrade"
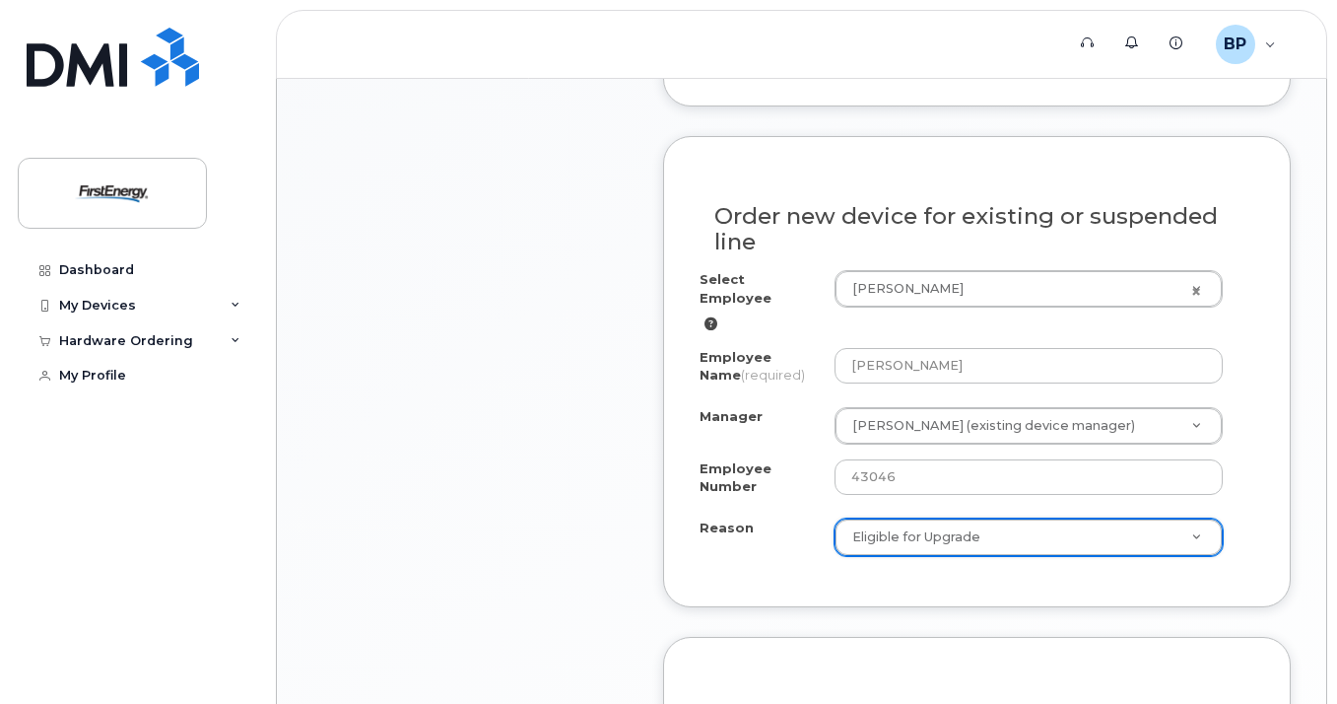
click at [560, 436] on div "Item #1 in process $0.99 Hardware Upgrade [PERSON_NAME] [PHONE_NUMBER] iPhone 1…" at bounding box center [469, 263] width 315 height 1738
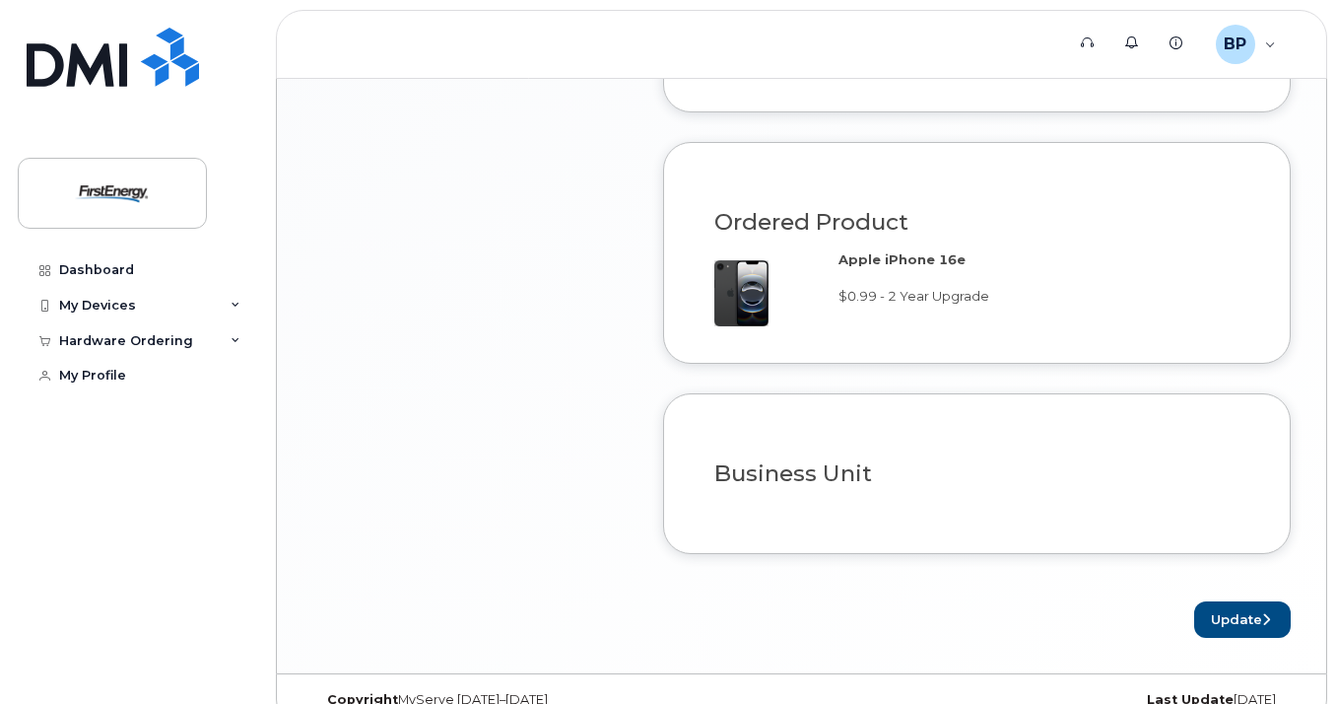
scroll to position [1495, 0]
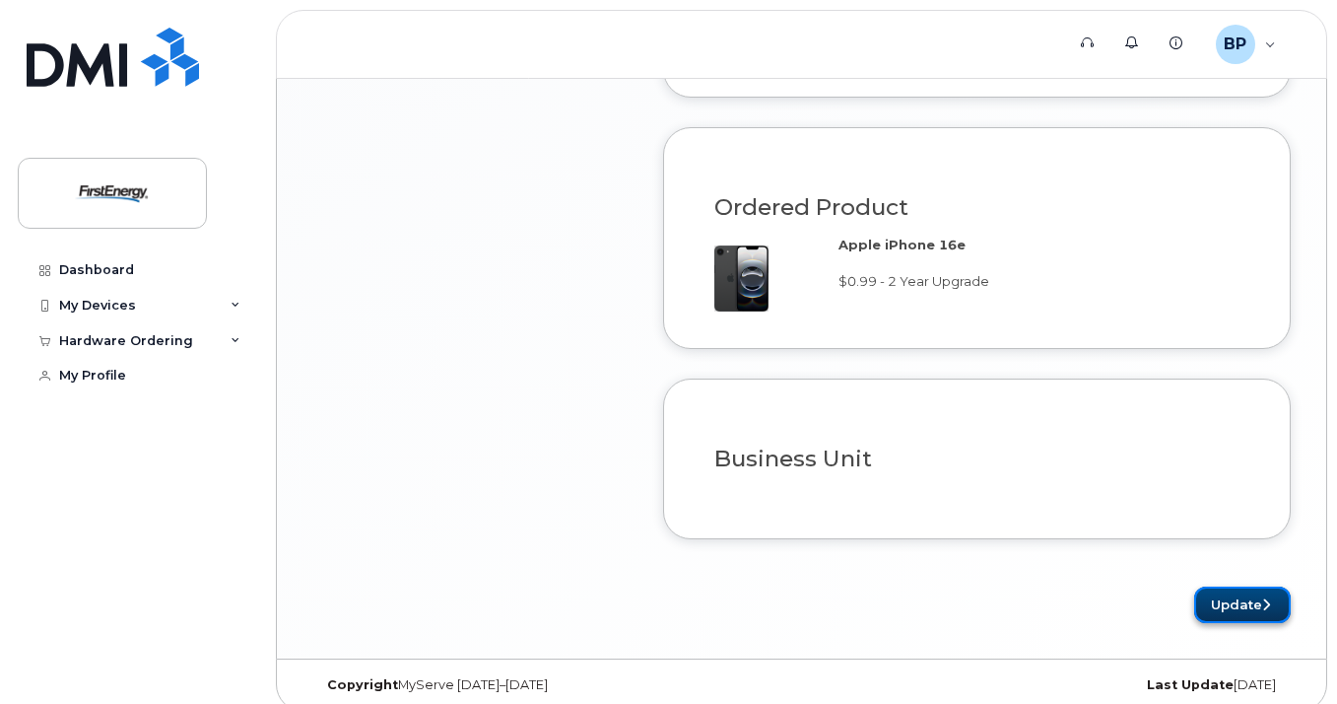
click at [1241, 592] on button "Update" at bounding box center [1242, 604] width 97 height 36
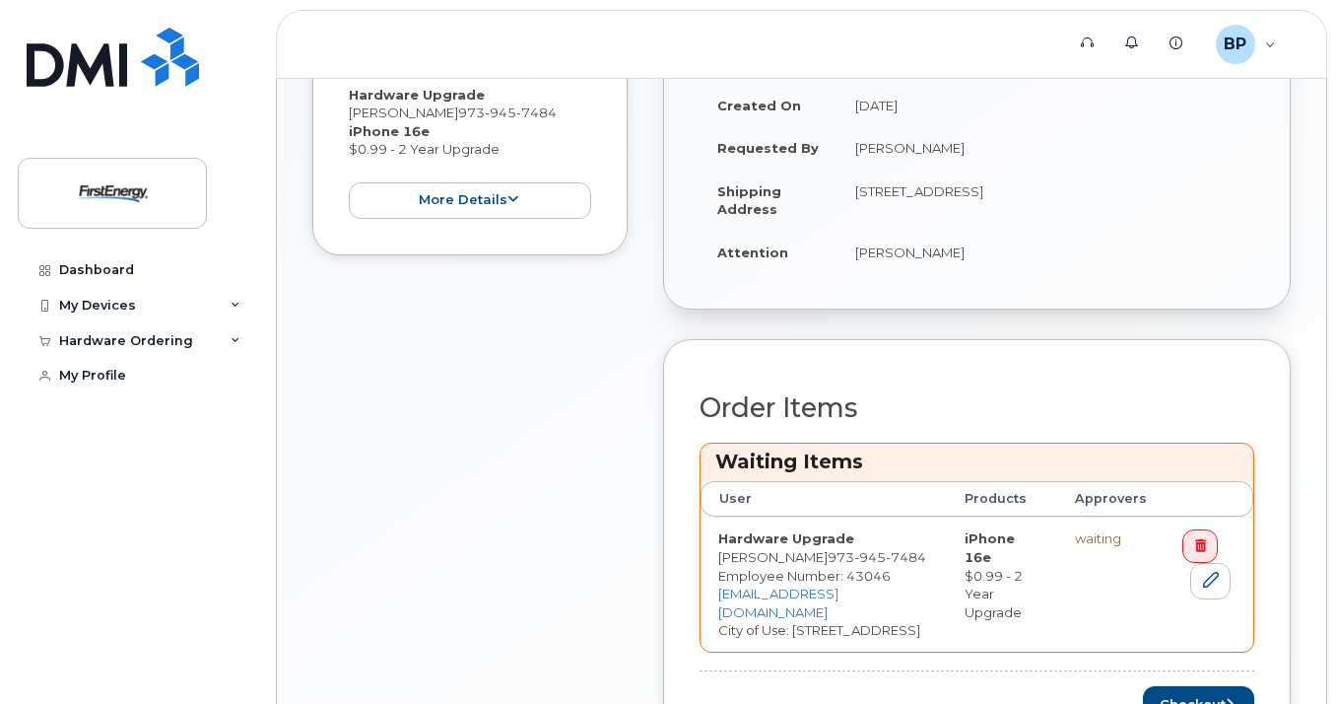
scroll to position [591, 0]
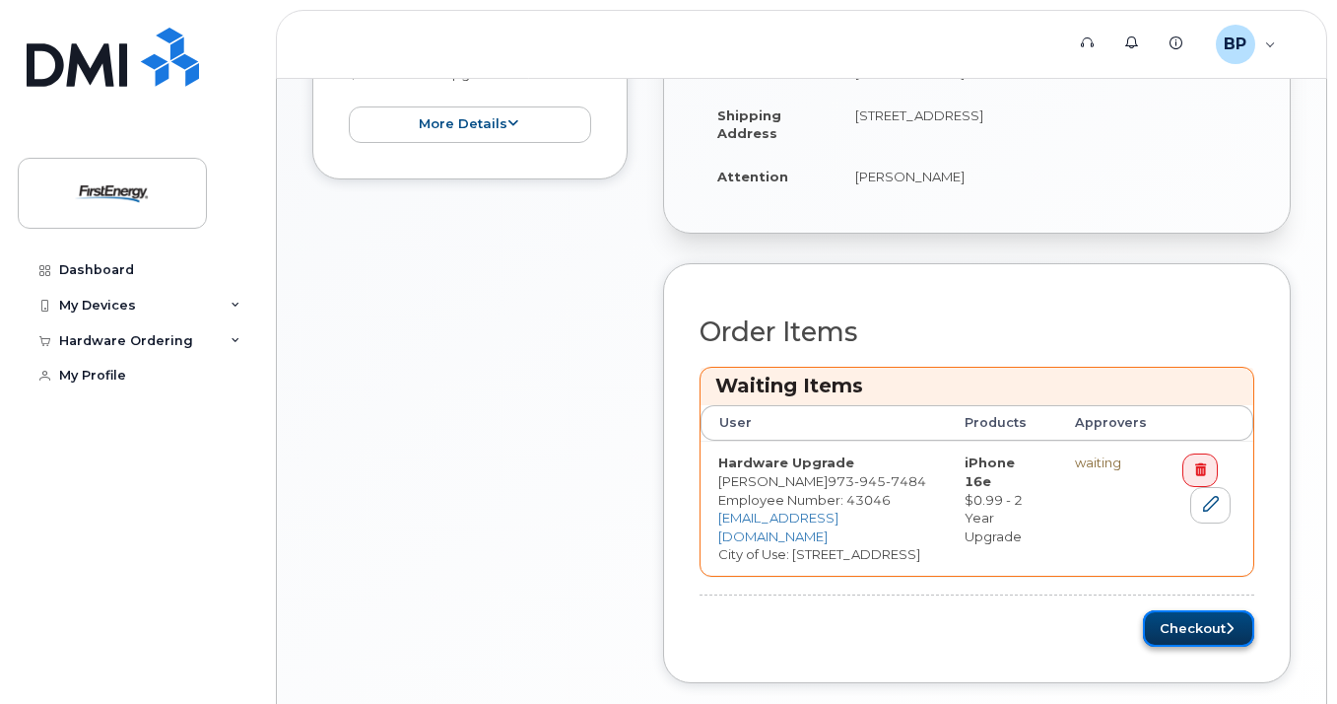
click at [1195, 632] on button "Checkout" at bounding box center [1198, 628] width 111 height 36
